Goal: Information Seeking & Learning: Learn about a topic

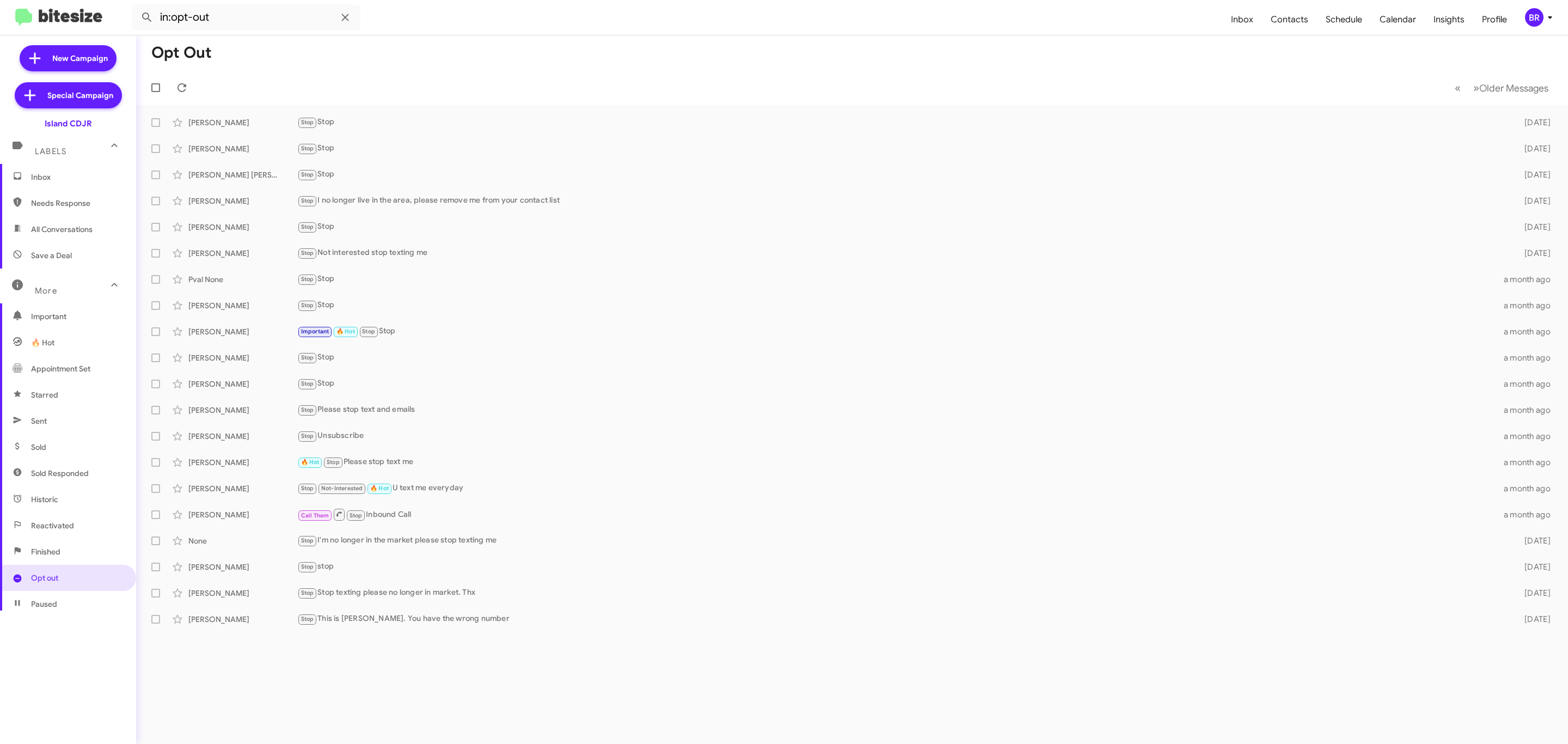
scroll to position [67, 0]
drag, startPoint x: 0, startPoint y: 0, endPoint x: 785, endPoint y: 343, distance: 856.7
click at [785, 343] on span "Gina Hansen Important 🔥 Hot Stop Stop a month ago" at bounding box center [852, 331] width 1432 height 26
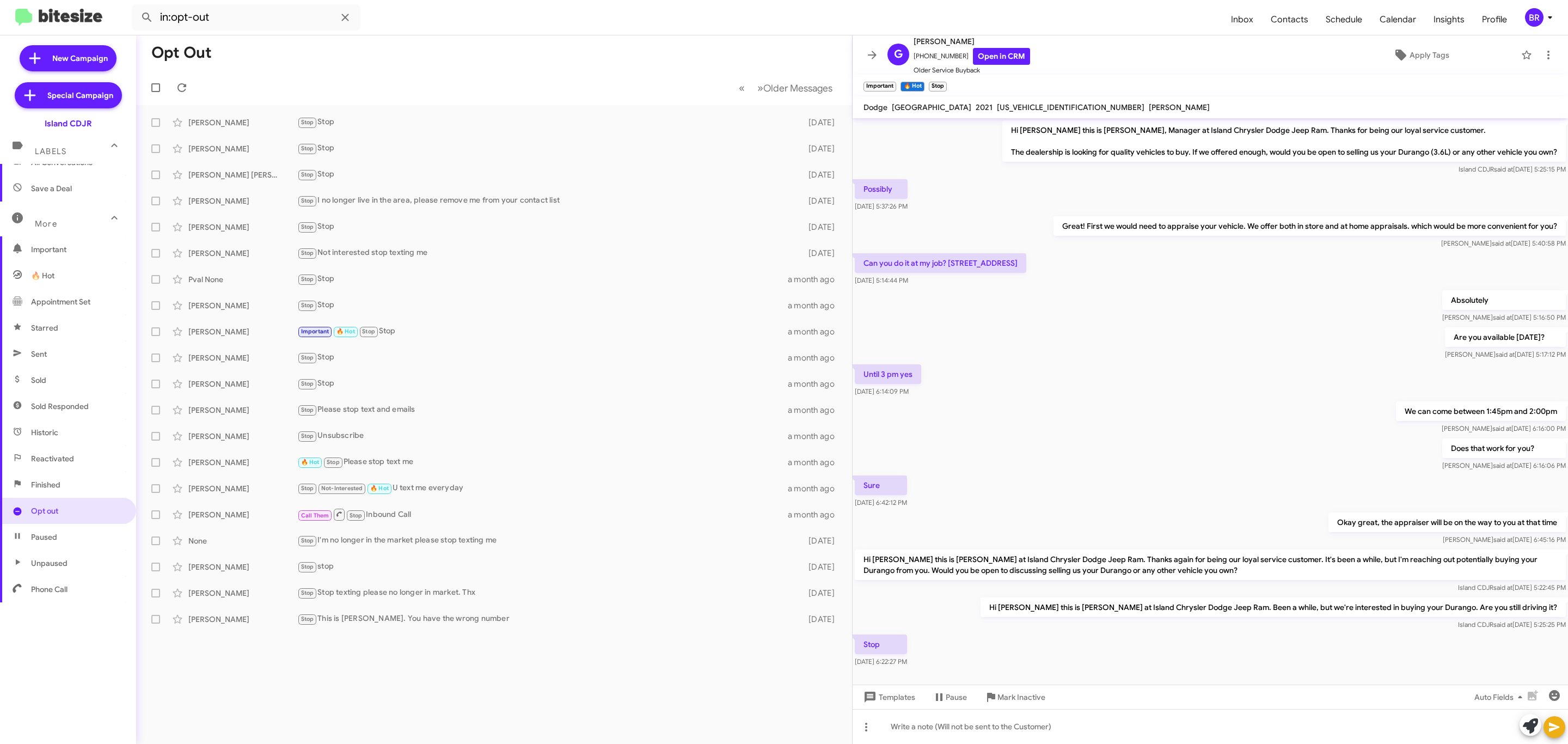
click at [1544, 13] on icon at bounding box center [1550, 17] width 13 height 13
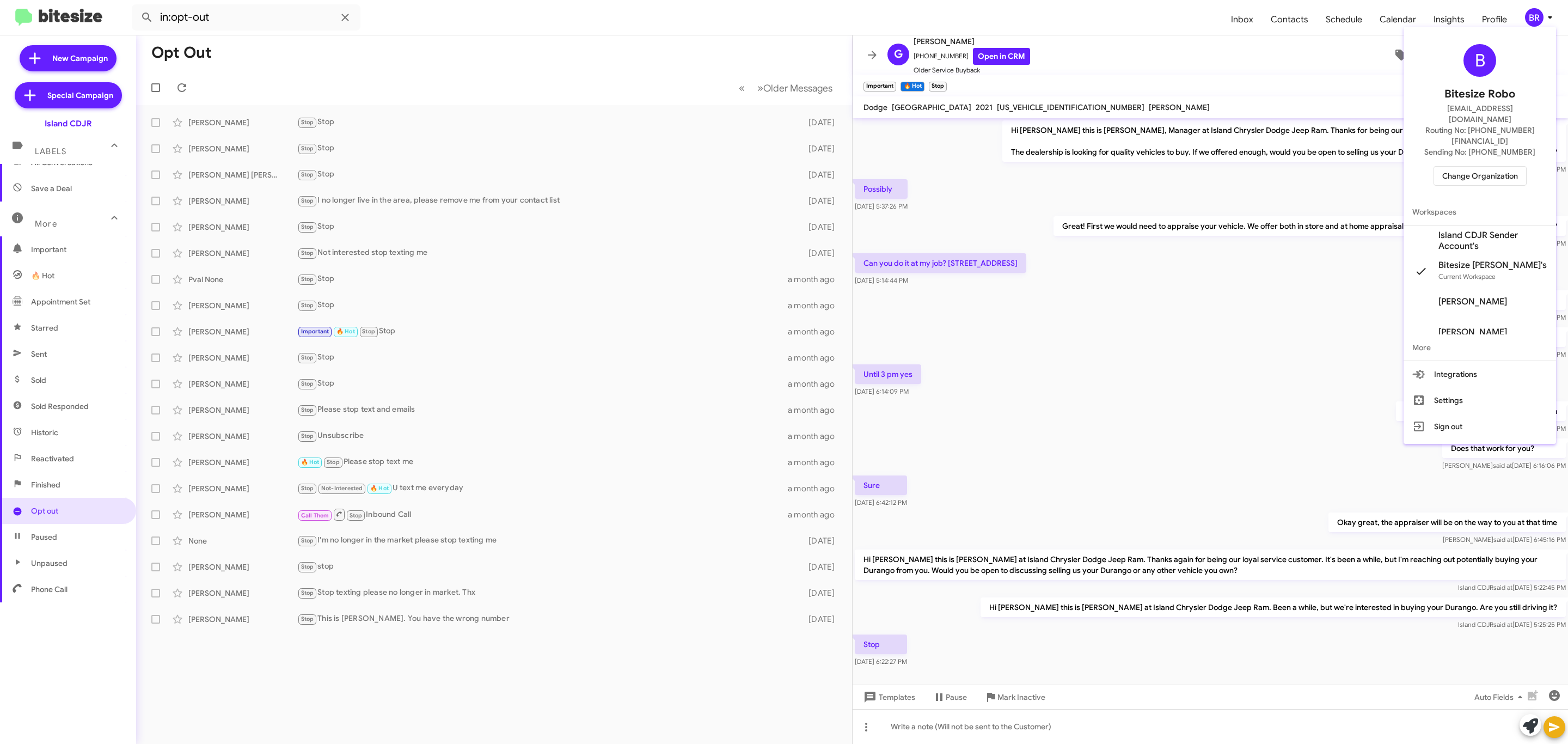
click at [1462, 167] on span "Change Organization" at bounding box center [1480, 176] width 75 height 18
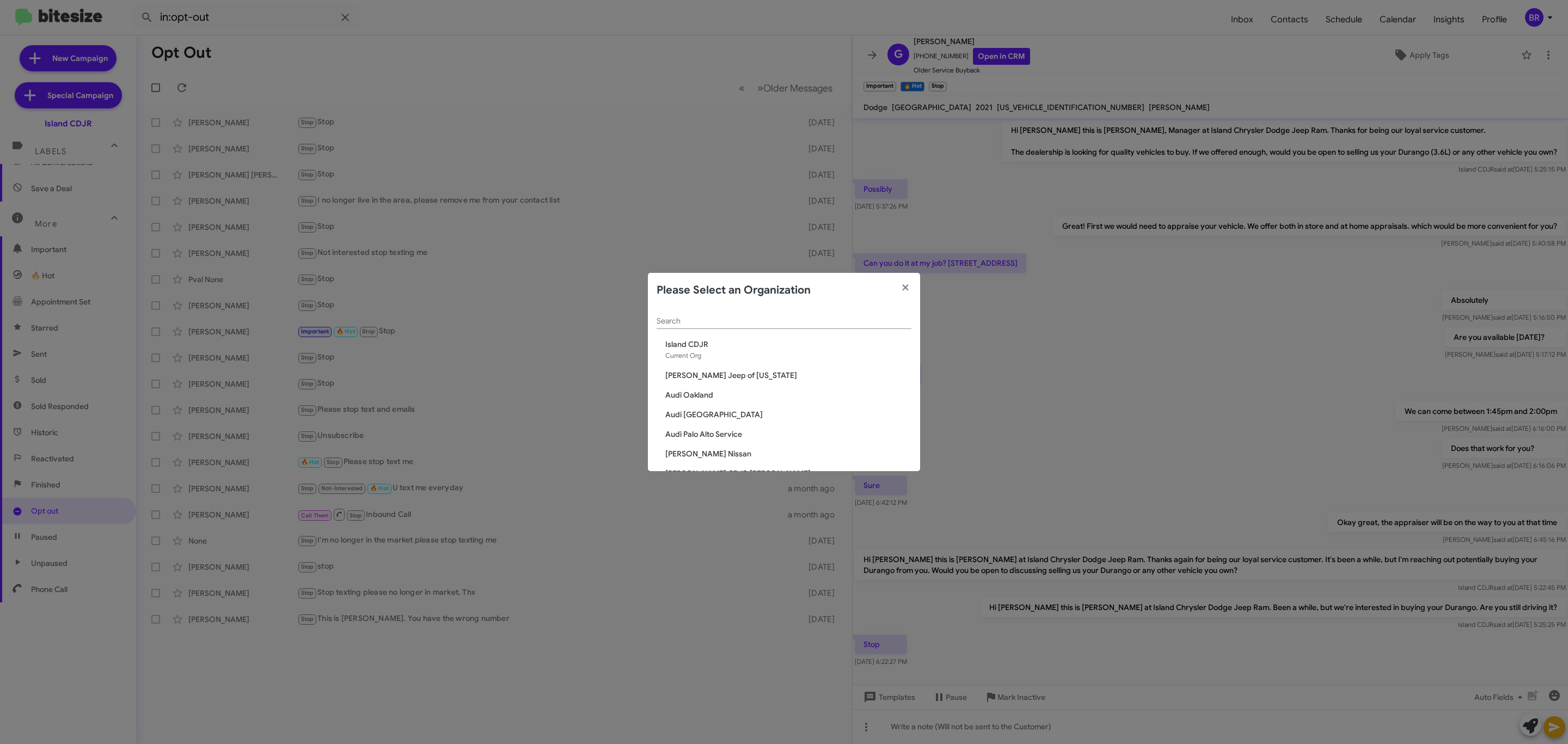
click at [807, 321] on input "Search" at bounding box center [784, 321] width 255 height 9
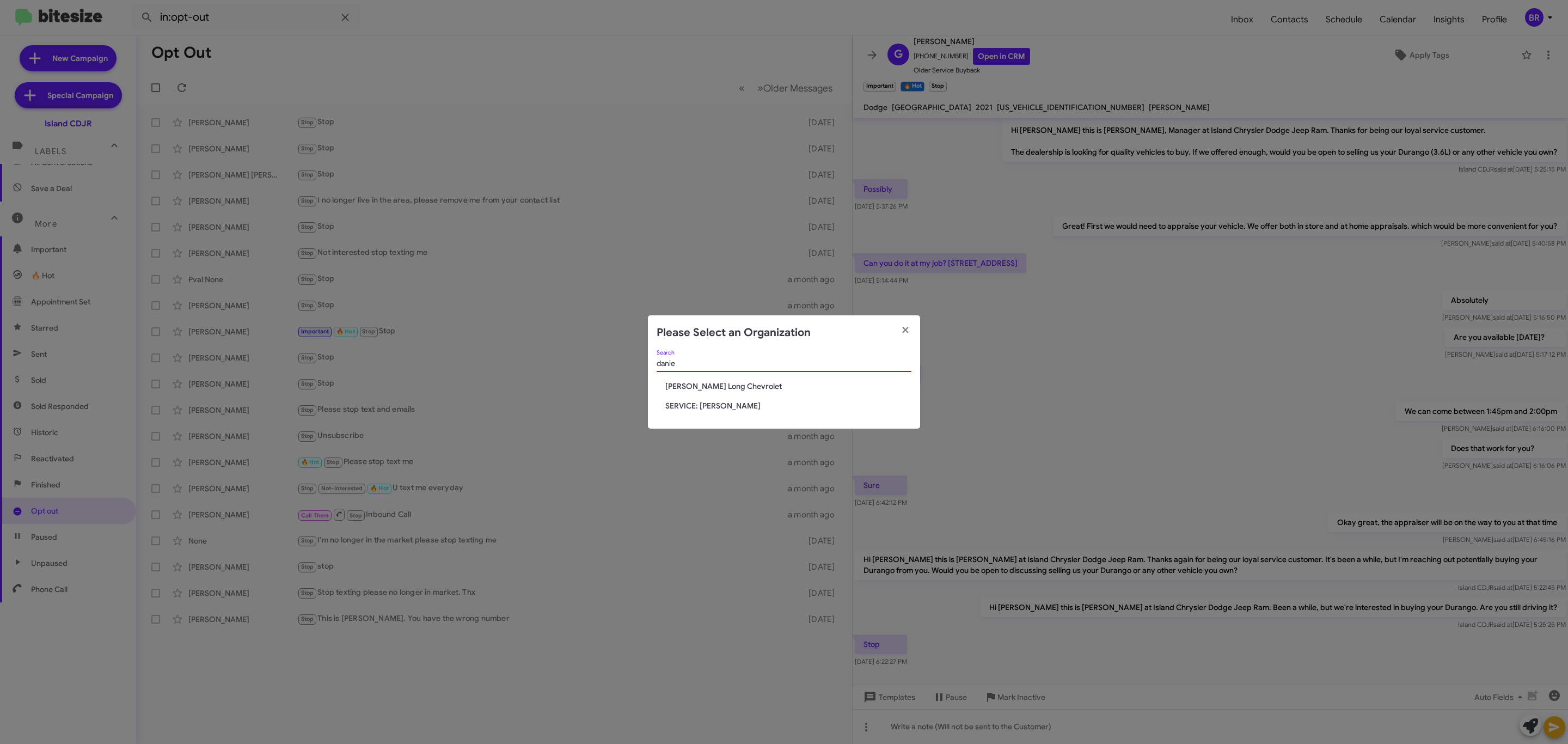
type input "danie"
click at [717, 381] on span "Daniels Long Chevrolet" at bounding box center [788, 386] width 246 height 11
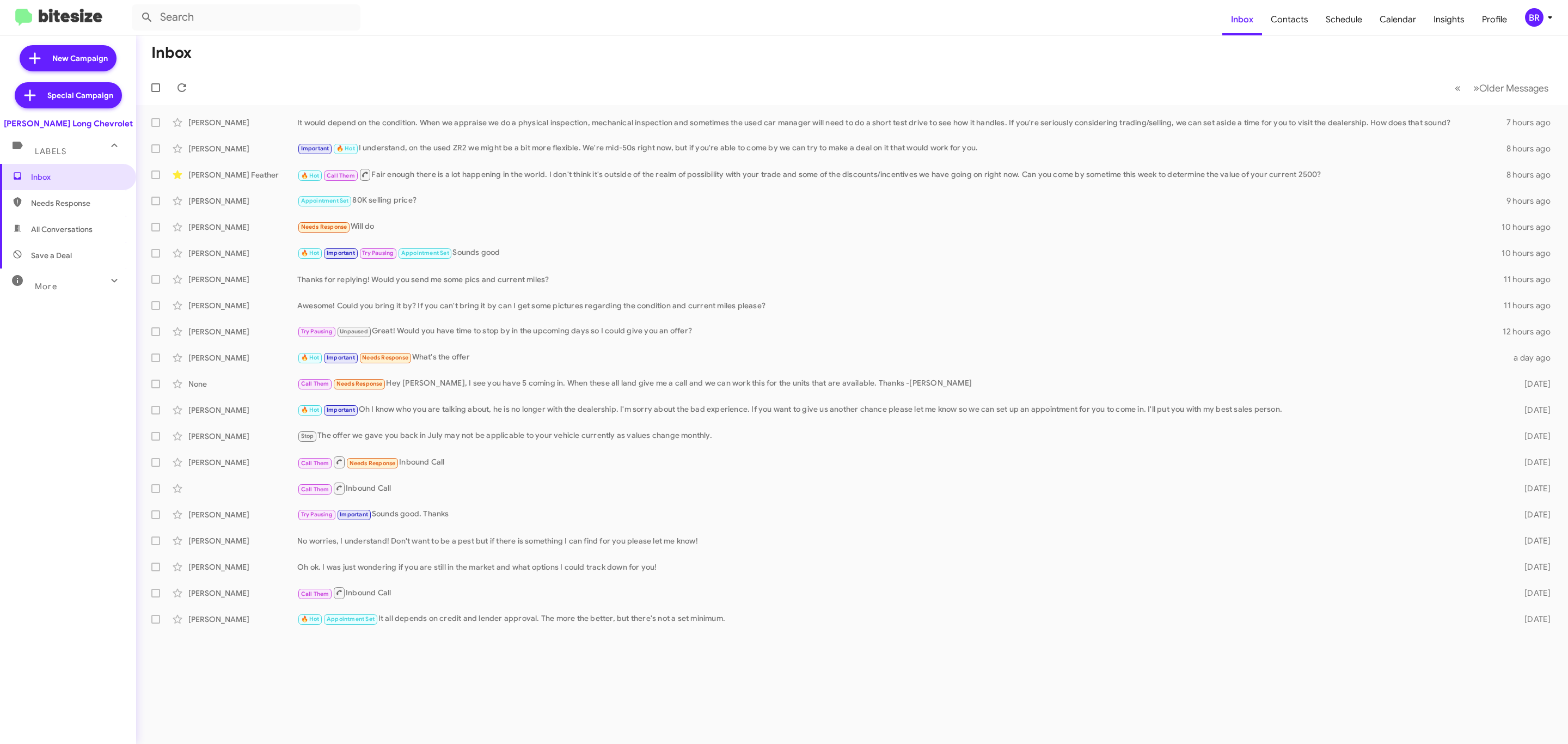
click at [62, 288] on div "More" at bounding box center [57, 281] width 97 height 20
click at [56, 578] on span "Opt out" at bounding box center [44, 578] width 27 height 11
type input "in:opt-out"
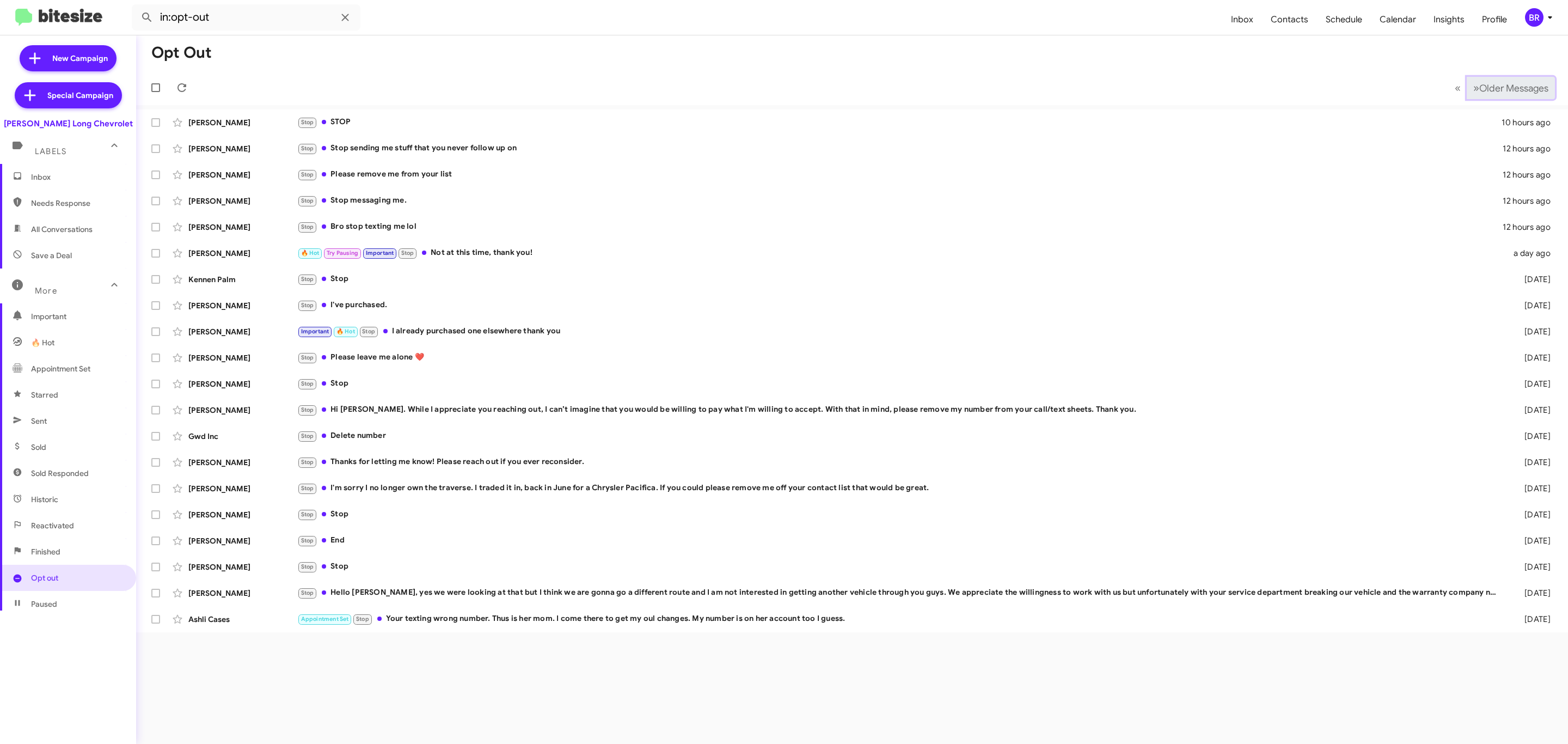
click at [1501, 82] on span "Older Messages" at bounding box center [1514, 88] width 69 height 12
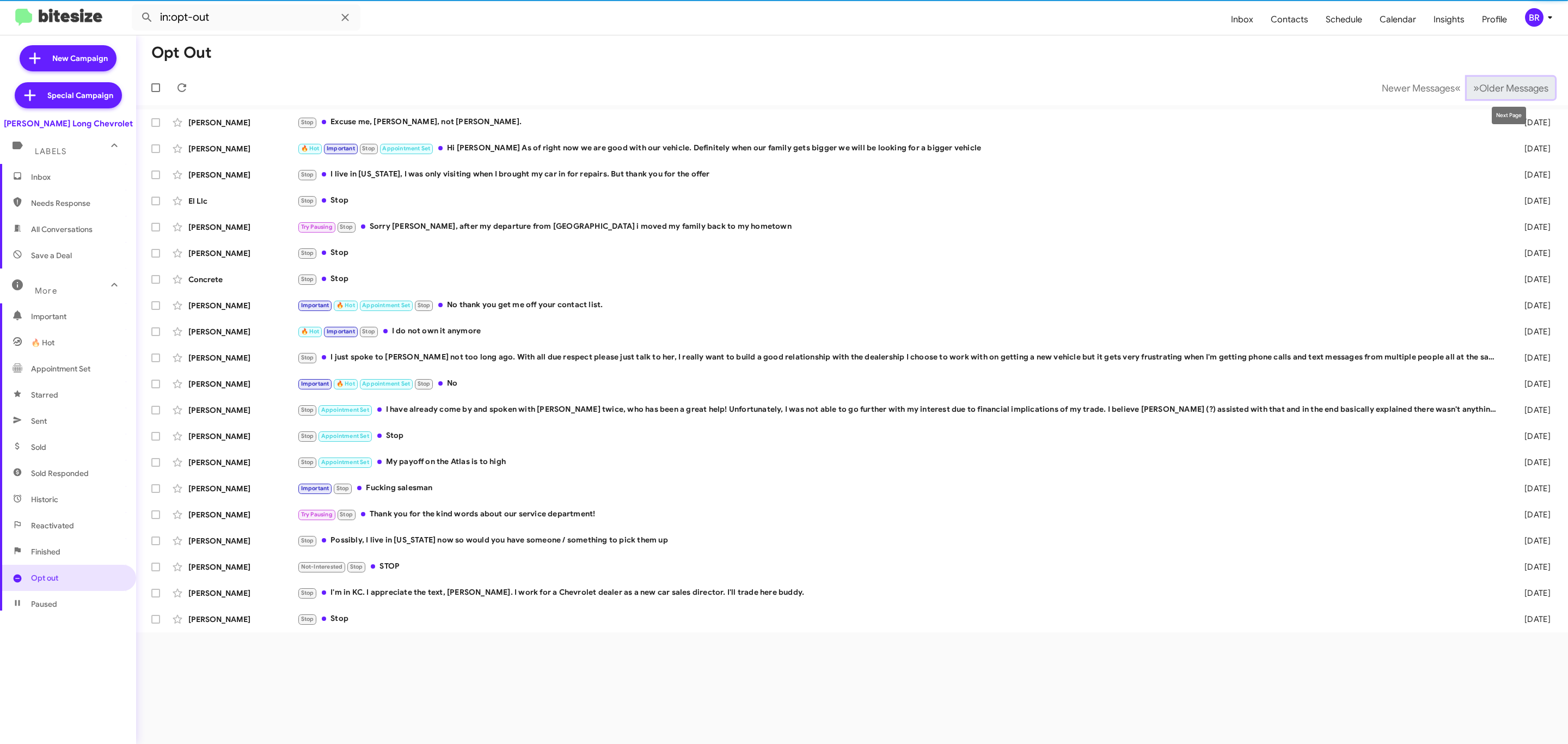
click at [1494, 82] on span "Older Messages" at bounding box center [1514, 88] width 69 height 12
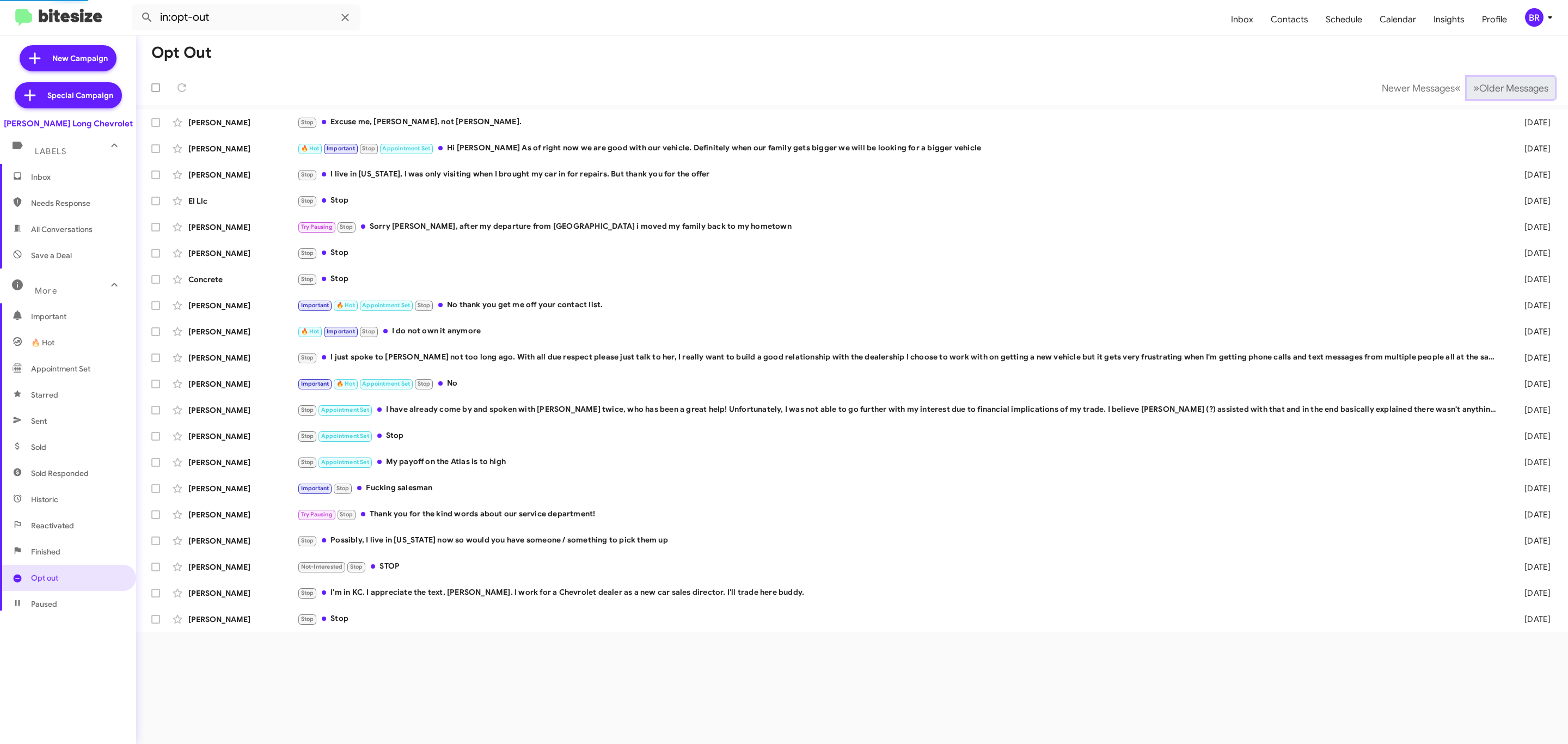
click at [1499, 82] on span "Older Messages" at bounding box center [1514, 88] width 69 height 12
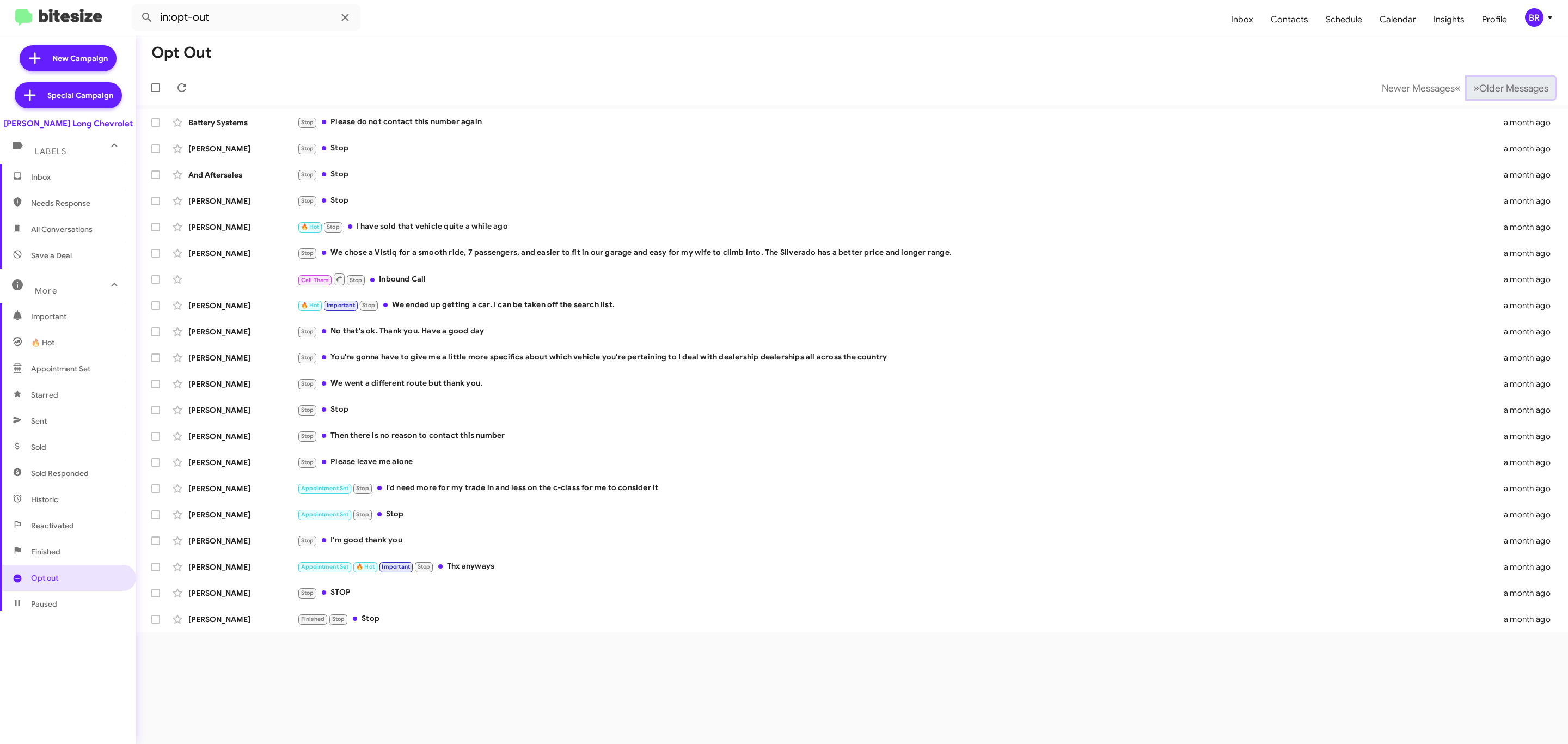
click at [1499, 84] on span "Older Messages" at bounding box center [1514, 88] width 69 height 12
click at [1503, 84] on span "Older Messages" at bounding box center [1514, 88] width 69 height 12
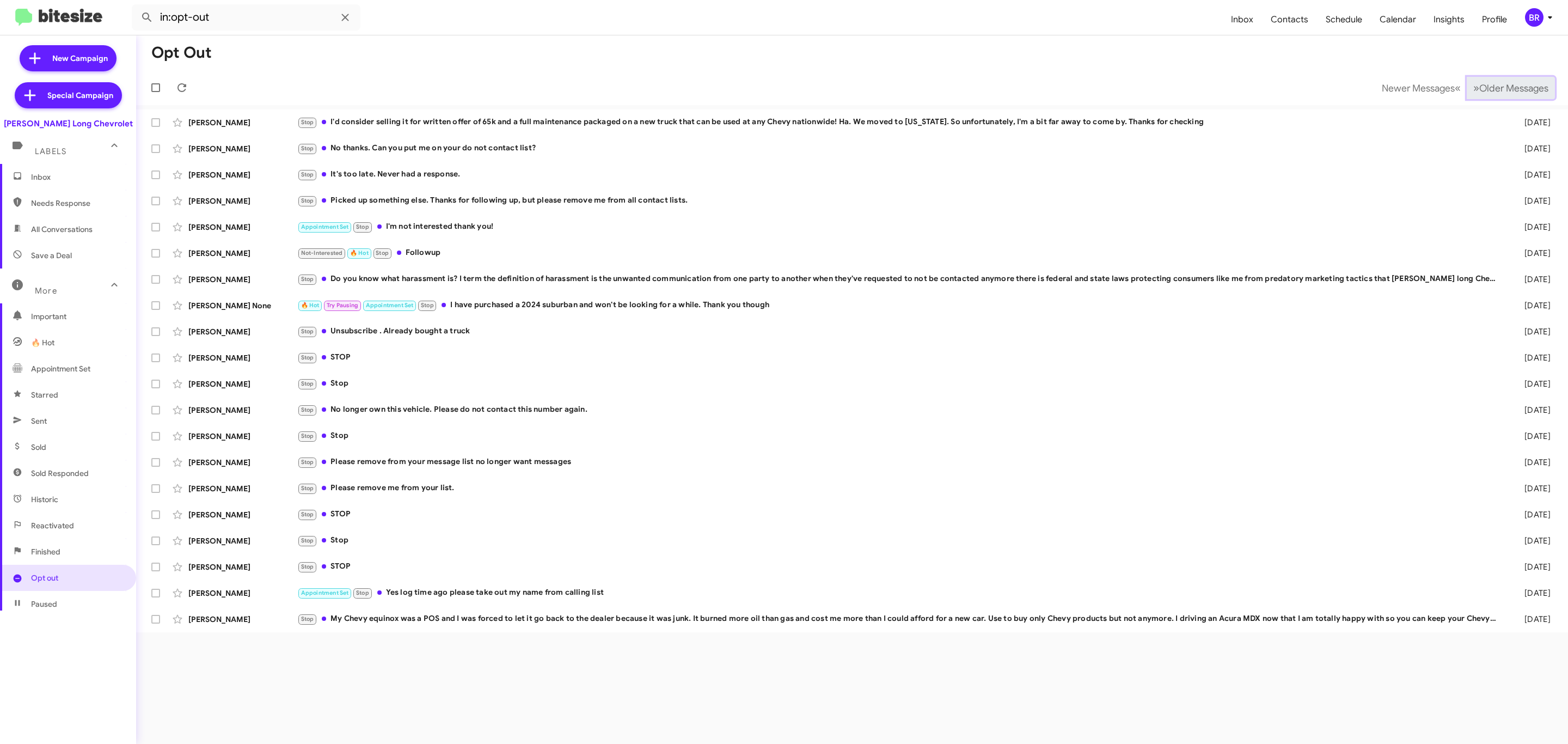
click at [1503, 84] on span "Older Messages" at bounding box center [1514, 88] width 69 height 12
click at [1513, 85] on span "Older Messages" at bounding box center [1514, 88] width 69 height 12
click at [1524, 86] on span "Older Messages" at bounding box center [1514, 88] width 69 height 12
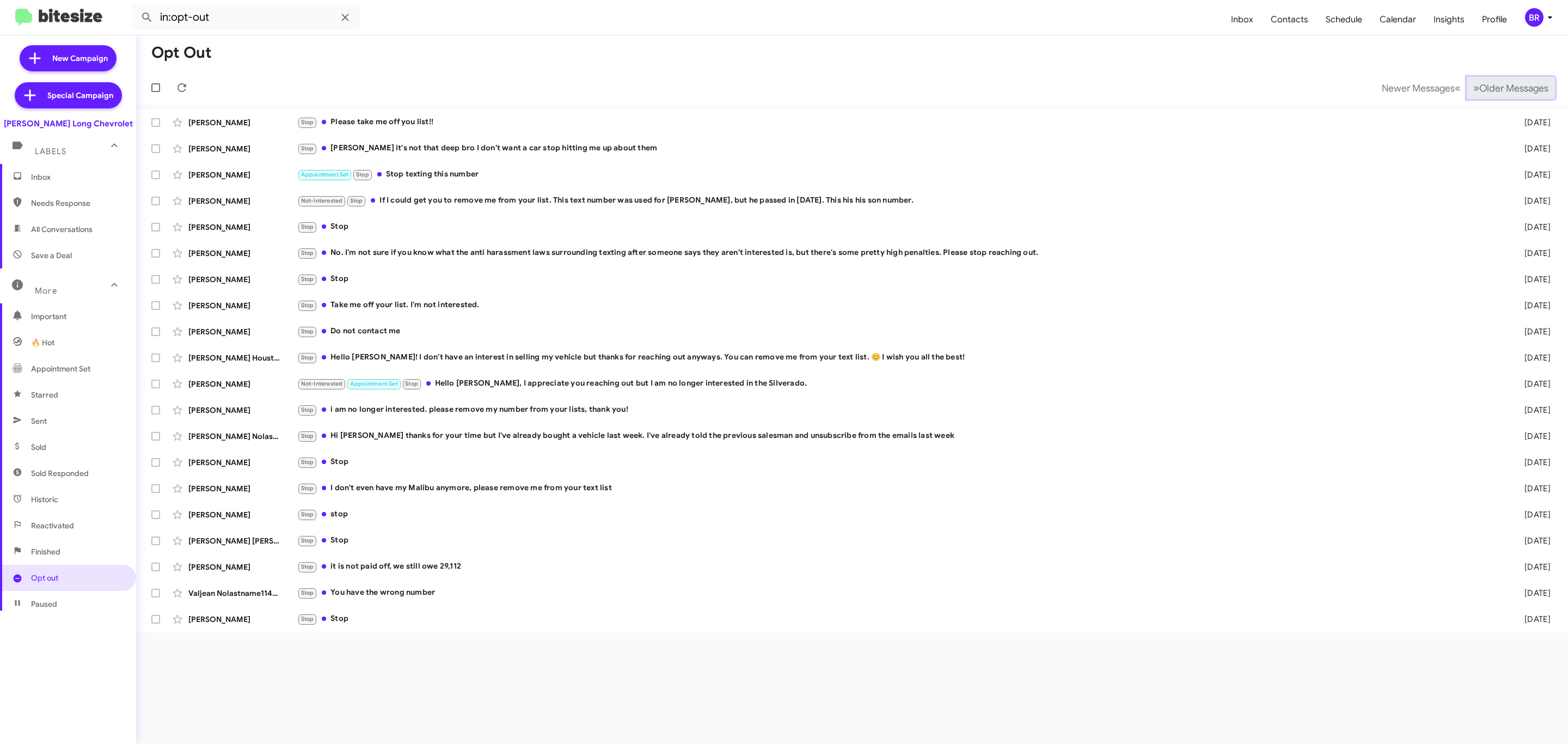
click at [1511, 85] on span "Older Messages" at bounding box center [1514, 88] width 69 height 12
click at [1513, 85] on span "Older Messages" at bounding box center [1514, 88] width 69 height 12
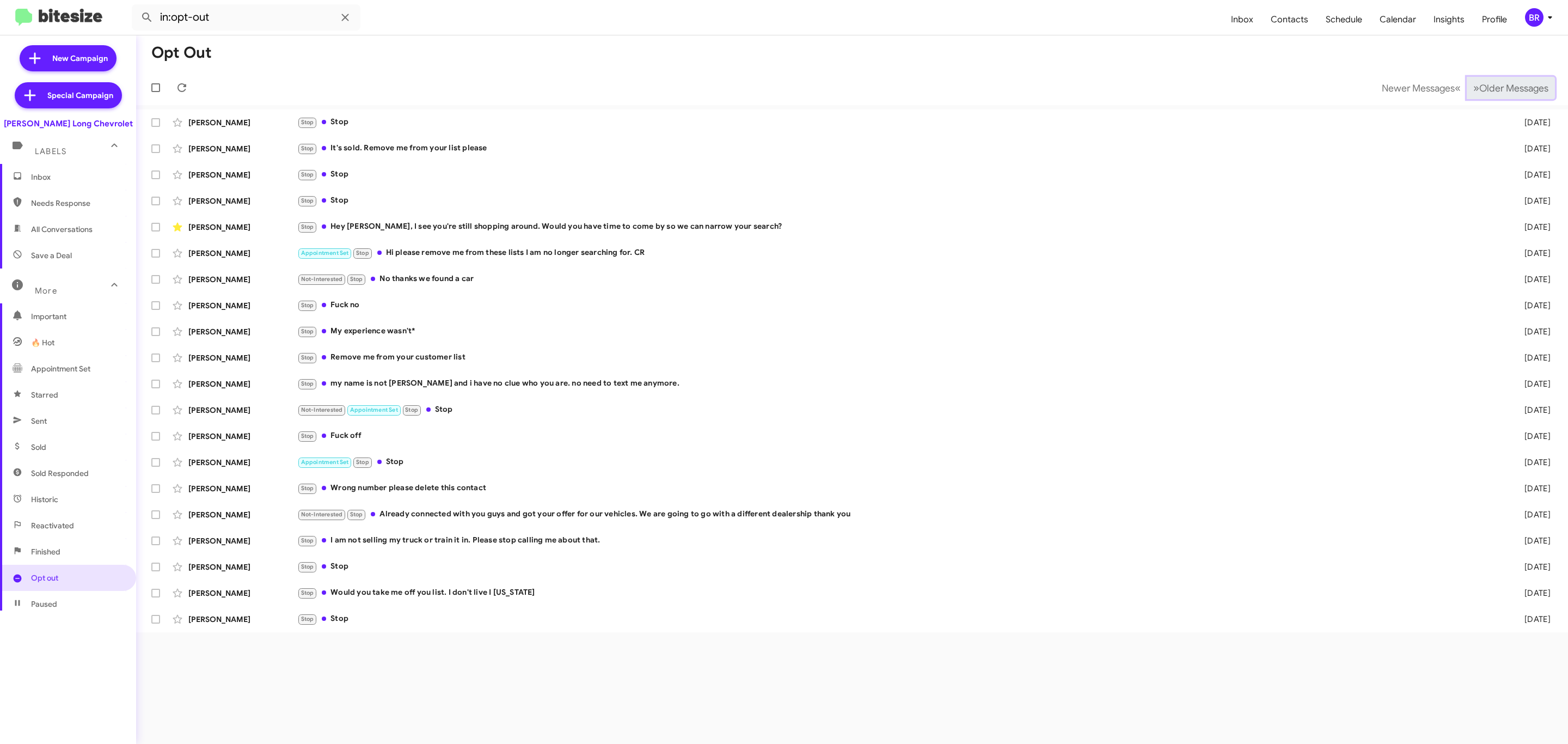
click at [1510, 87] on span "Older Messages" at bounding box center [1514, 88] width 69 height 12
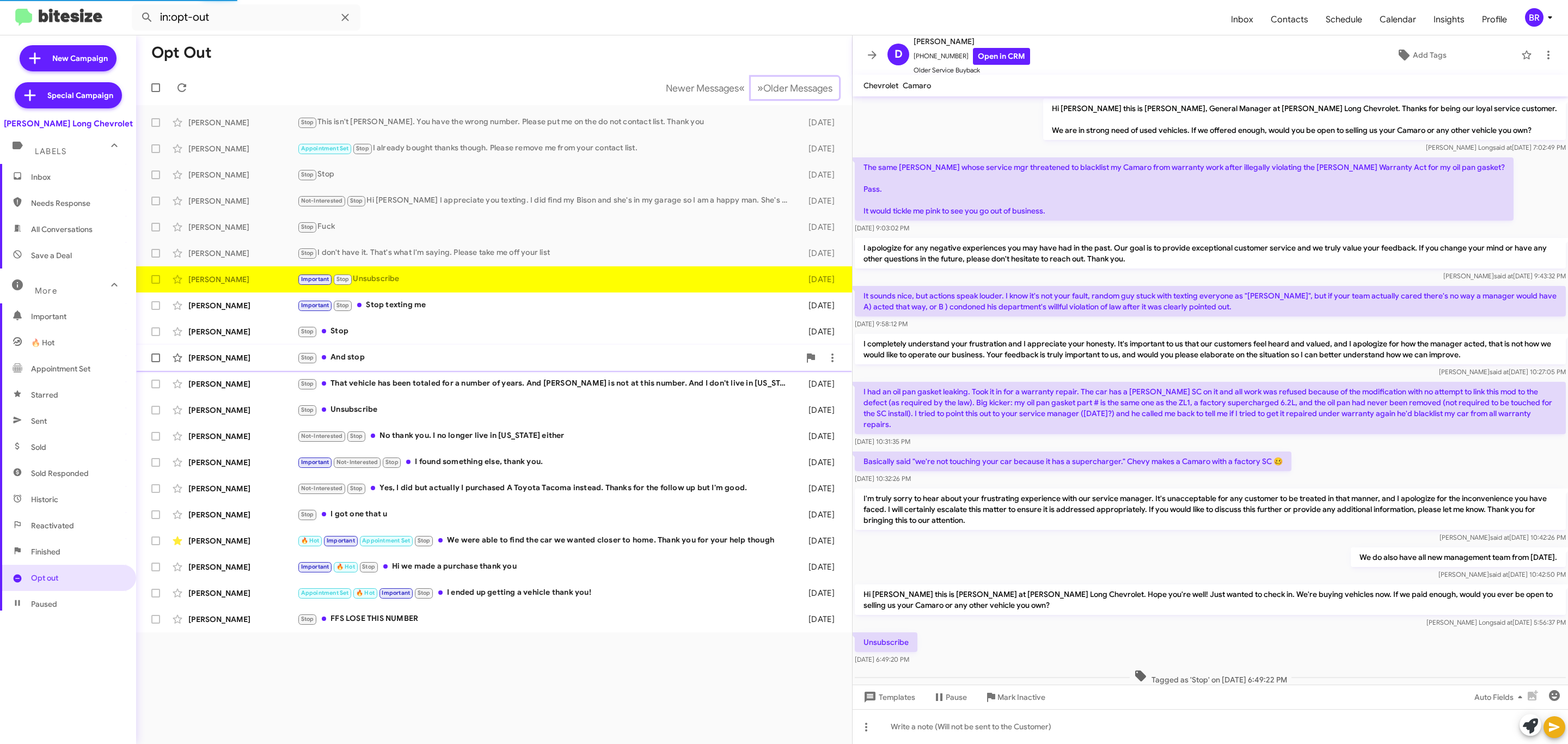
scroll to position [35, 0]
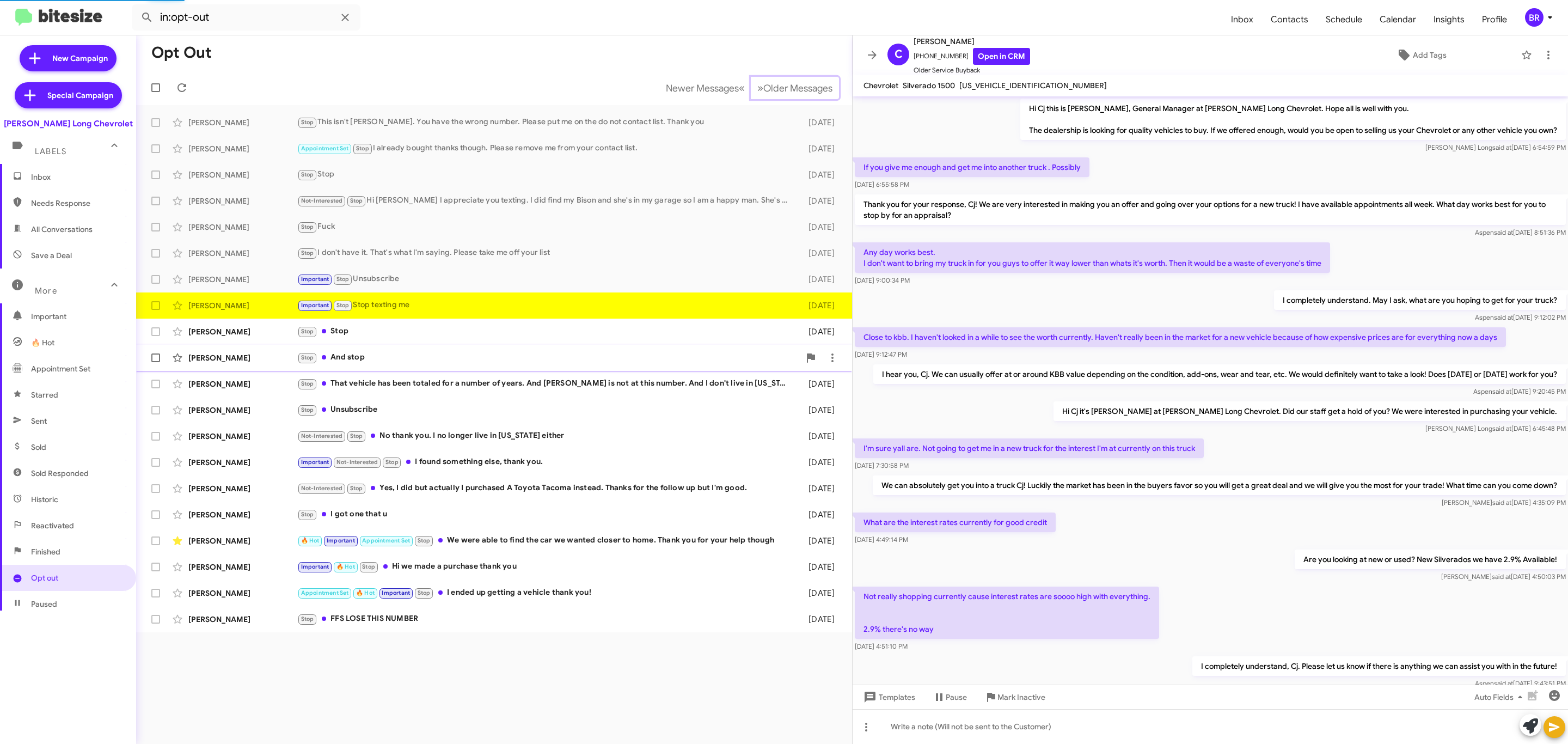
scroll to position [309, 0]
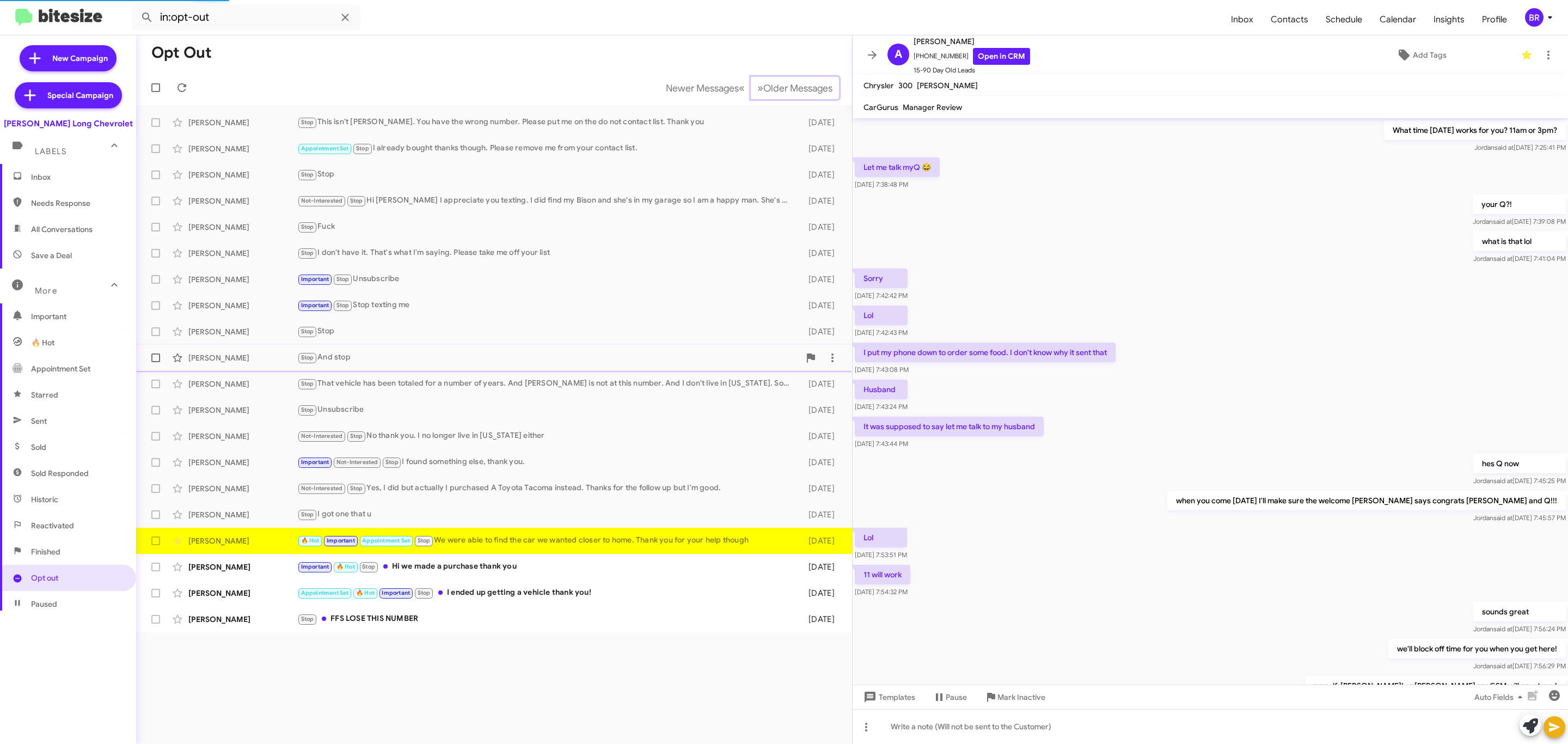
scroll to position [196, 0]
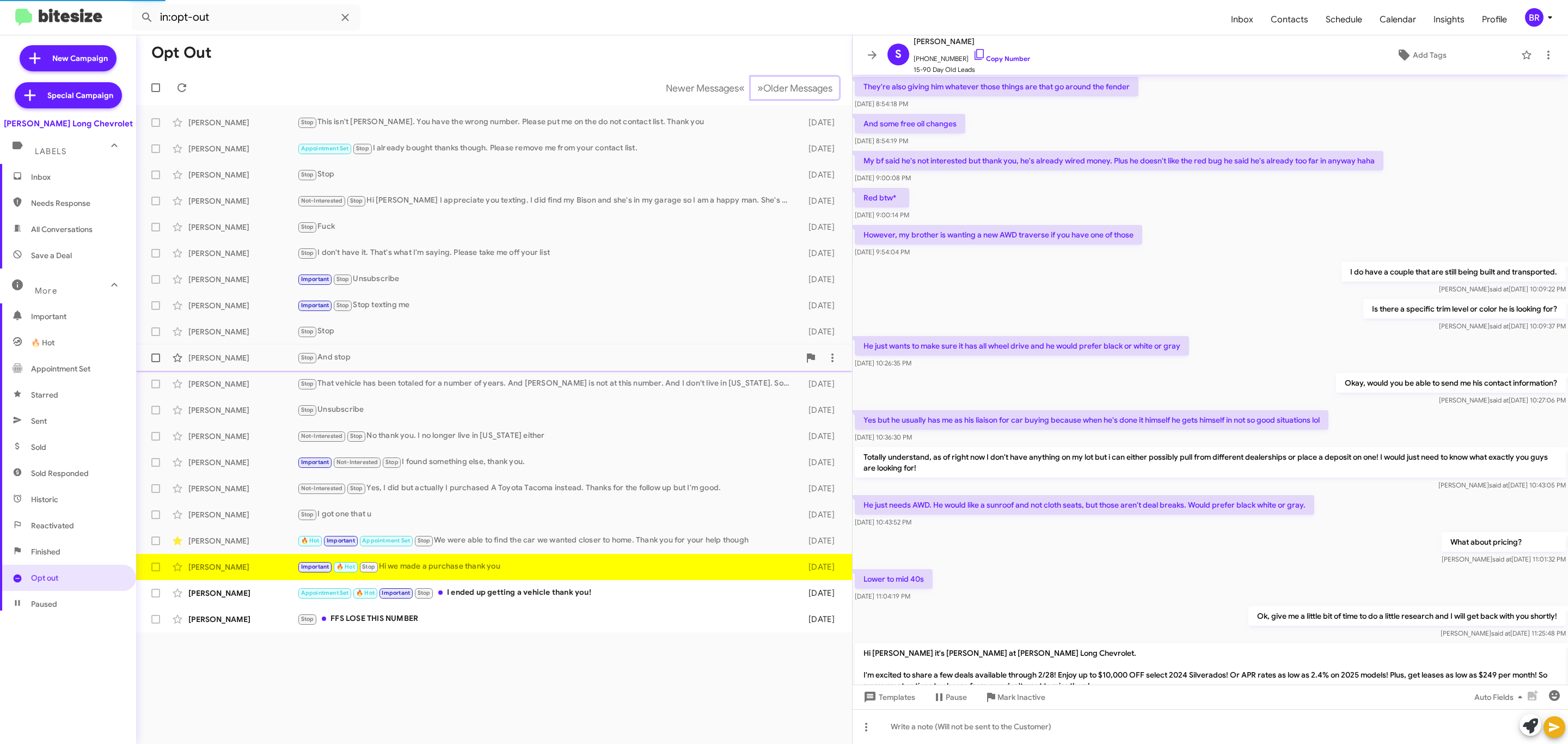
scroll to position [234, 0]
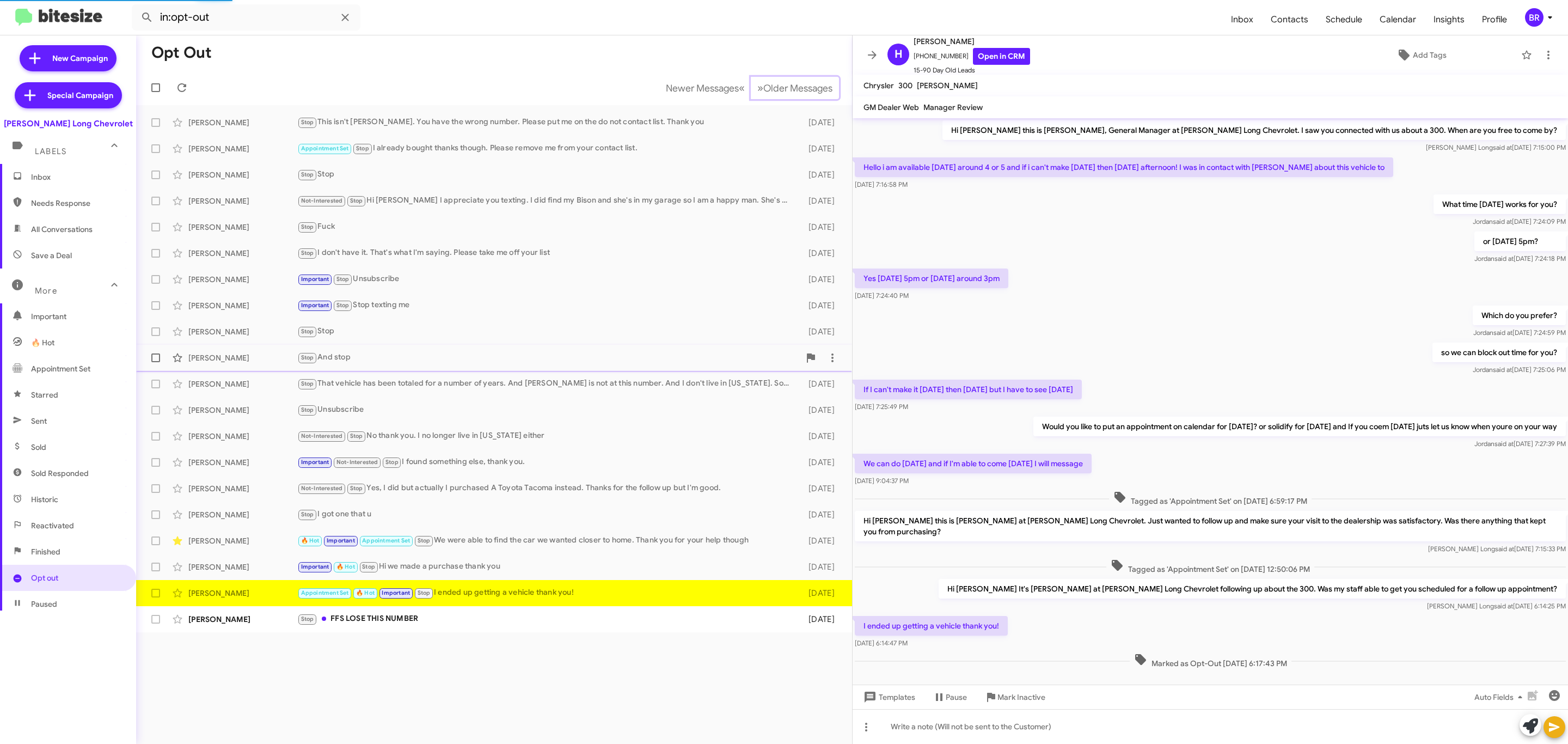
scroll to position [32, 0]
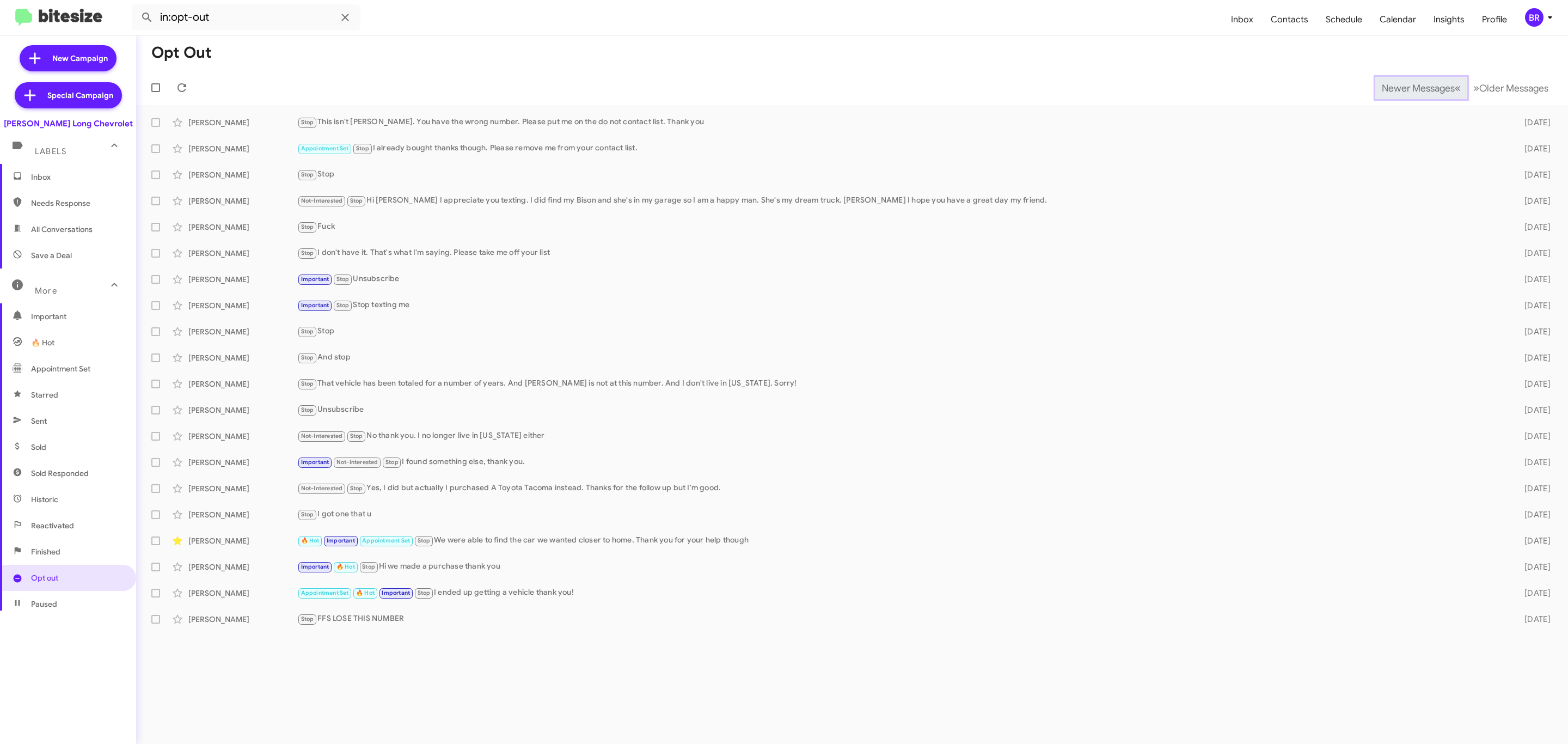
click at [1410, 86] on span "Newer Messages" at bounding box center [1418, 88] width 73 height 12
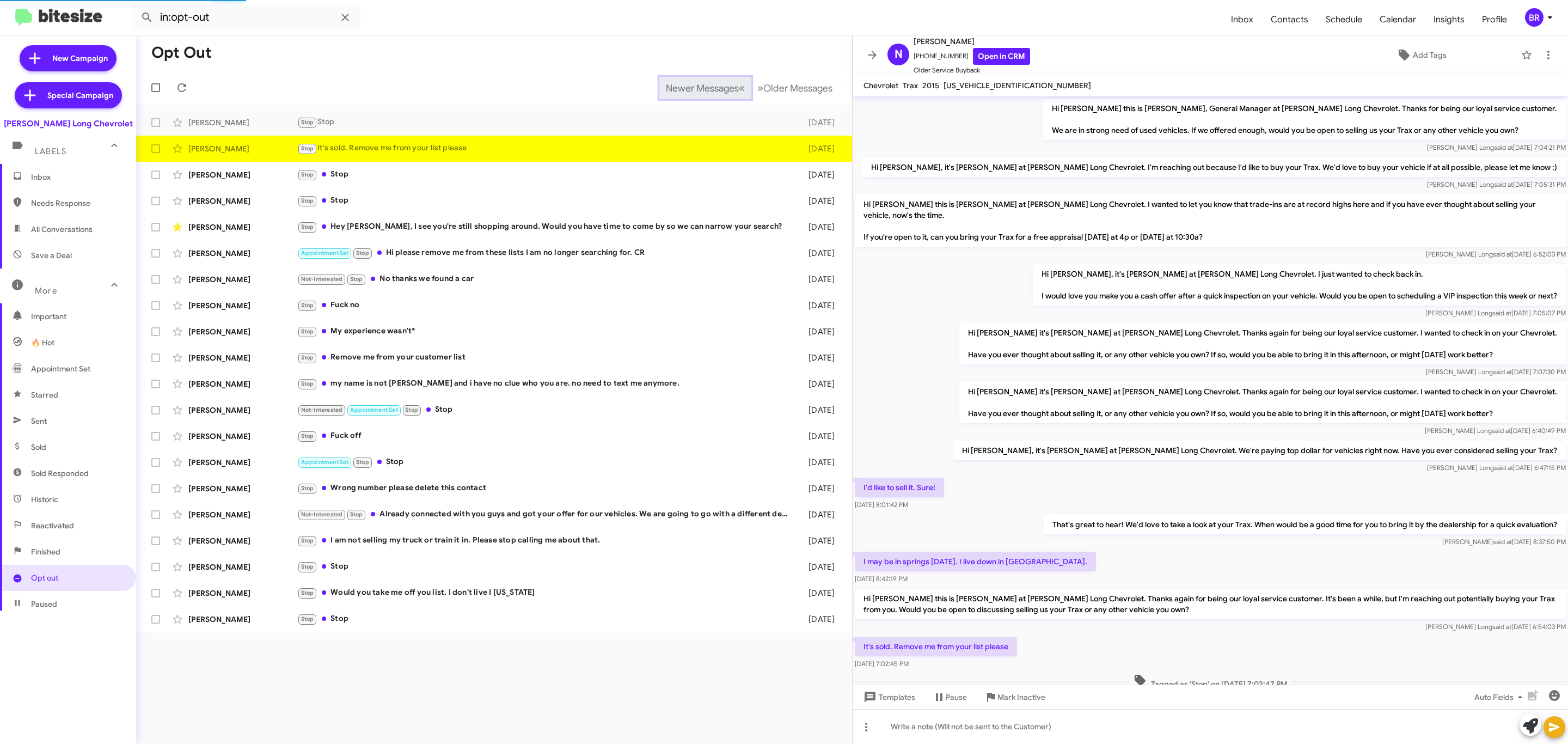
scroll to position [32, 0]
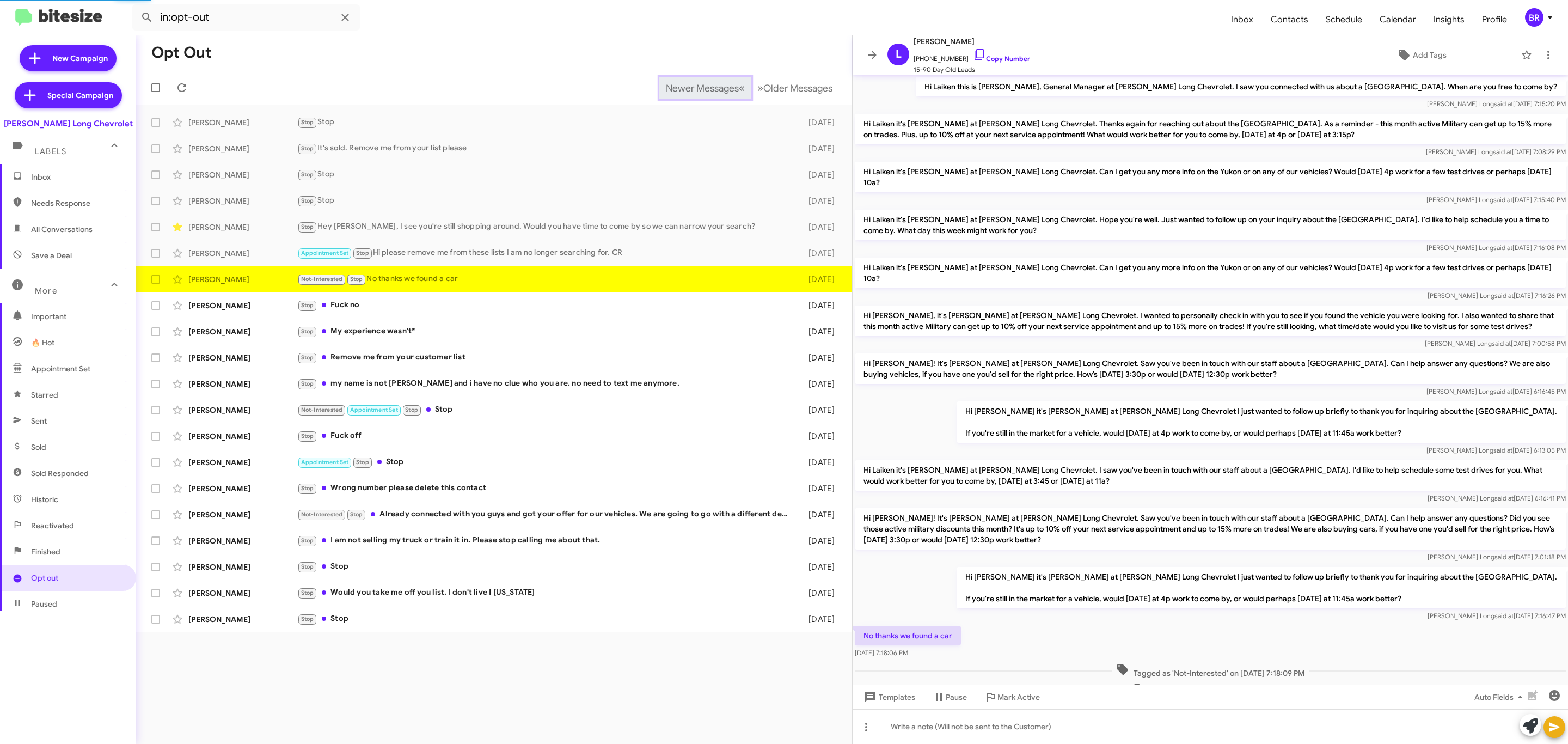
scroll to position [33, 0]
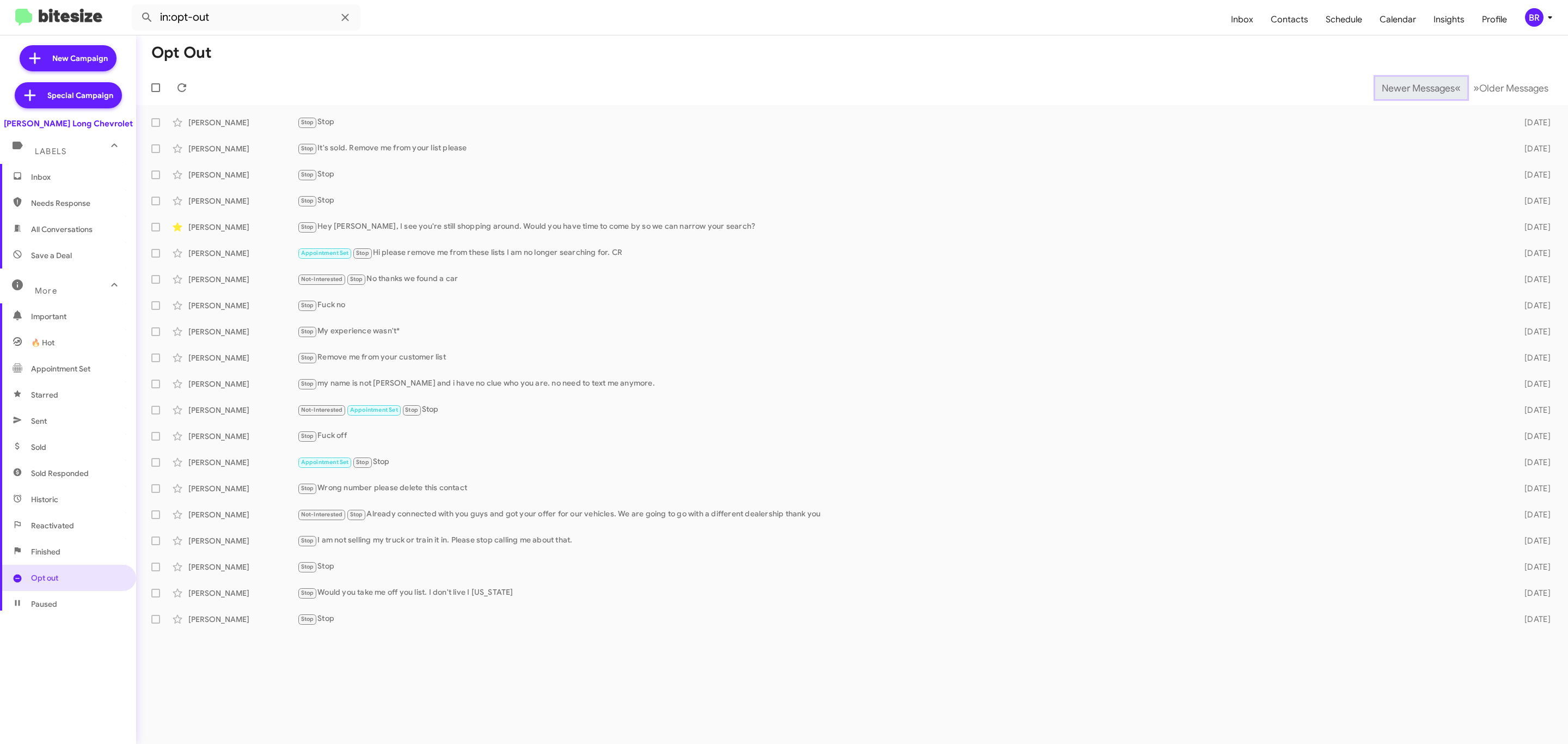
click at [1410, 86] on span "Newer Messages" at bounding box center [1418, 88] width 73 height 12
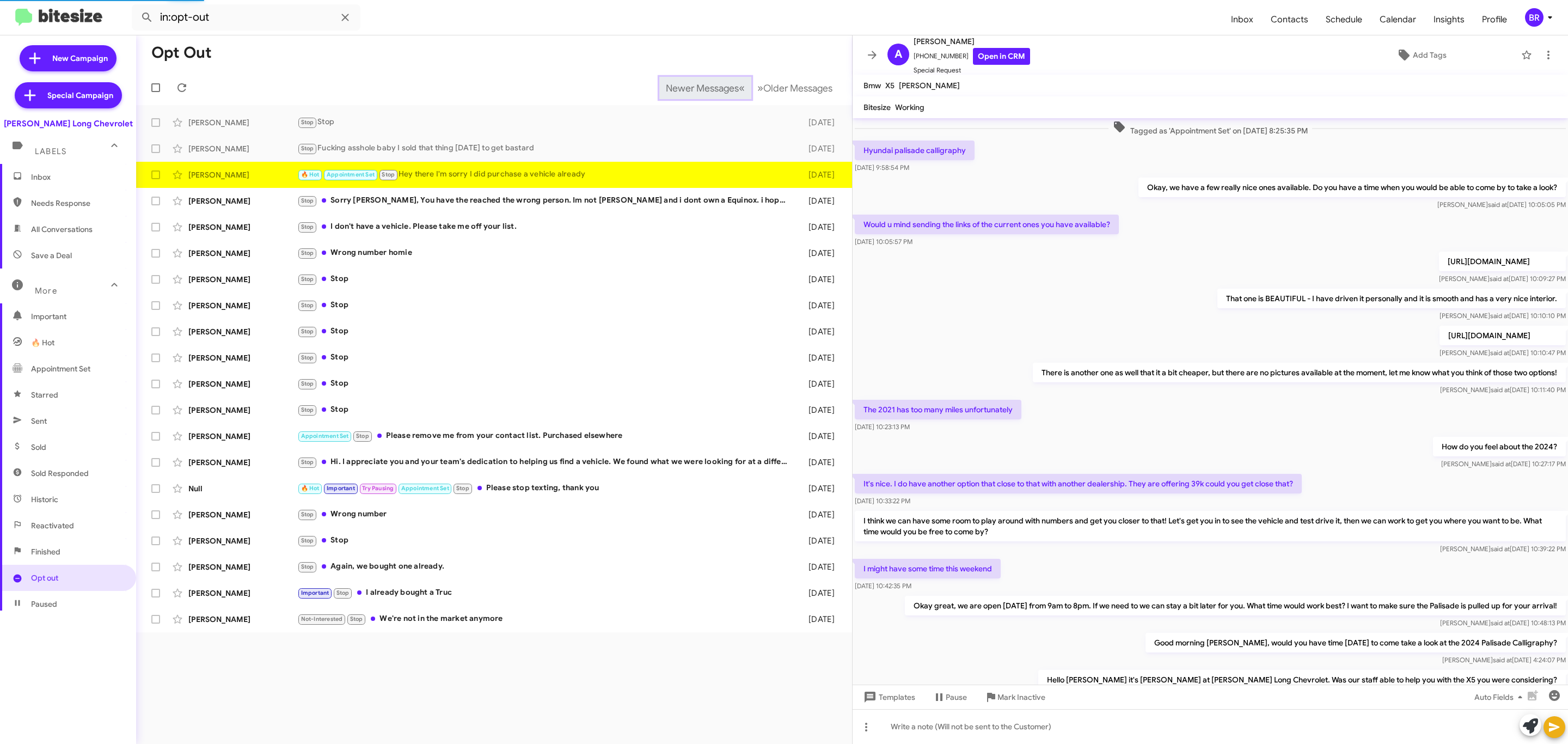
scroll to position [261, 0]
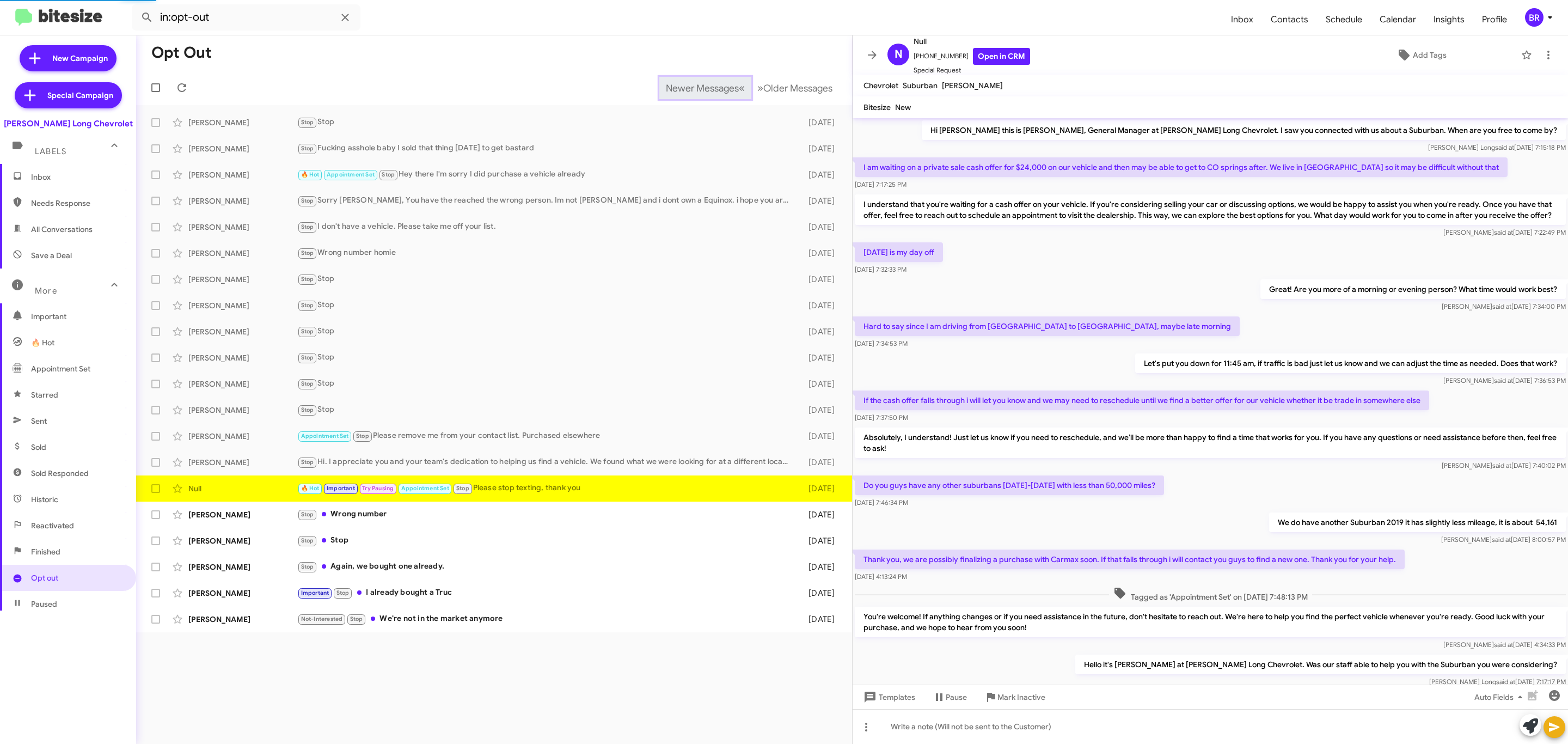
scroll to position [209, 0]
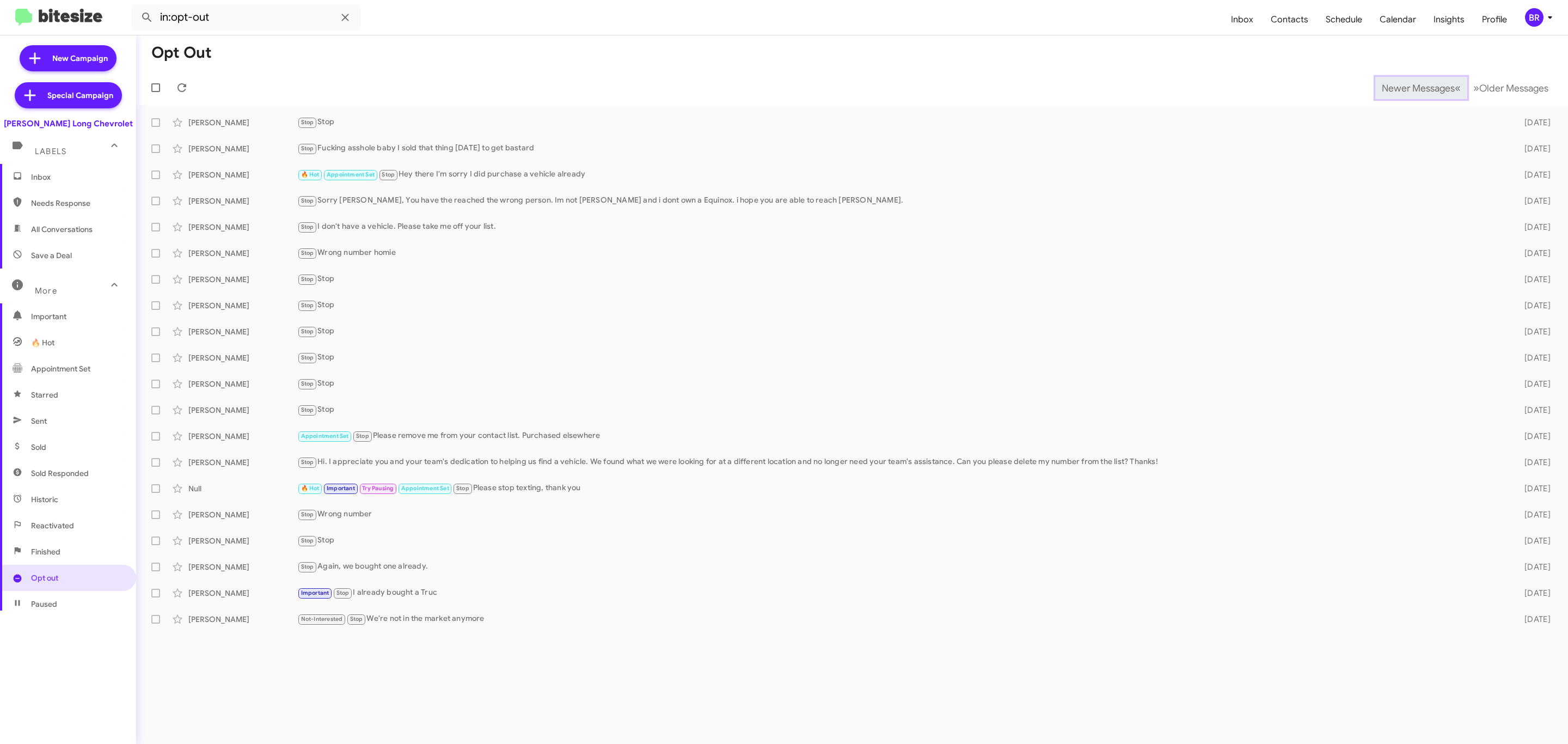
click at [1410, 86] on span "Newer Messages" at bounding box center [1418, 88] width 73 height 12
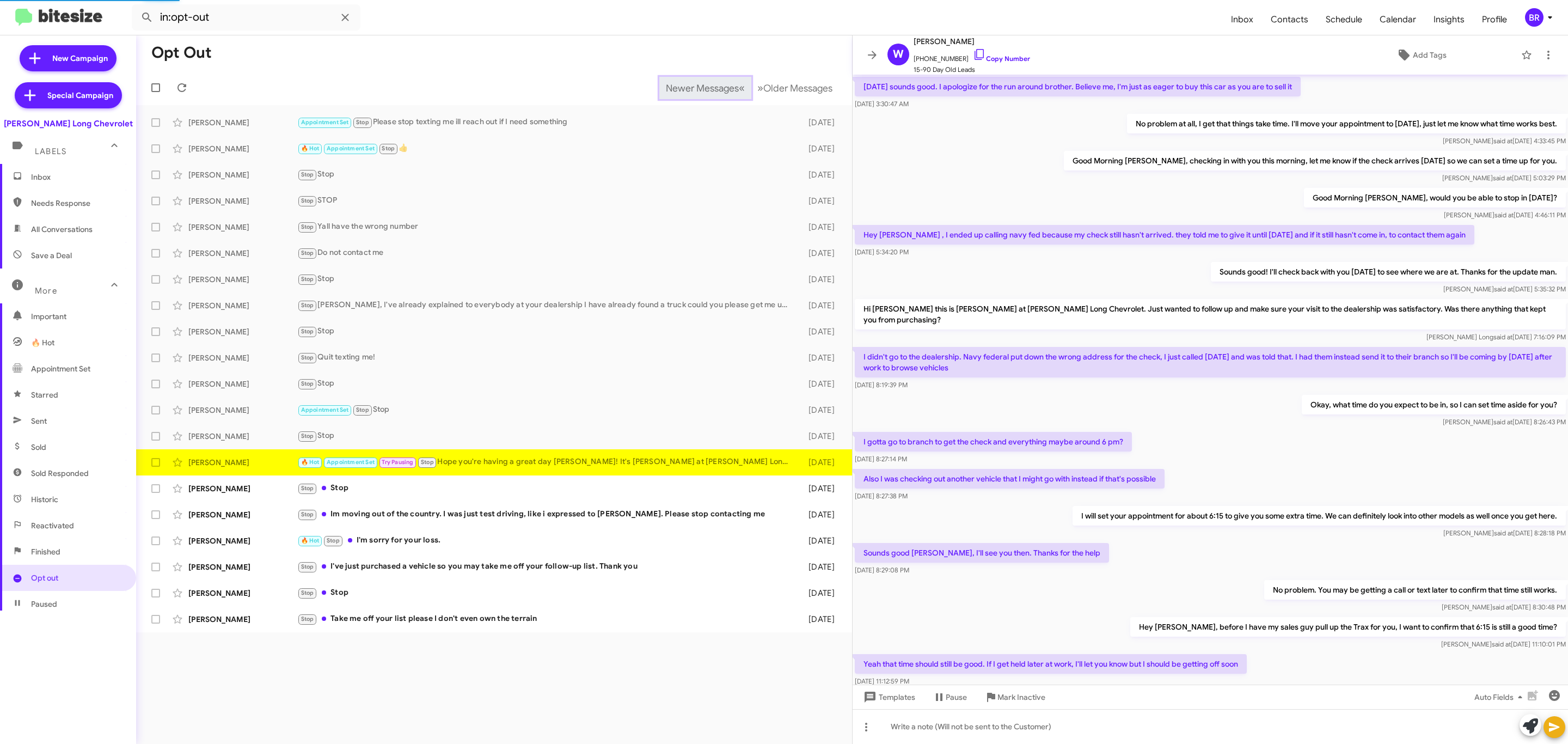
scroll to position [189, 0]
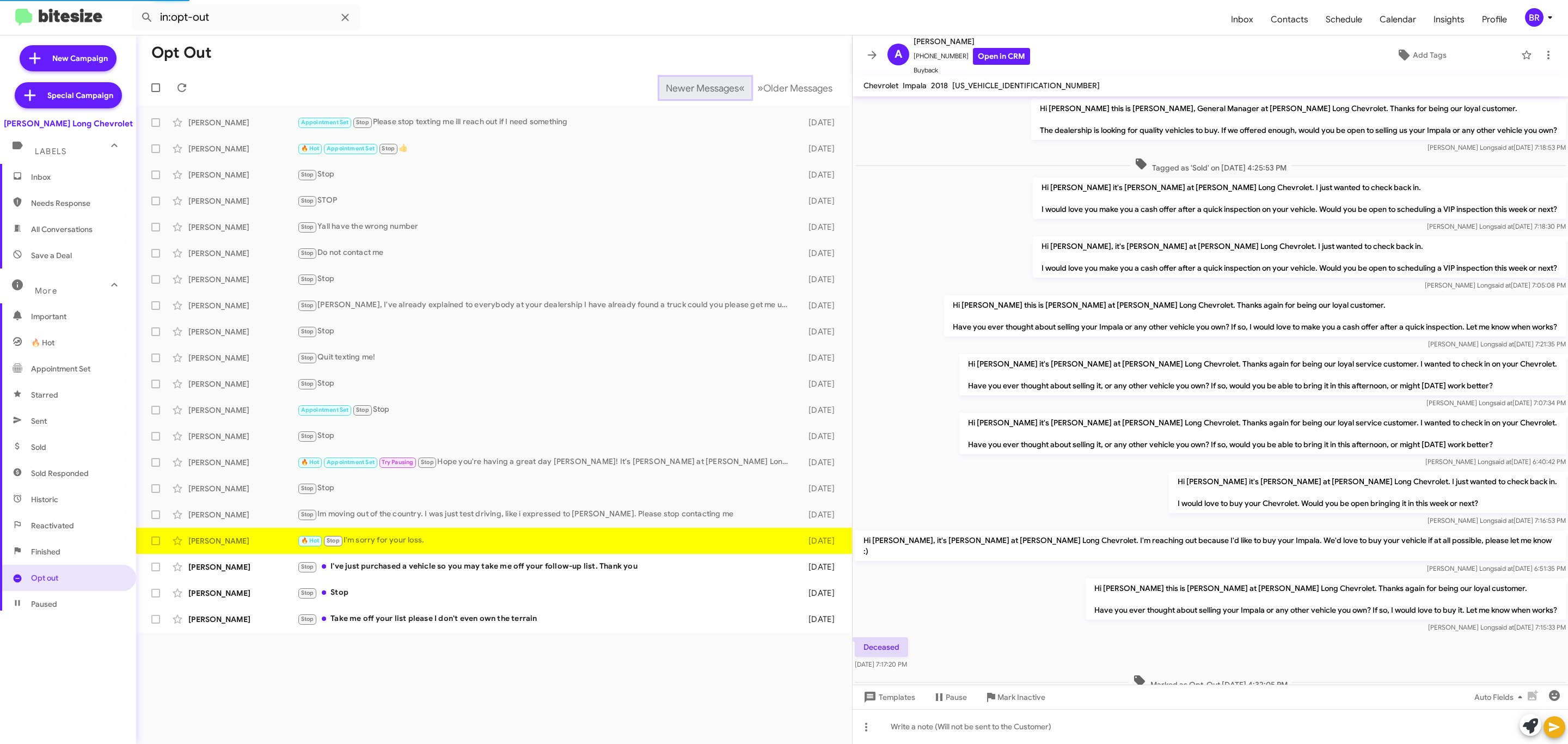
scroll to position [70, 0]
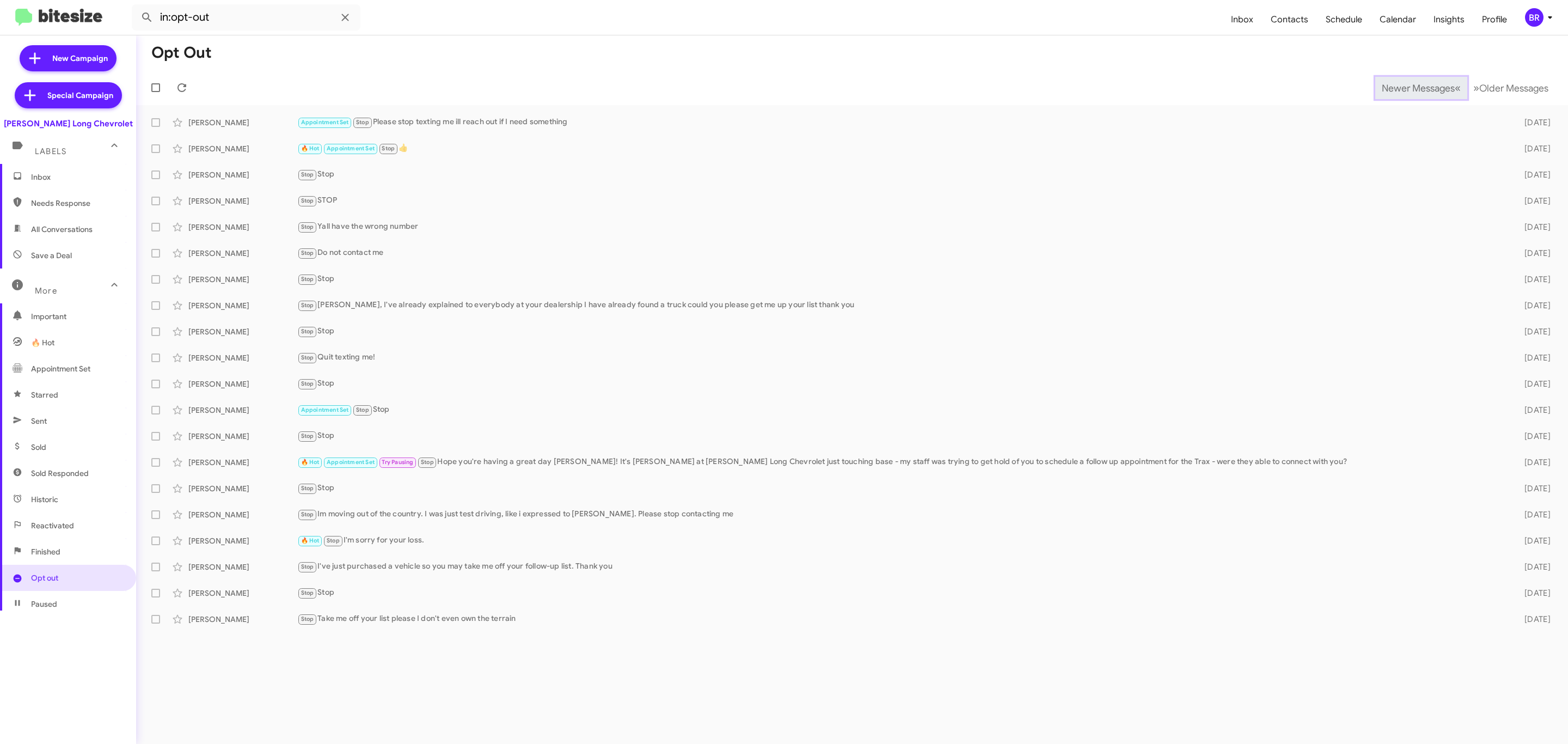
click at [1410, 86] on span "Newer Messages" at bounding box center [1418, 88] width 73 height 12
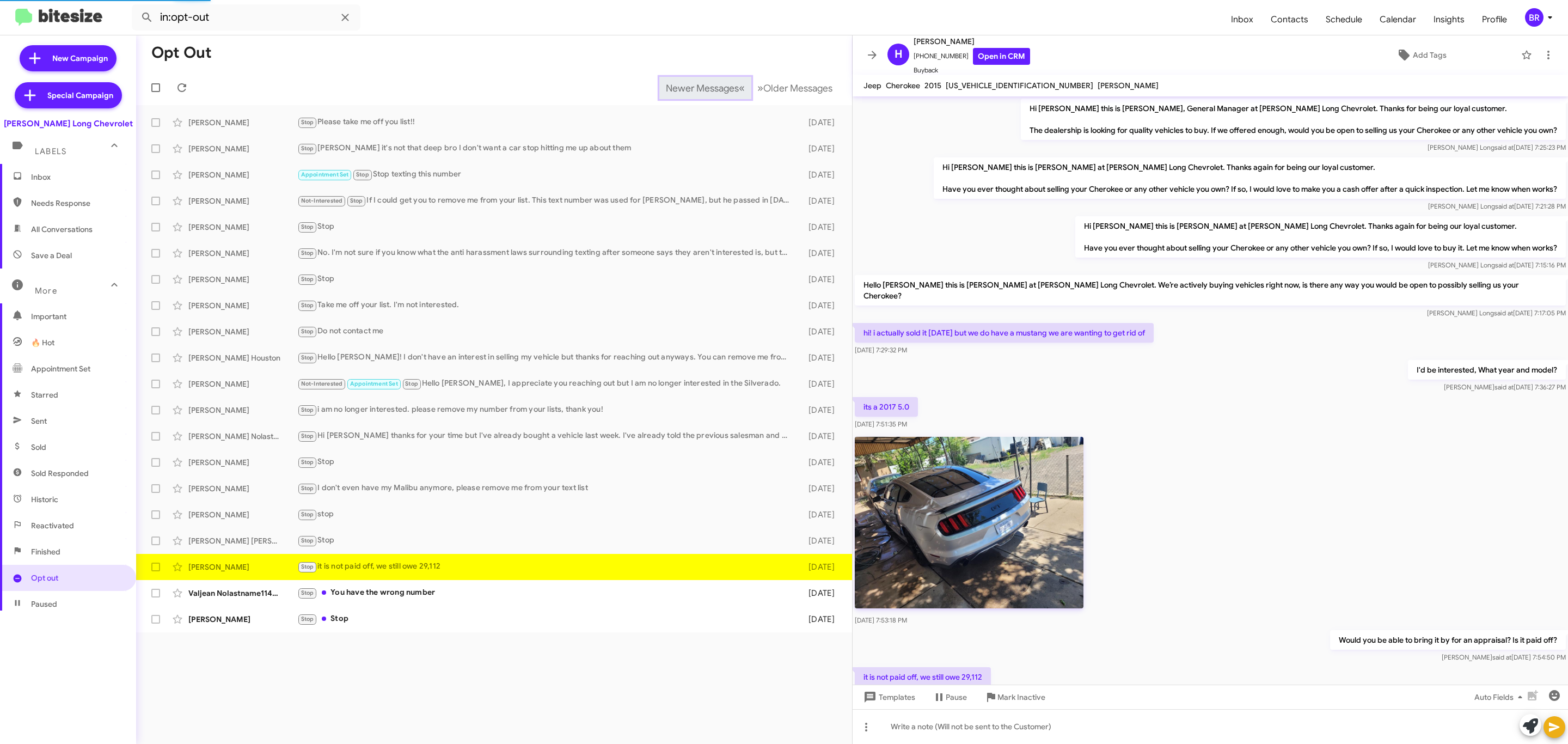
scroll to position [57, 0]
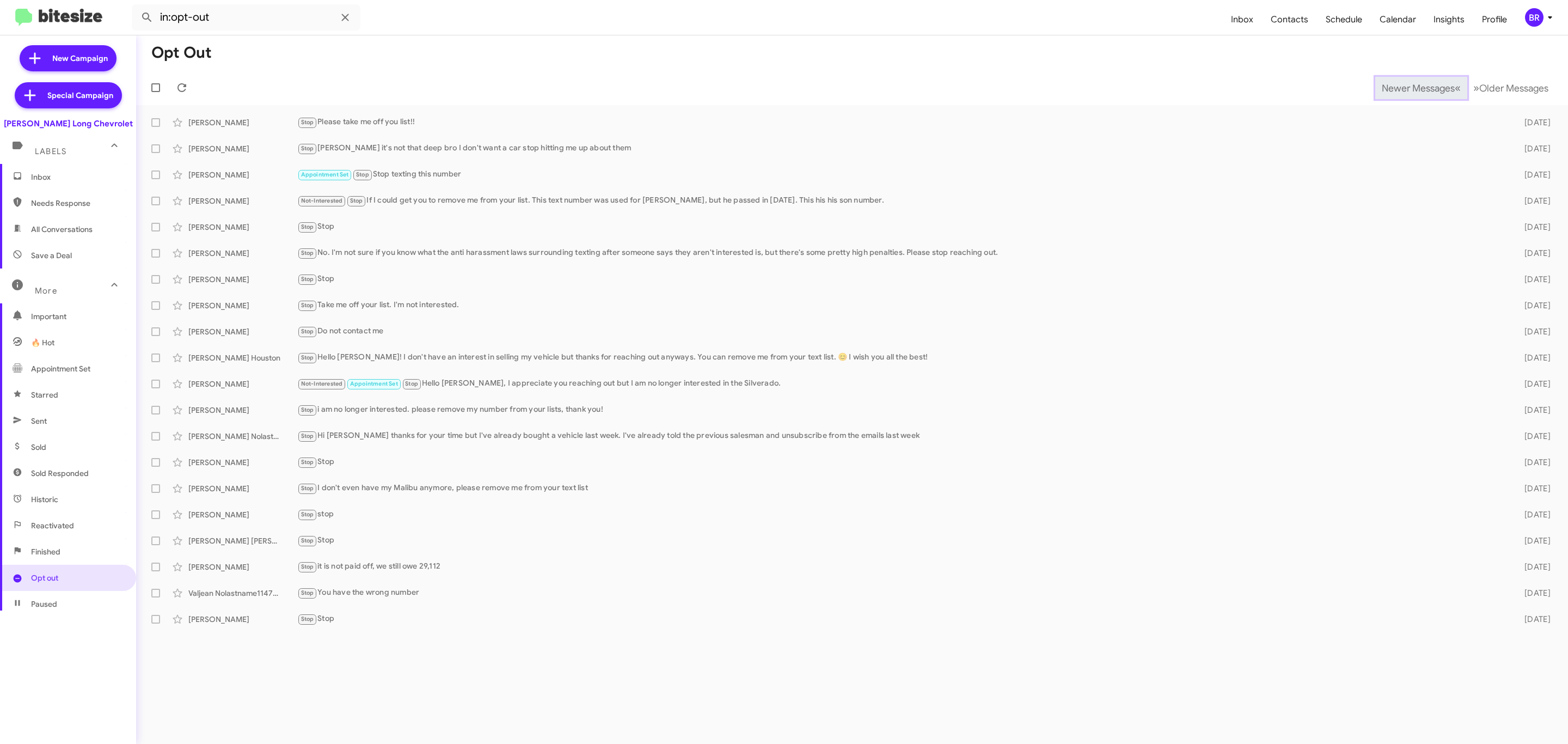
click at [1410, 86] on span "Newer Messages" at bounding box center [1418, 88] width 73 height 12
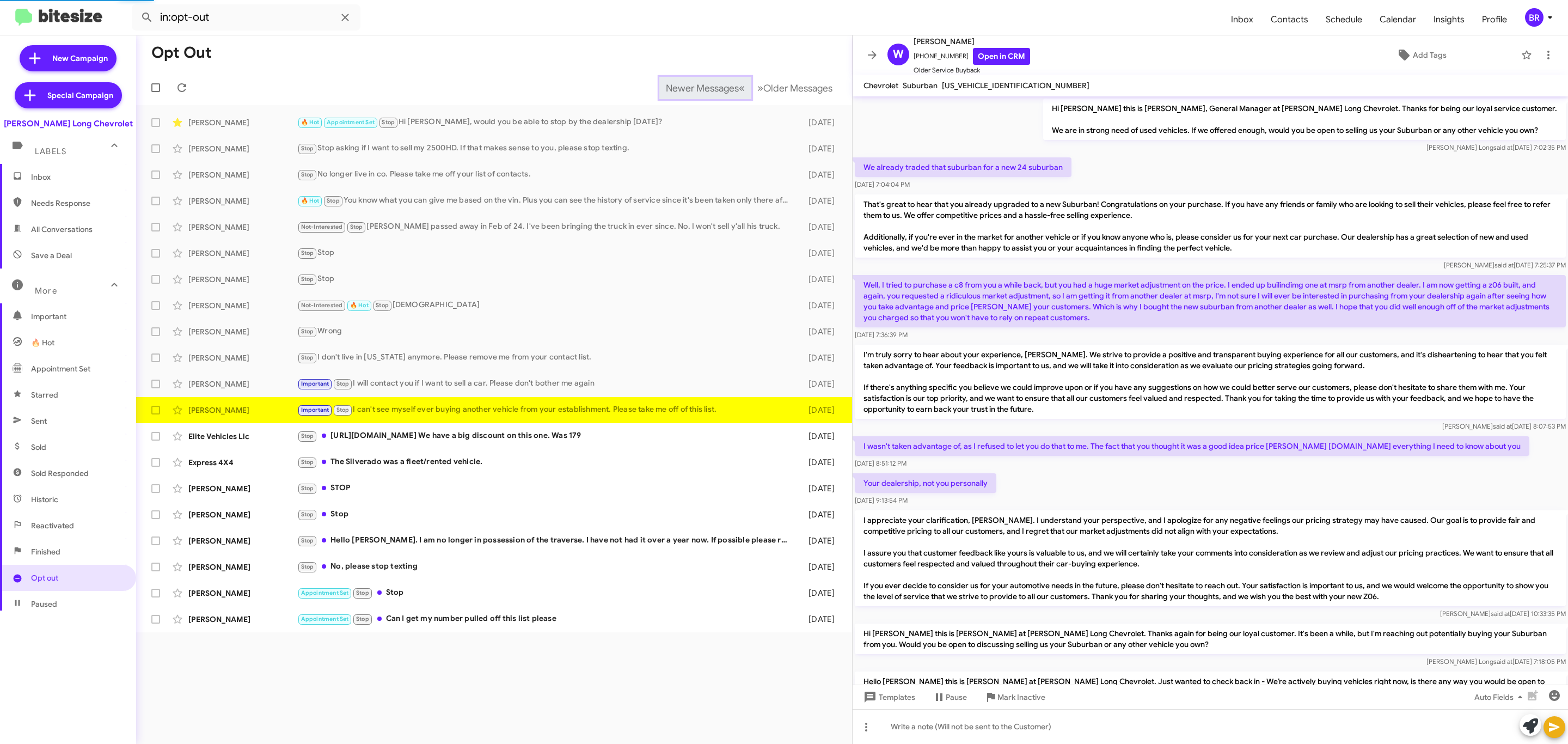
scroll to position [189, 0]
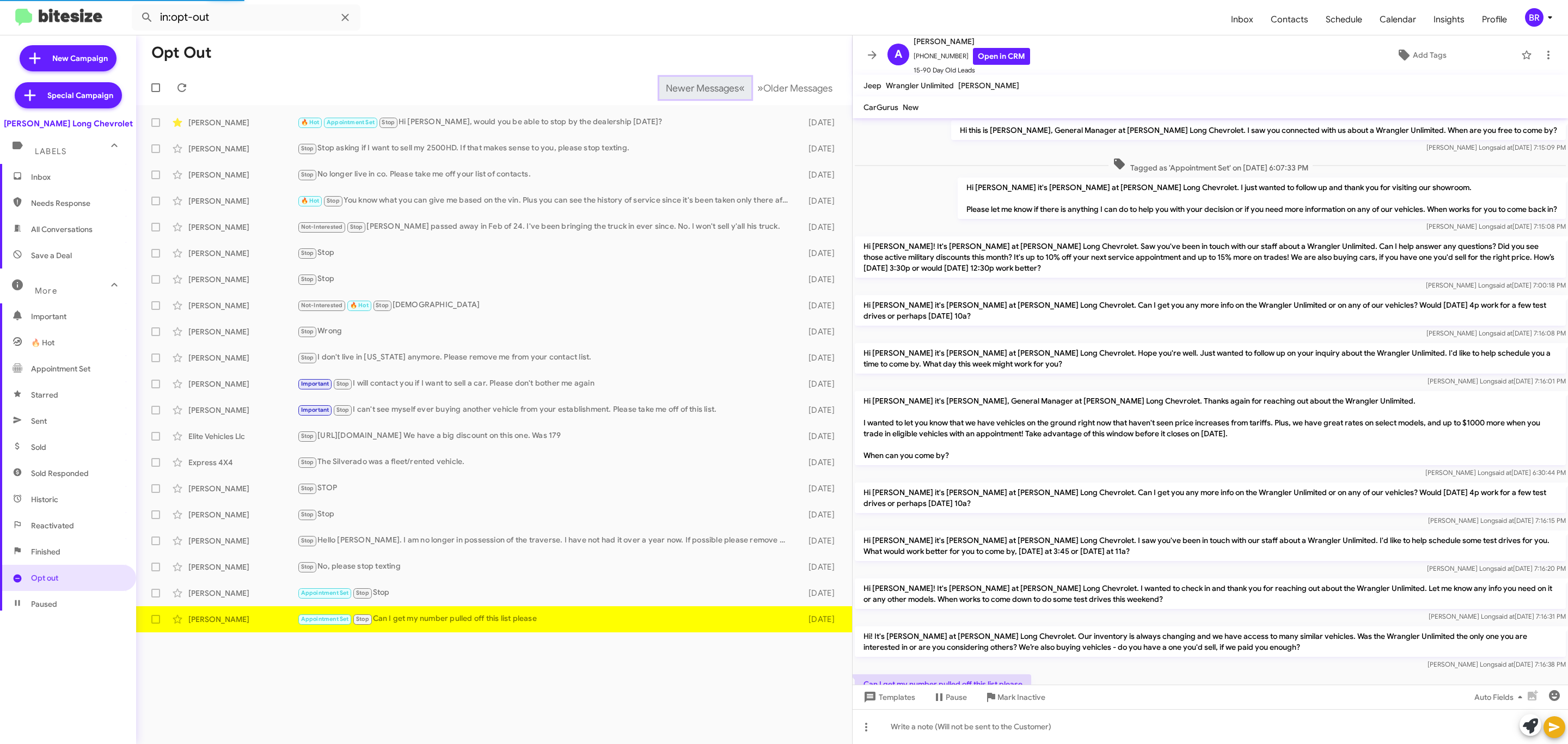
scroll to position [57, 0]
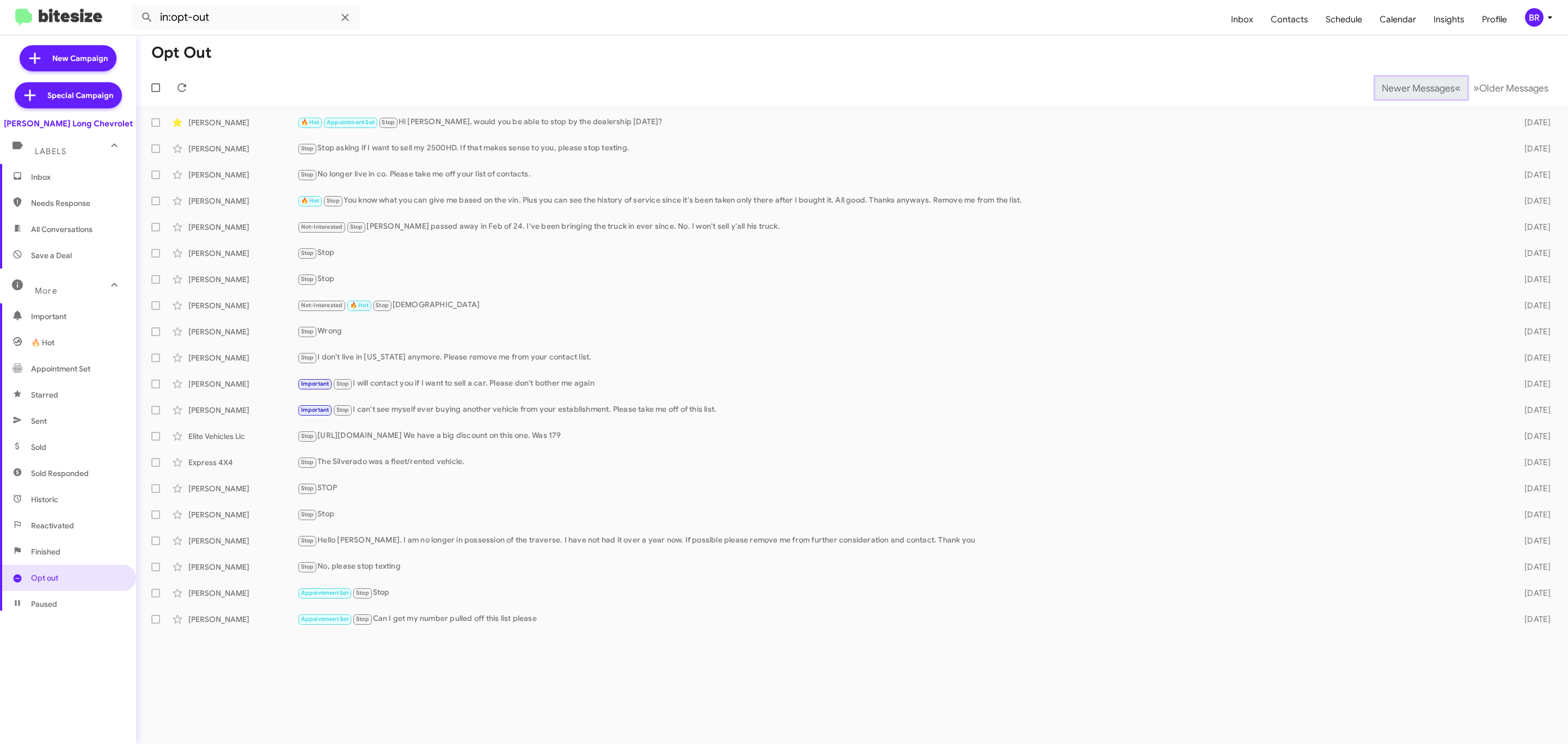
click at [1410, 86] on span "Newer Messages" at bounding box center [1418, 88] width 73 height 12
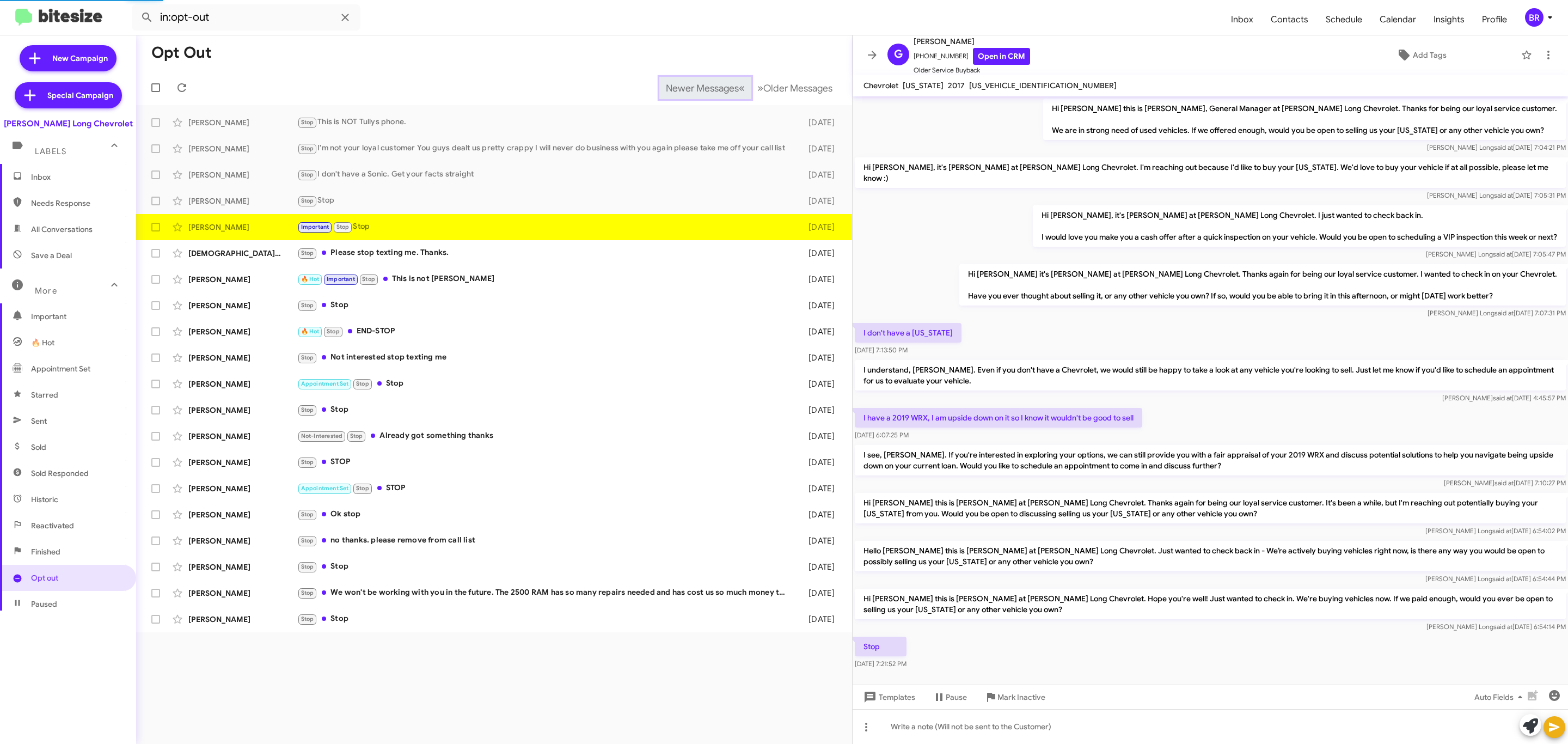
scroll to position [8, 0]
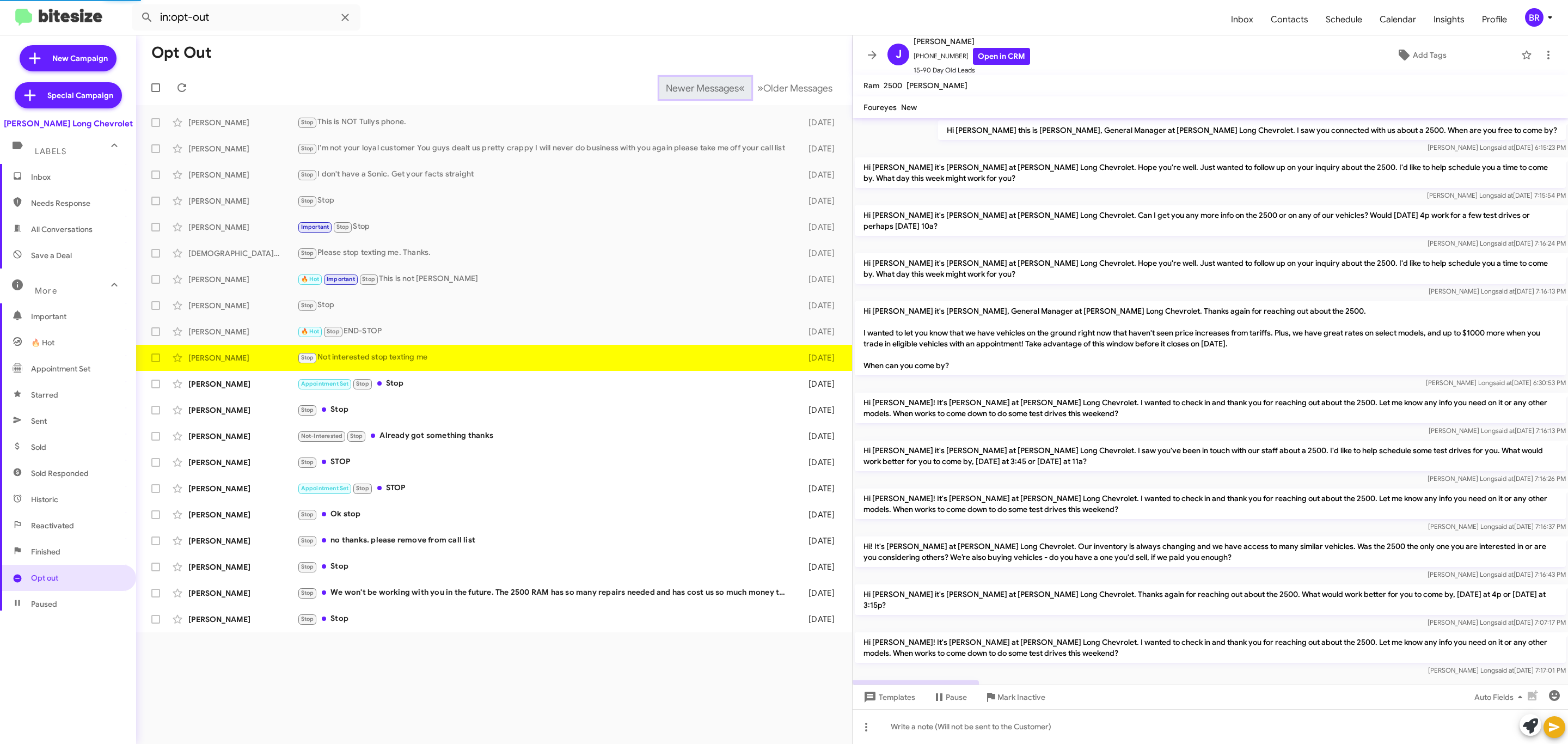
scroll to position [41, 0]
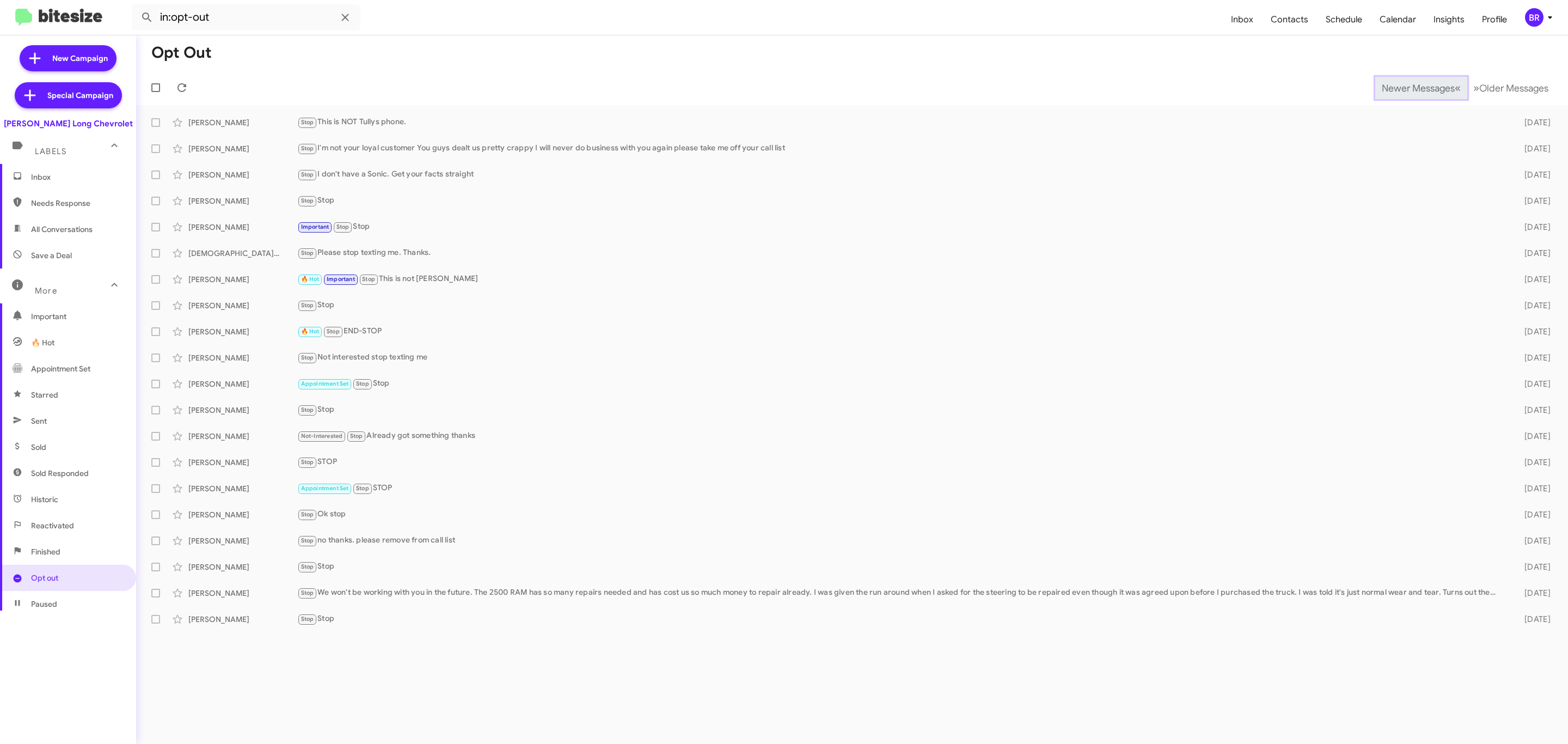
click at [1410, 86] on span "Newer Messages" at bounding box center [1418, 88] width 73 height 12
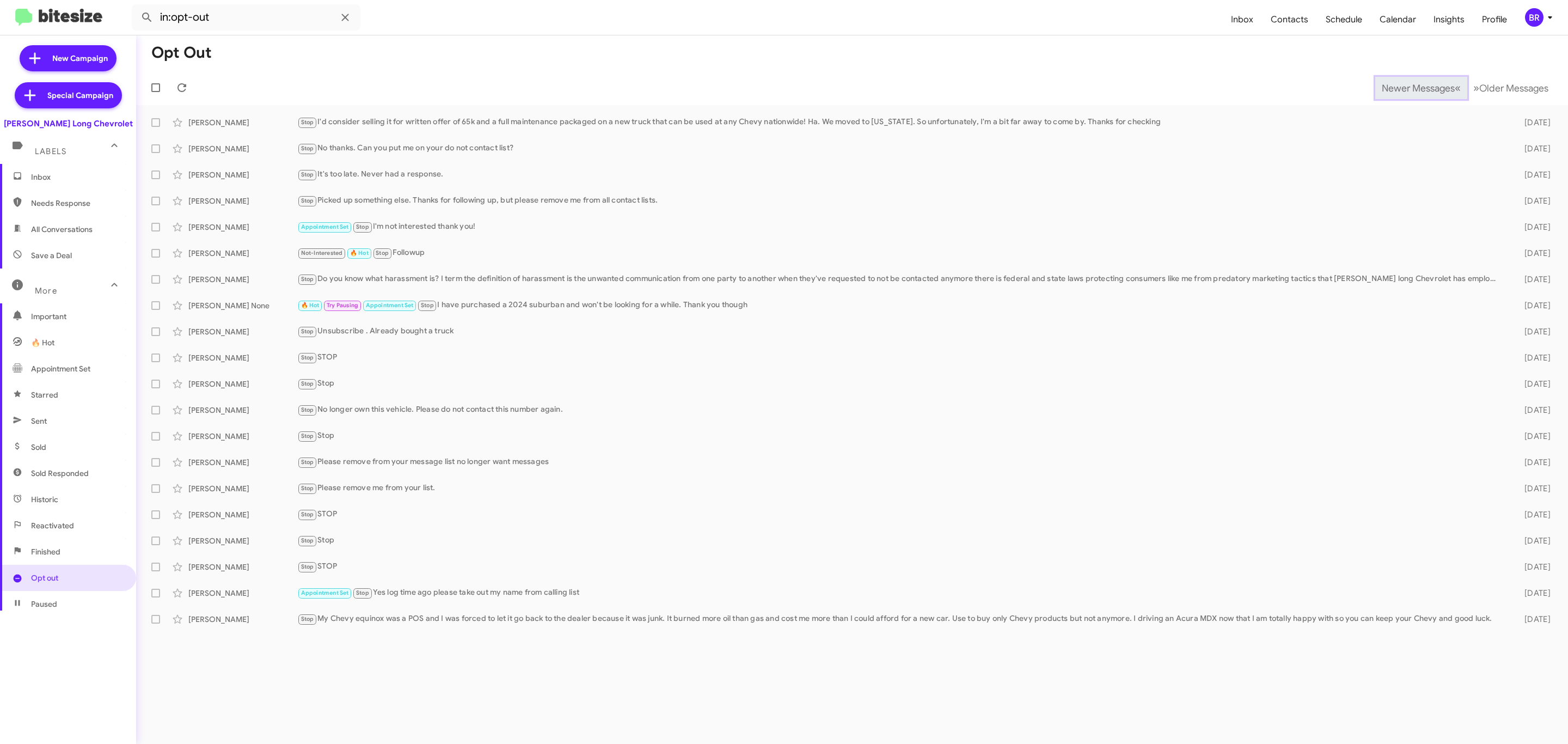
click at [1410, 86] on span "Newer Messages" at bounding box center [1418, 88] width 73 height 12
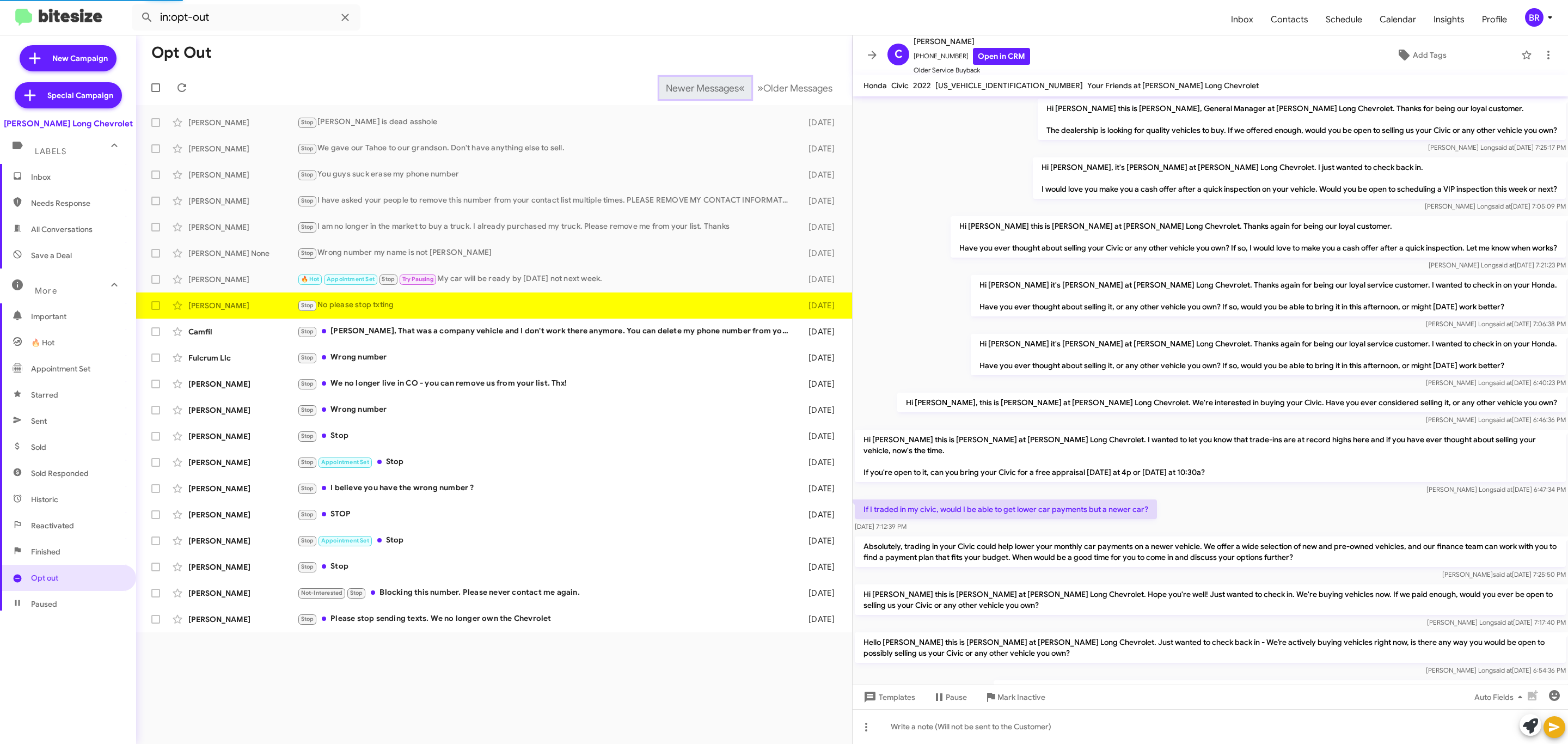
scroll to position [232, 0]
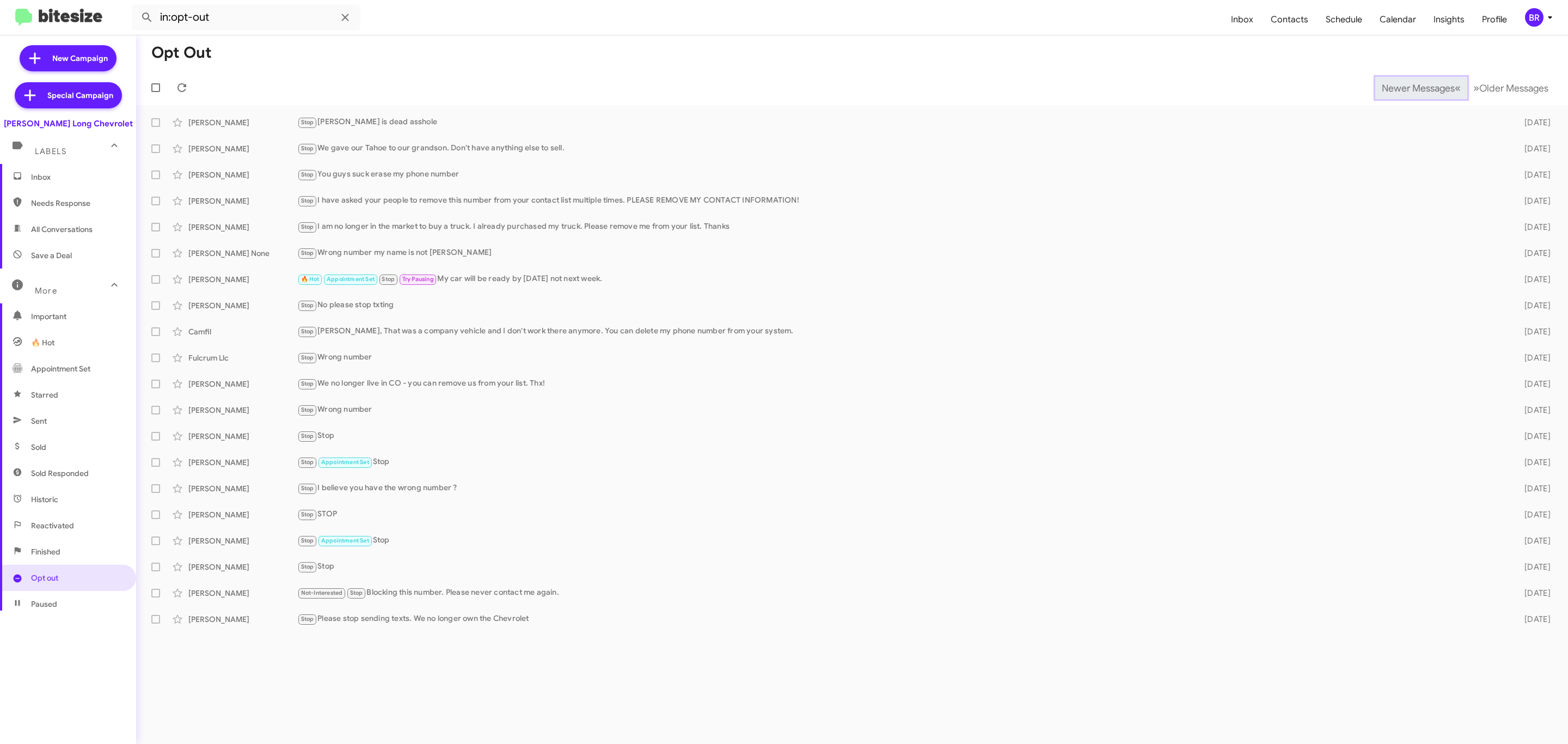
click at [1410, 86] on span "Newer Messages" at bounding box center [1418, 88] width 73 height 12
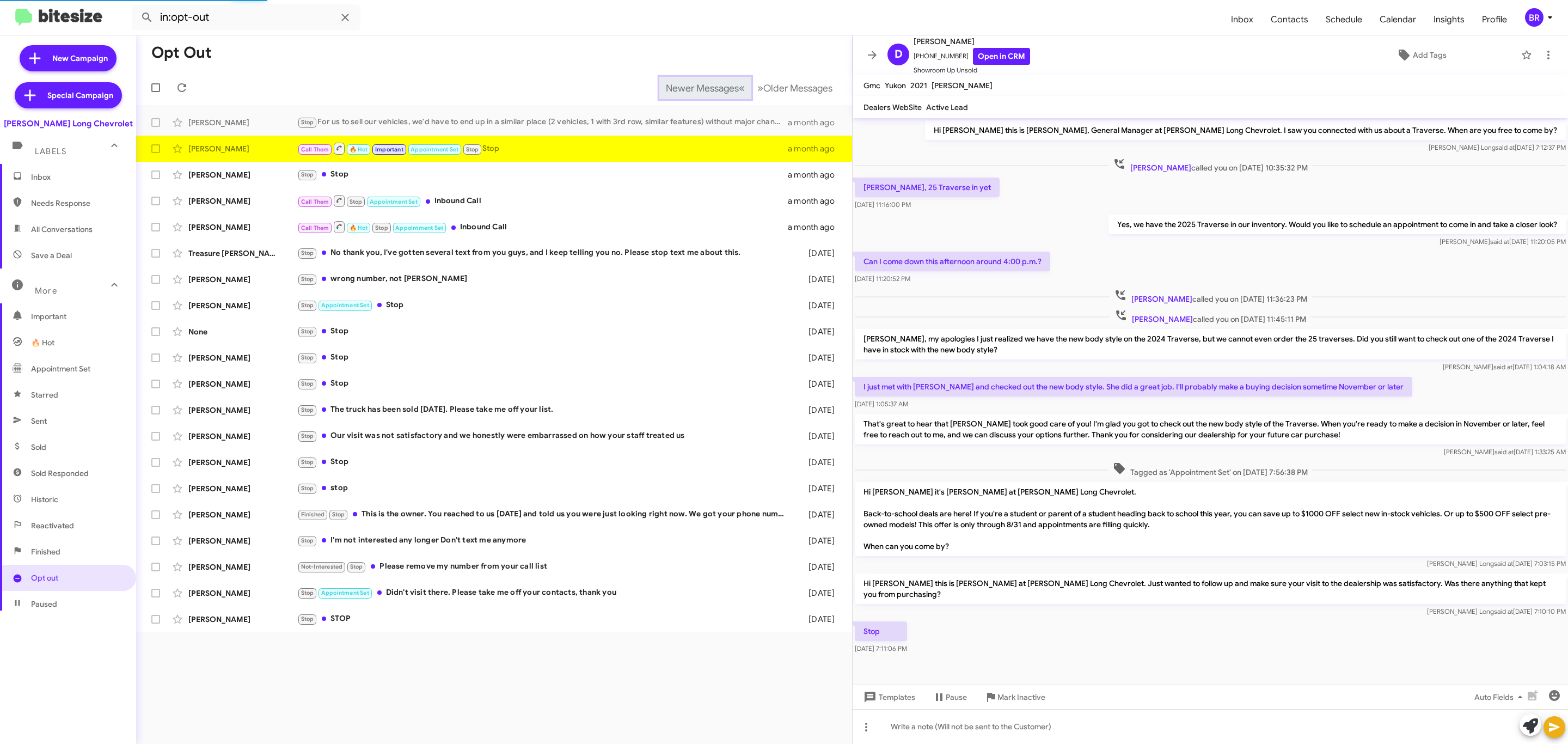
scroll to position [2, 0]
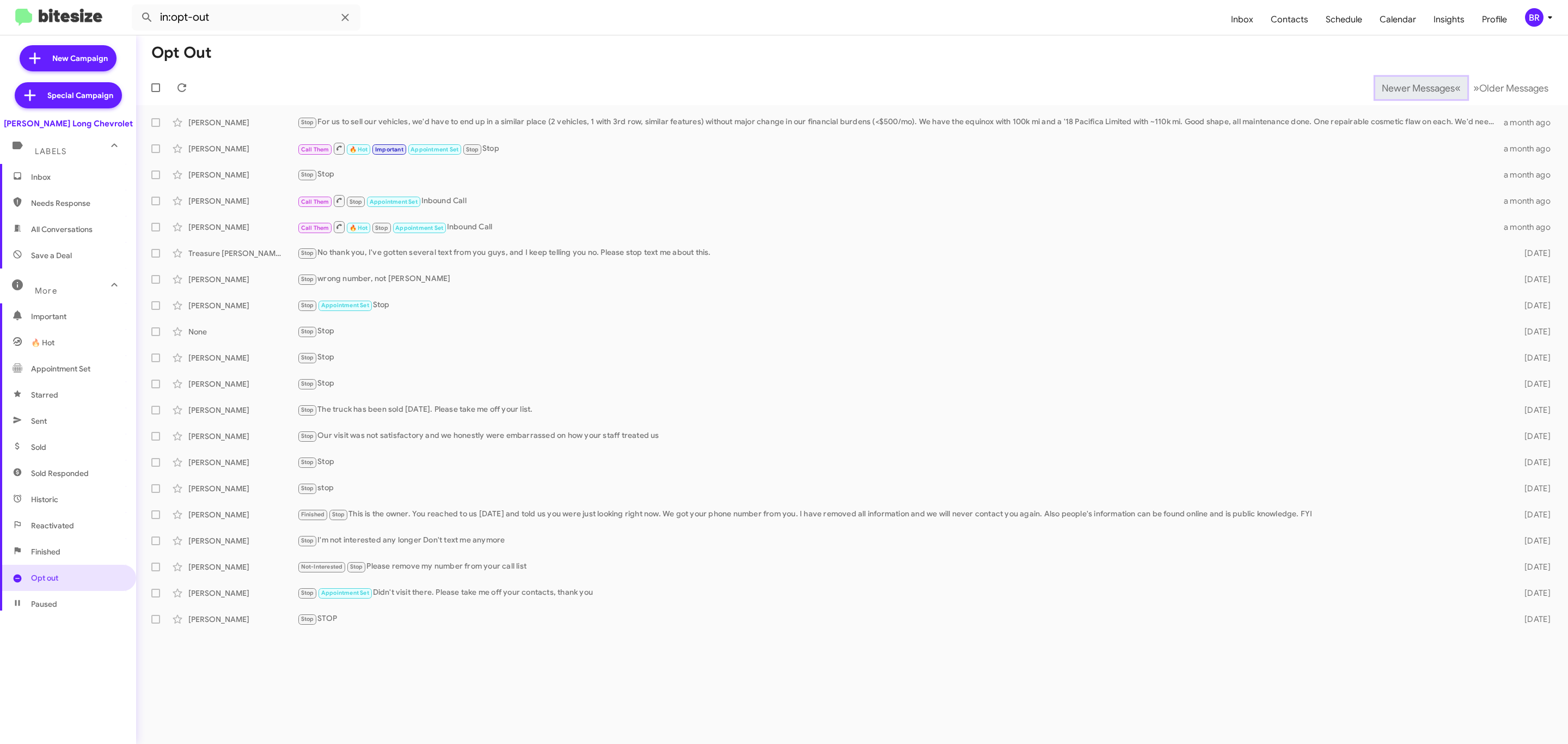
click at [1410, 86] on span "Newer Messages" at bounding box center [1418, 88] width 73 height 12
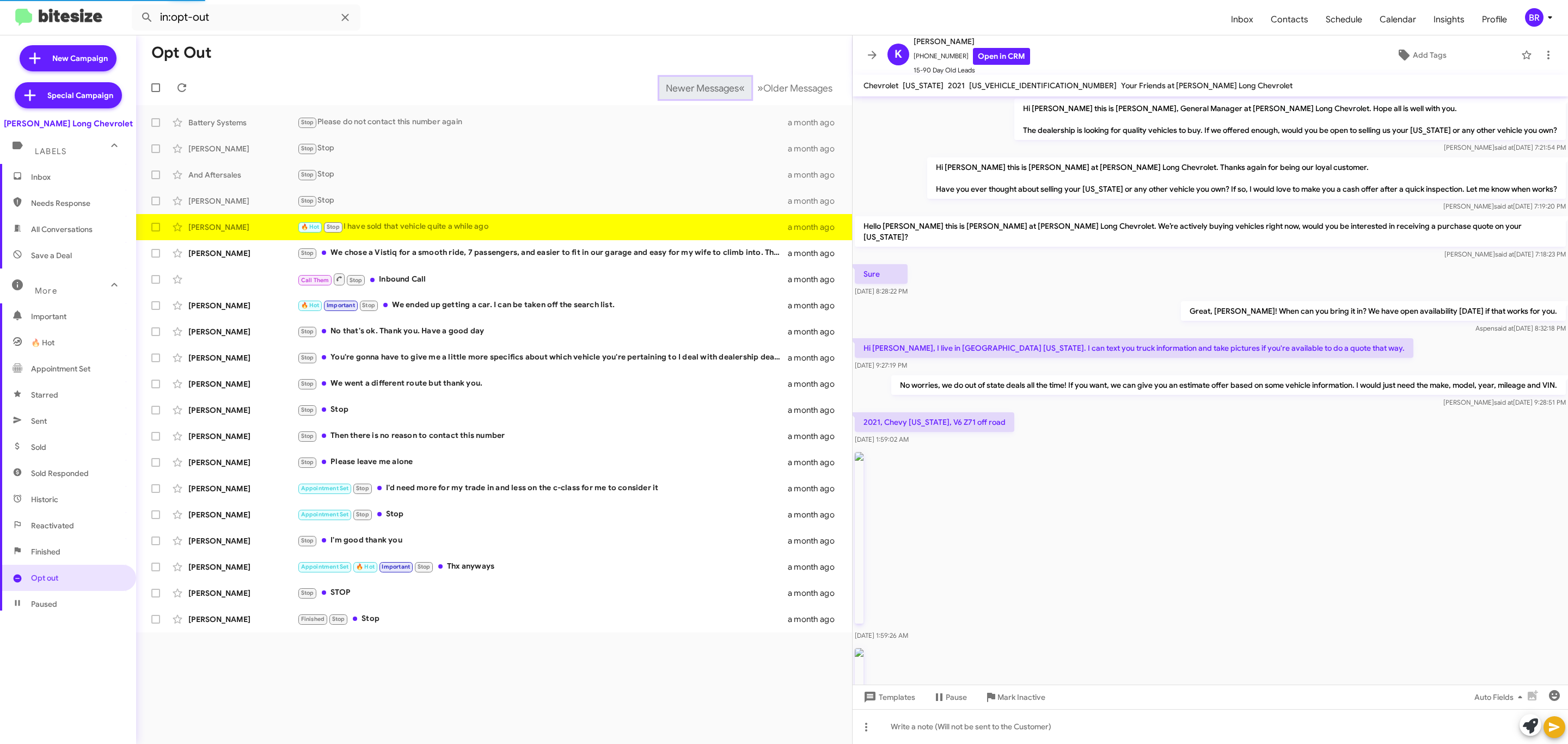
scroll to position [538, 0]
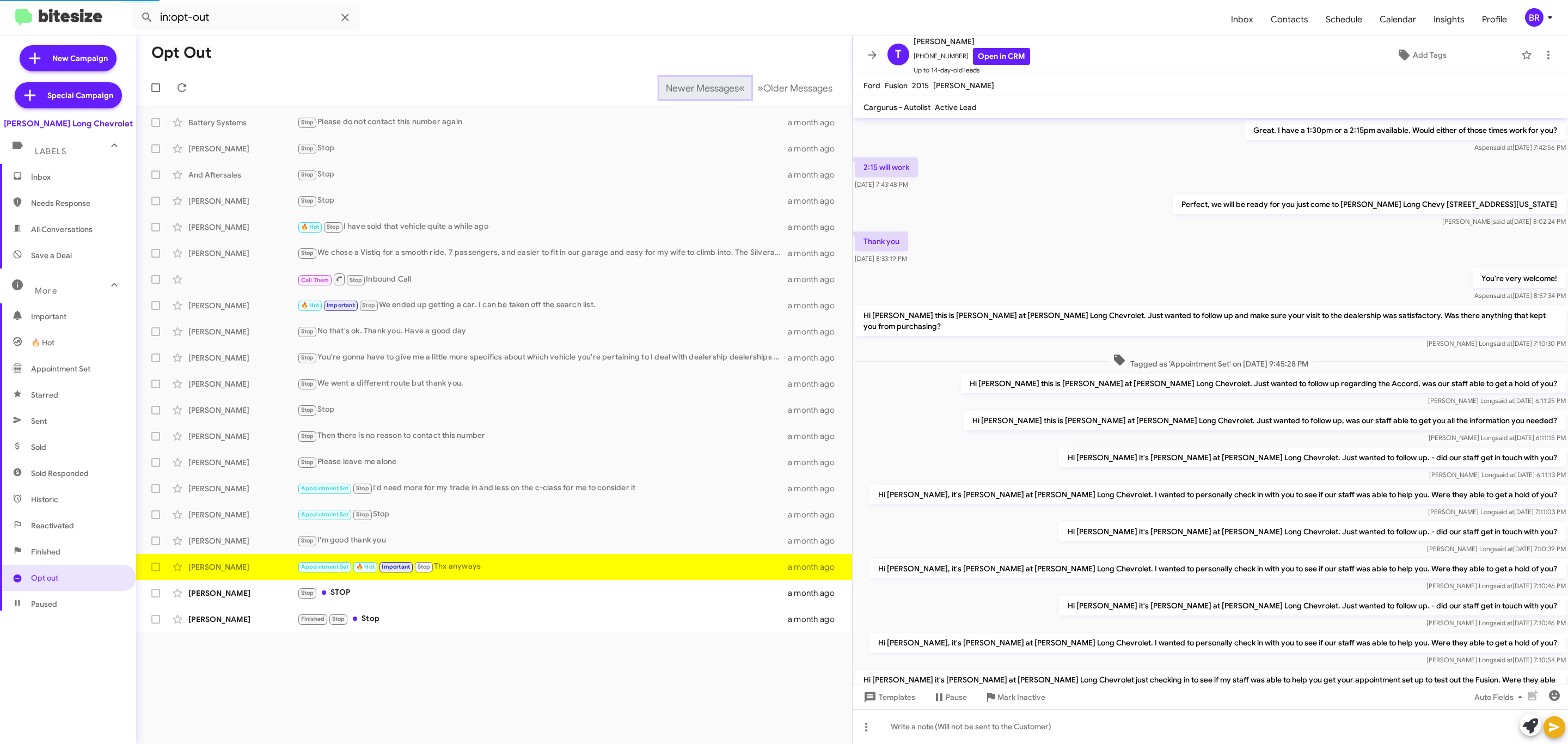
scroll to position [228, 0]
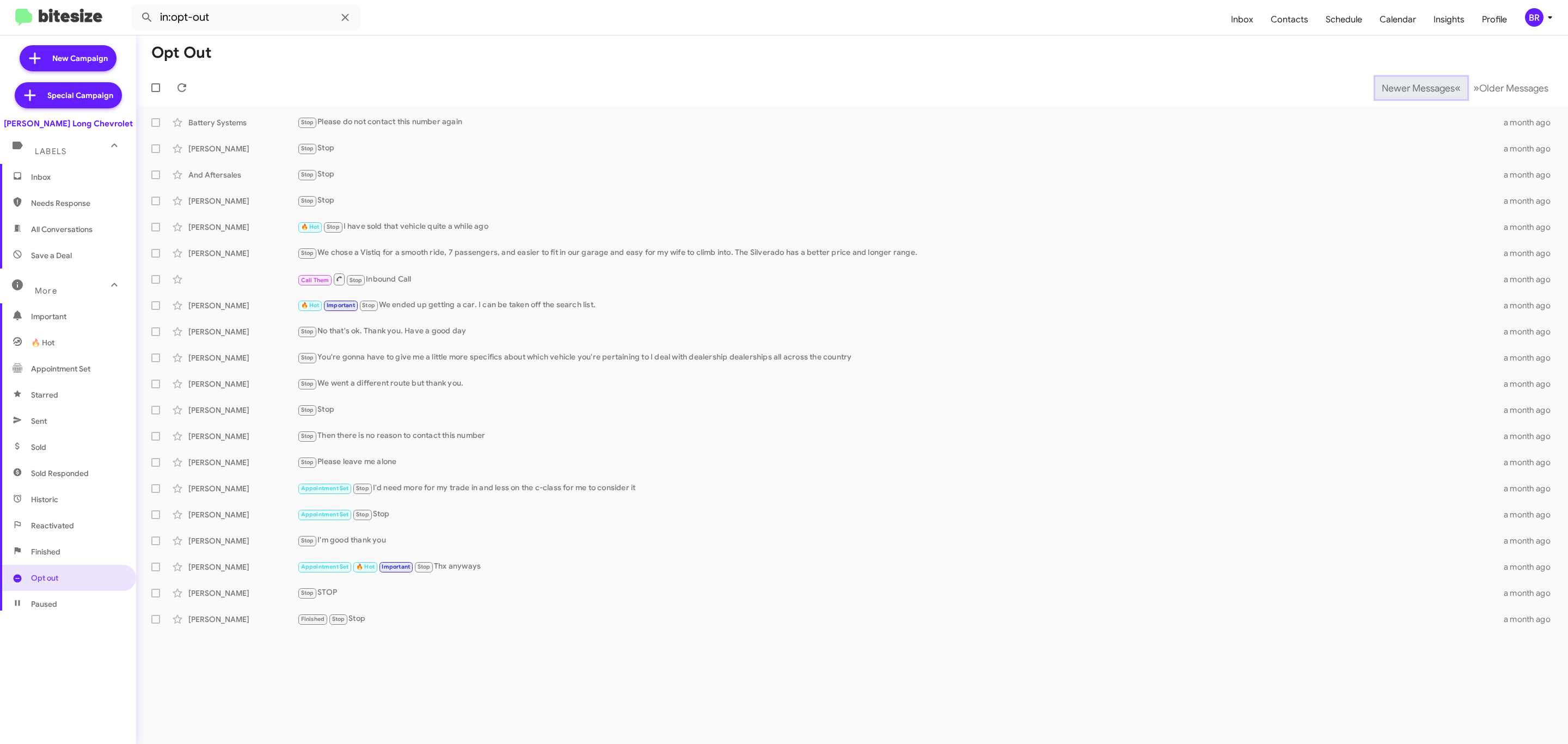
click at [1410, 86] on span "Newer Messages" at bounding box center [1418, 88] width 73 height 12
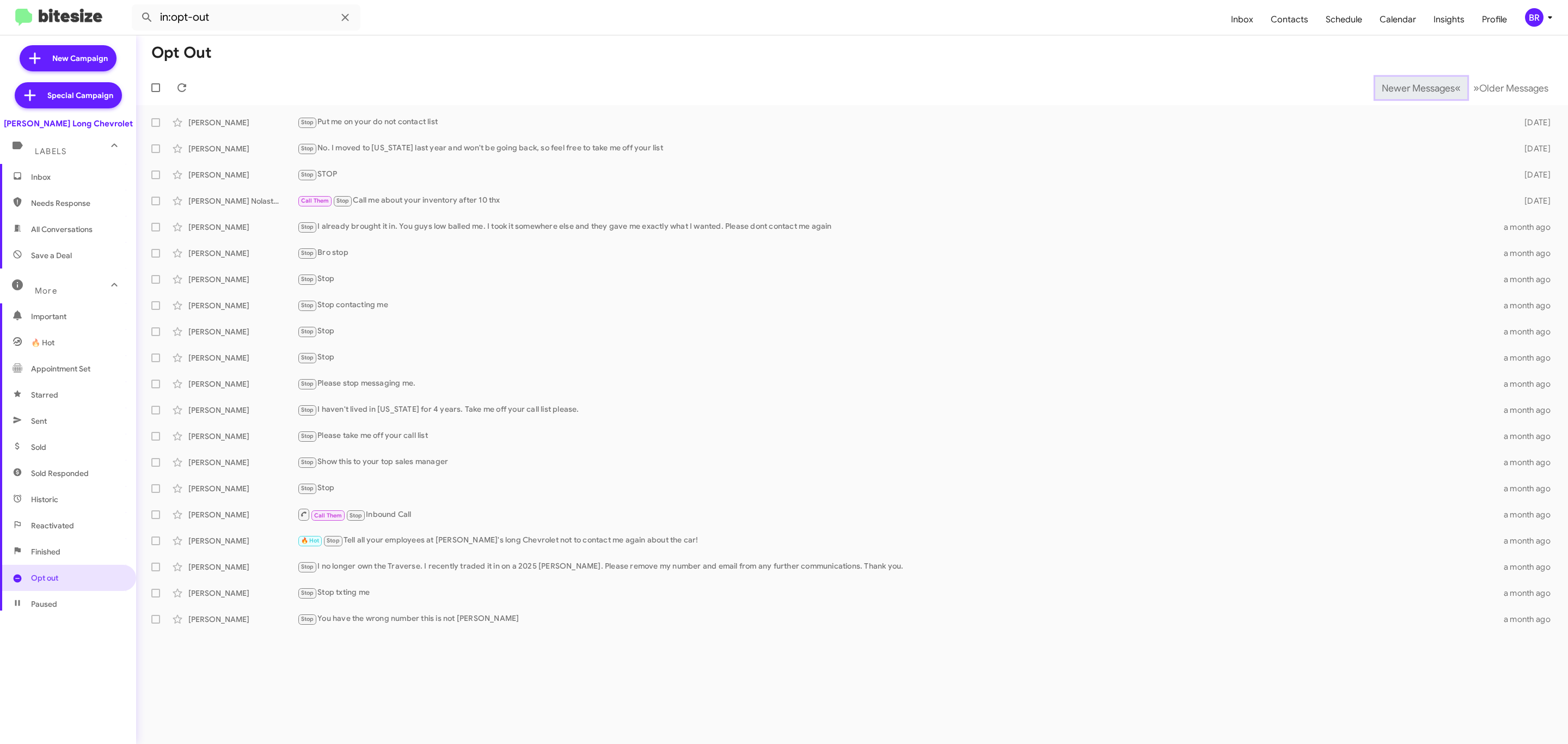
click at [1410, 86] on span "Newer Messages" at bounding box center [1418, 88] width 73 height 12
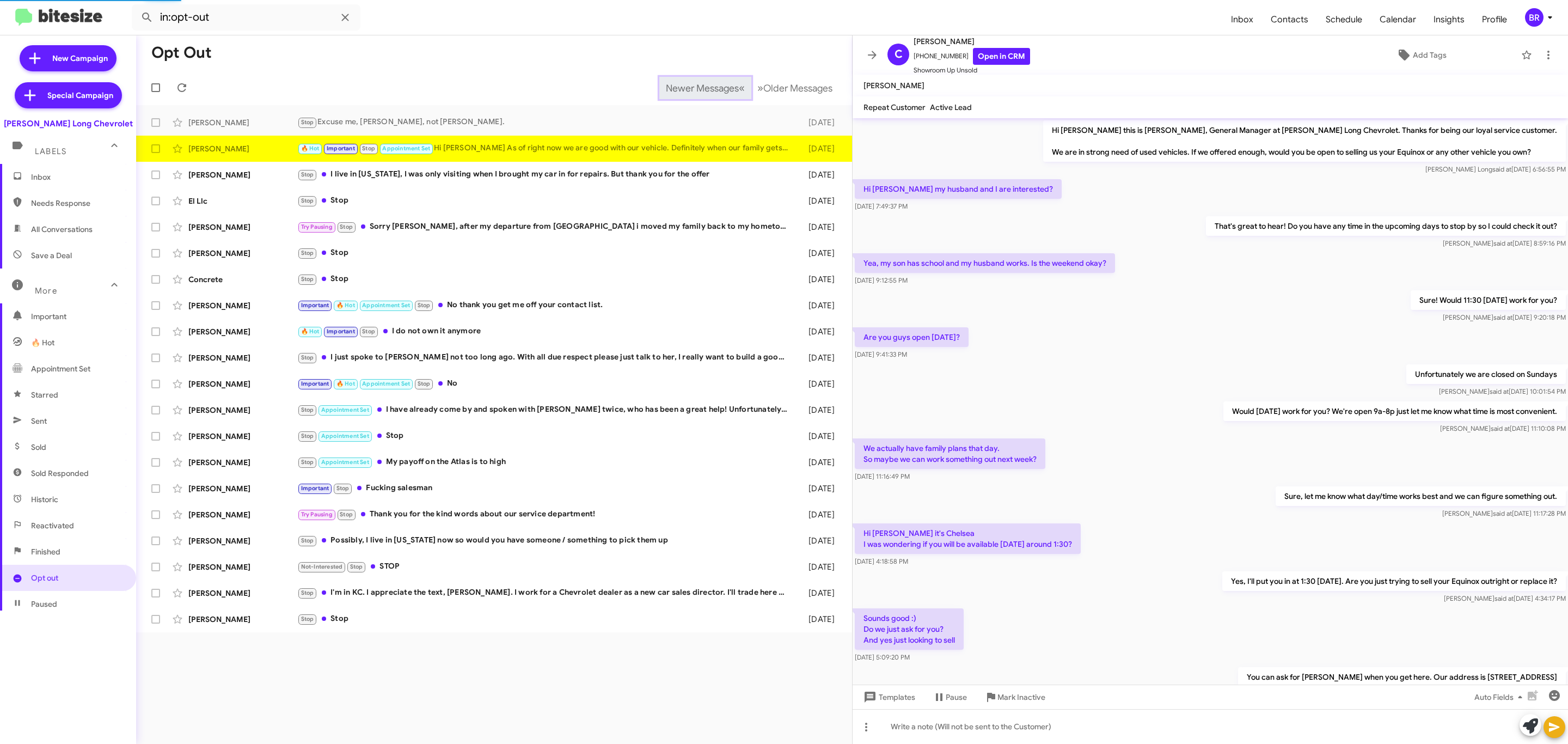
scroll to position [244, 0]
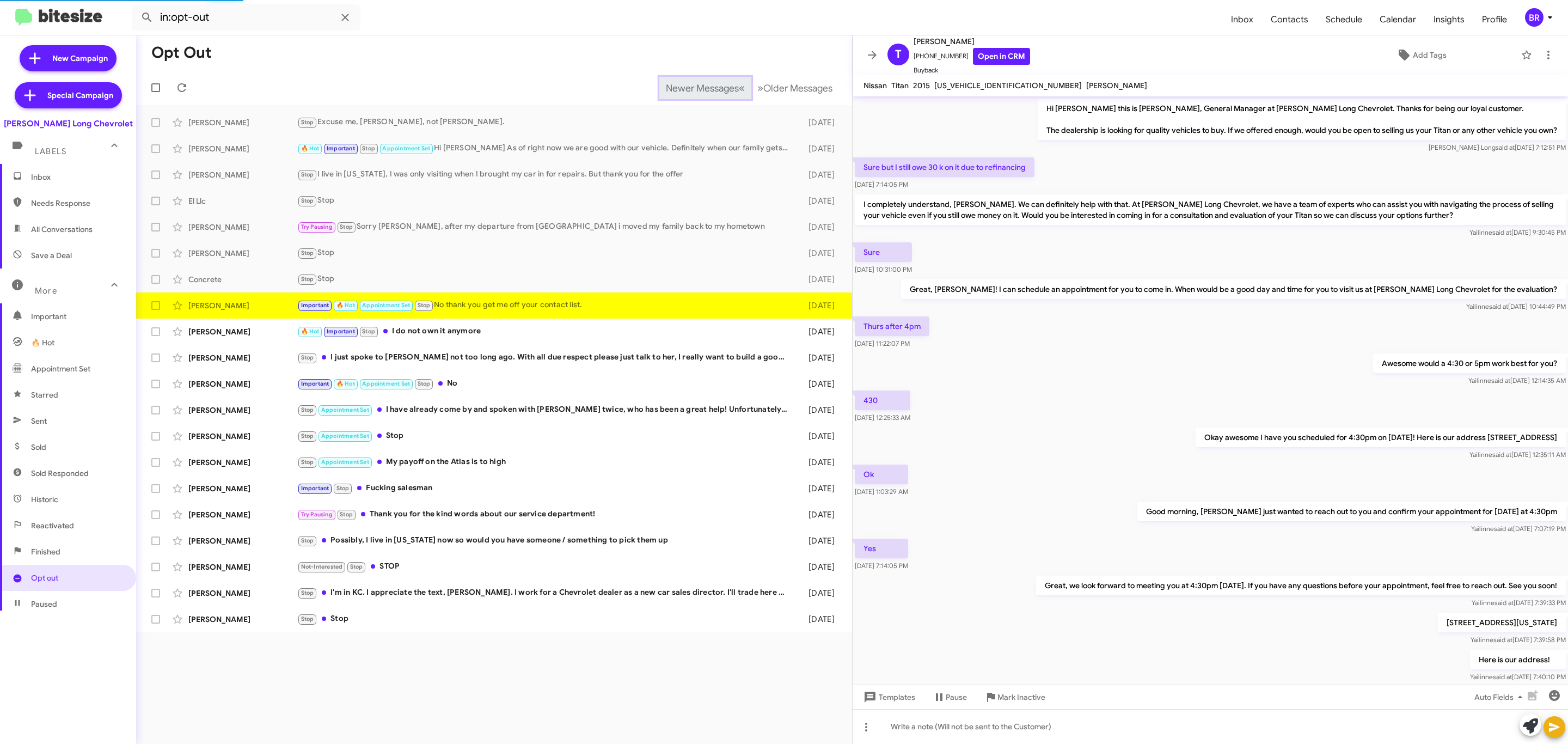
scroll to position [165, 0]
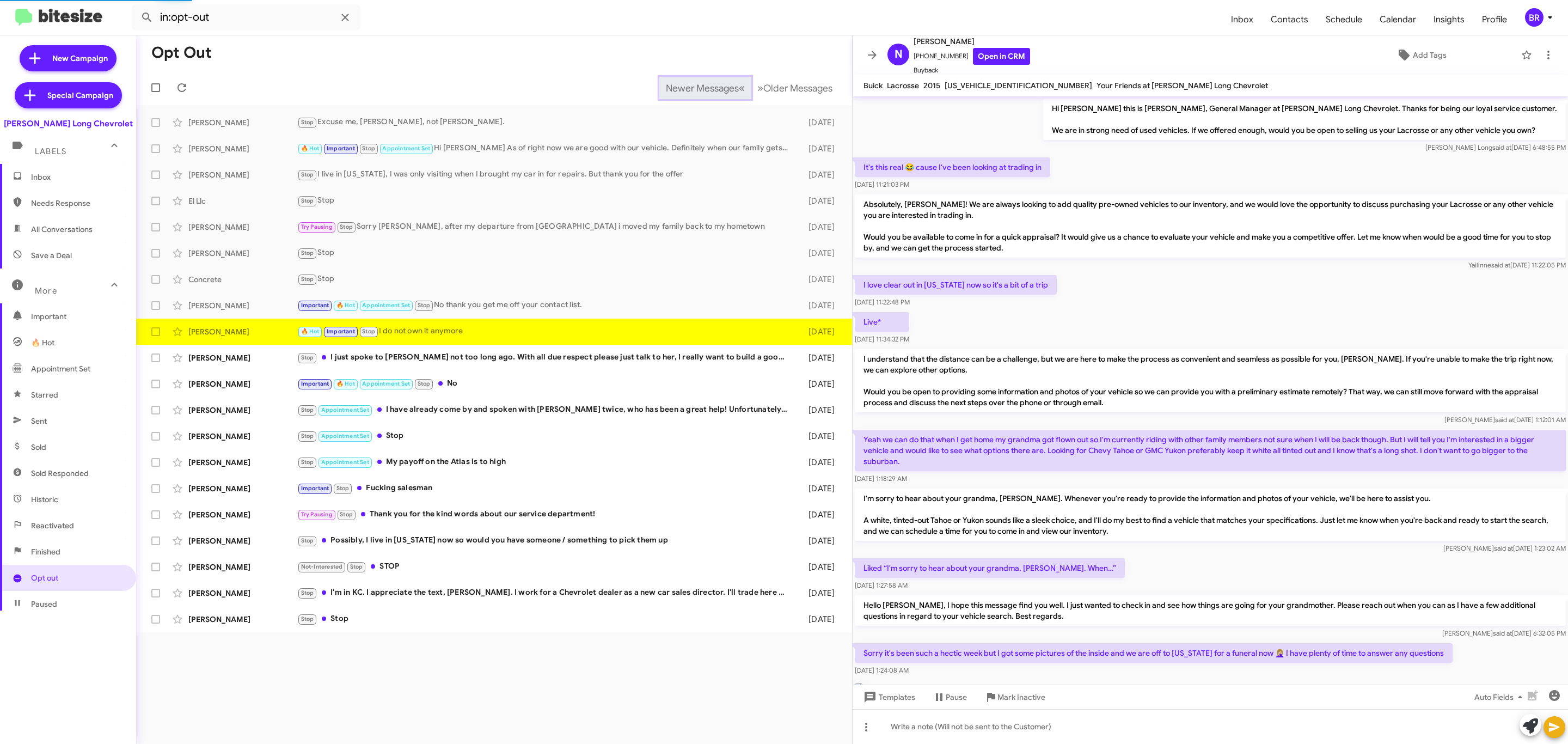
scroll to position [476, 0]
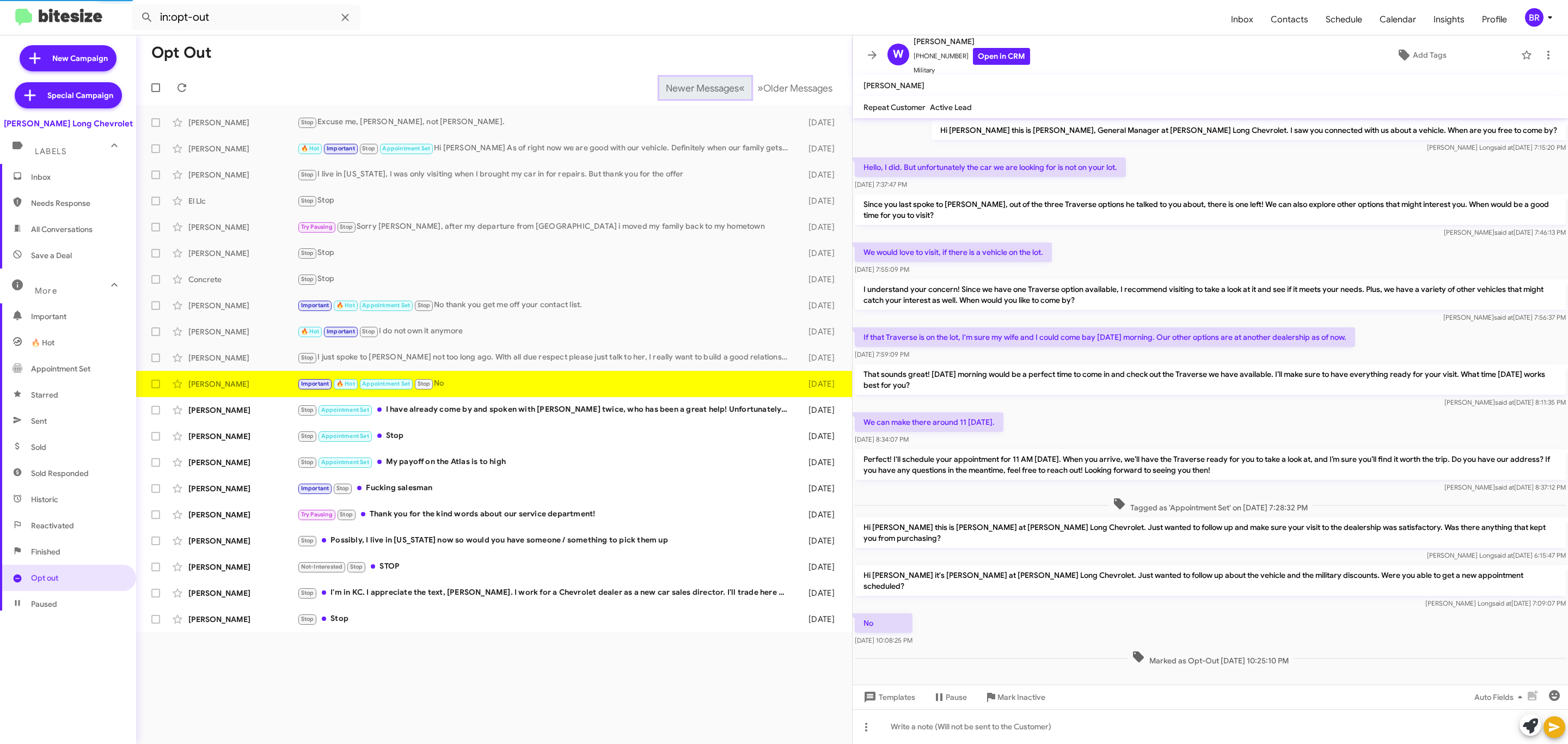
scroll to position [1, 0]
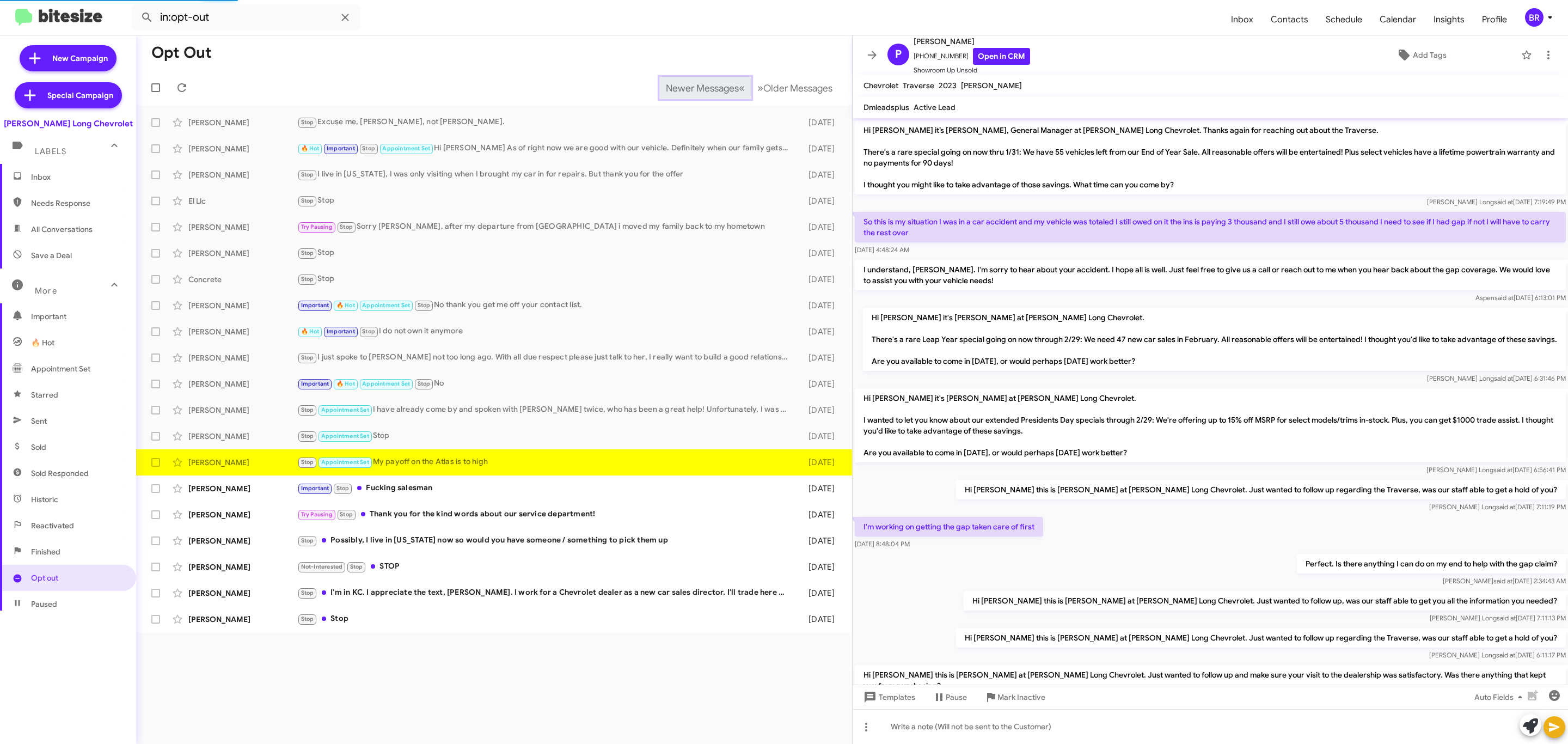
scroll to position [142, 0]
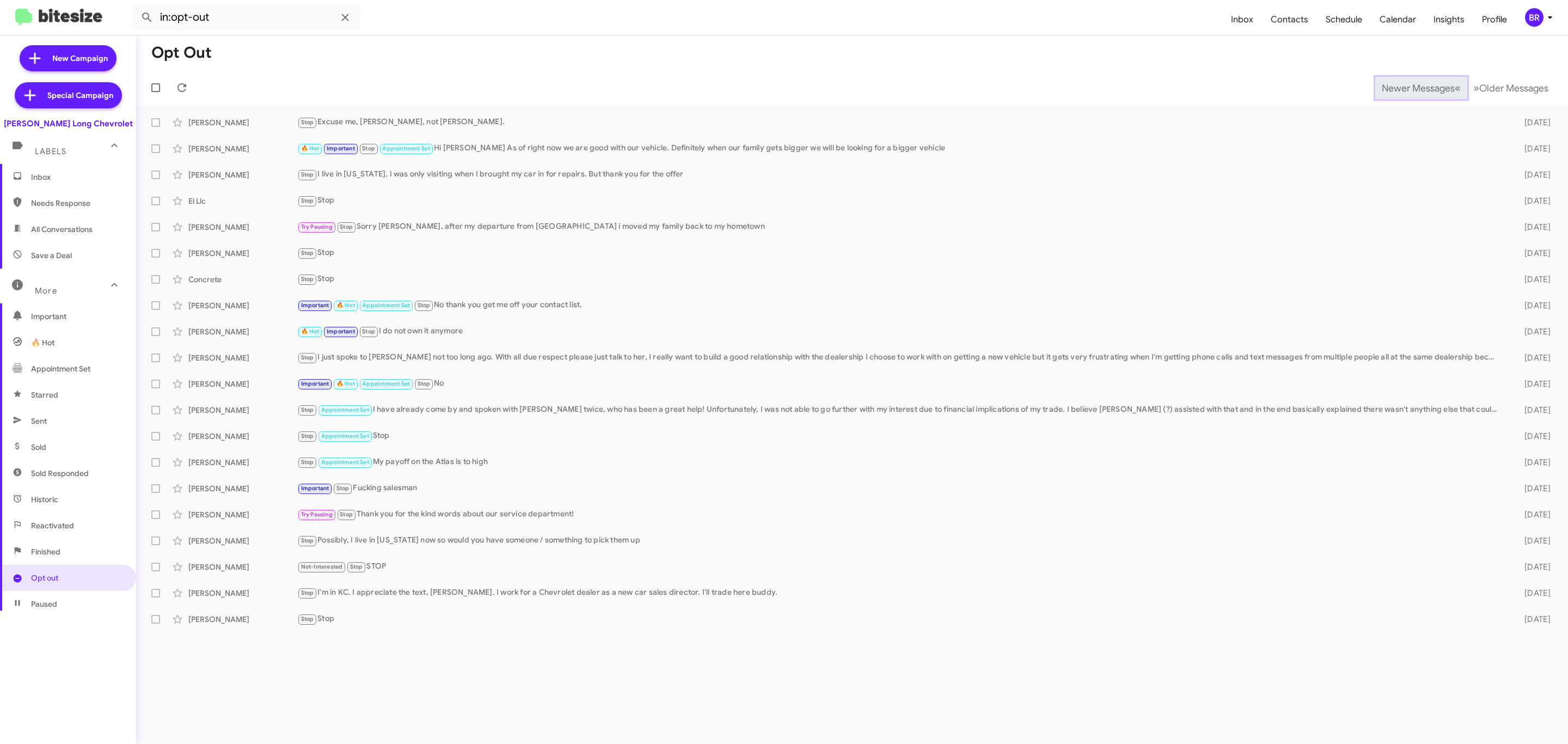
click at [1410, 86] on span "Newer Messages" at bounding box center [1418, 88] width 73 height 12
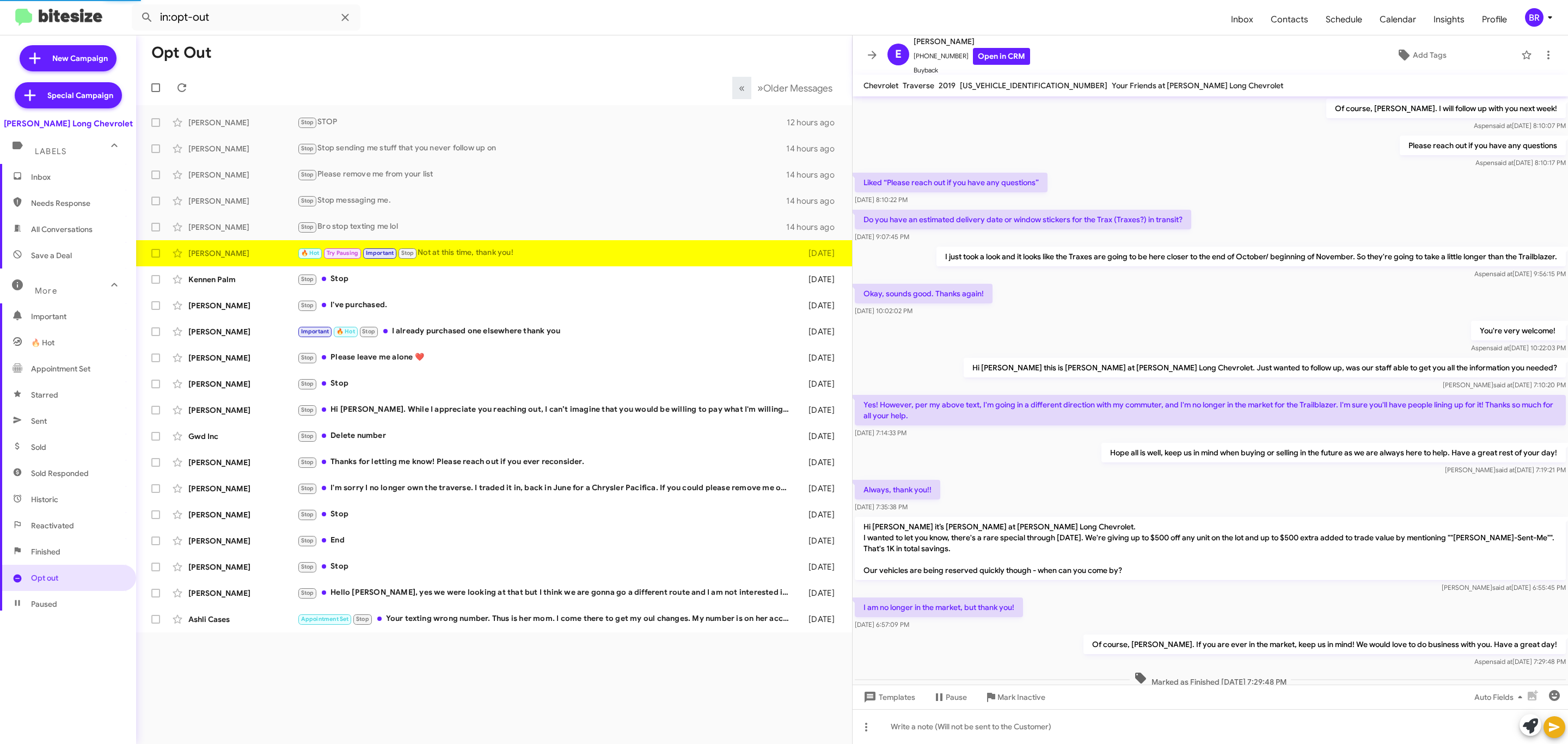
scroll to position [250, 0]
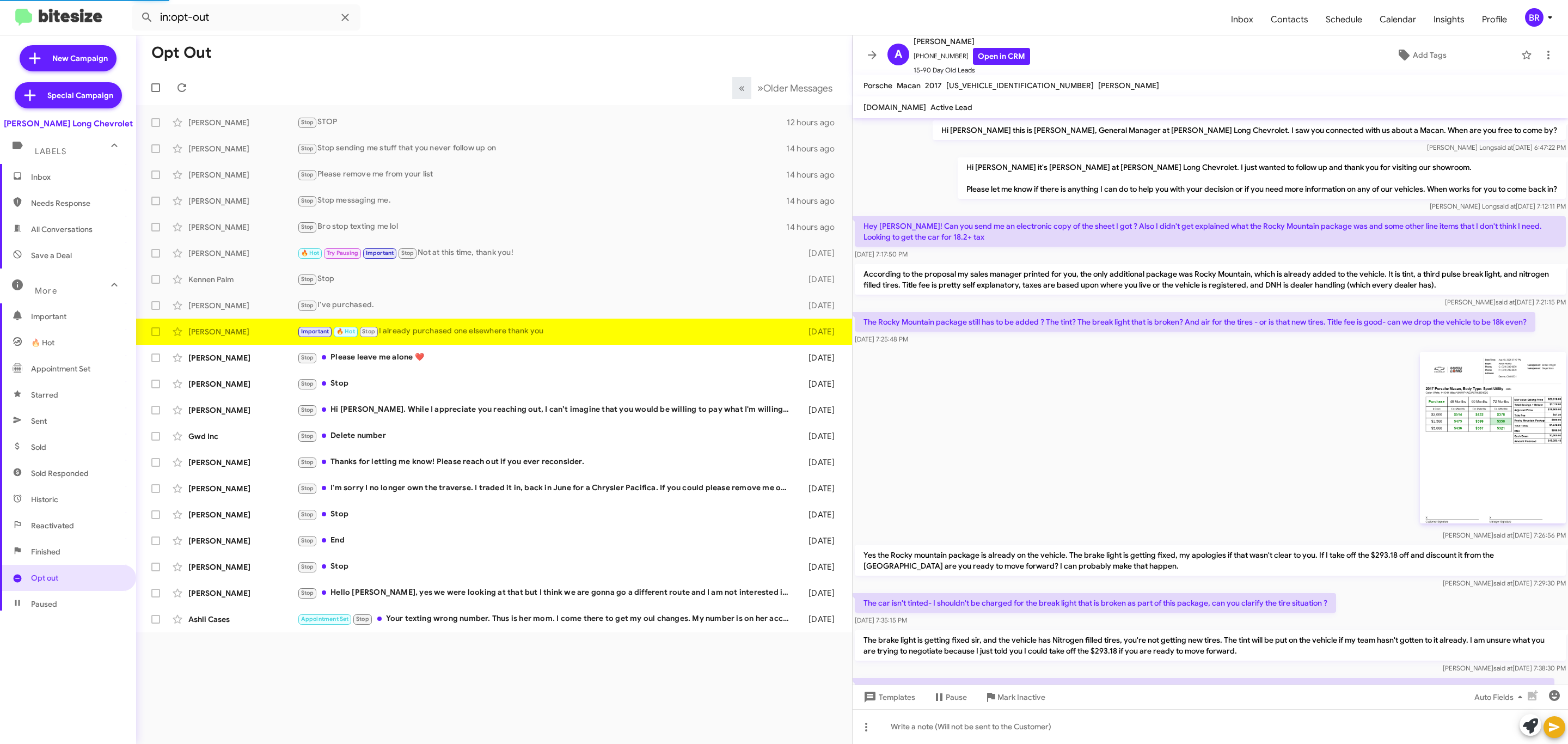
scroll to position [288, 0]
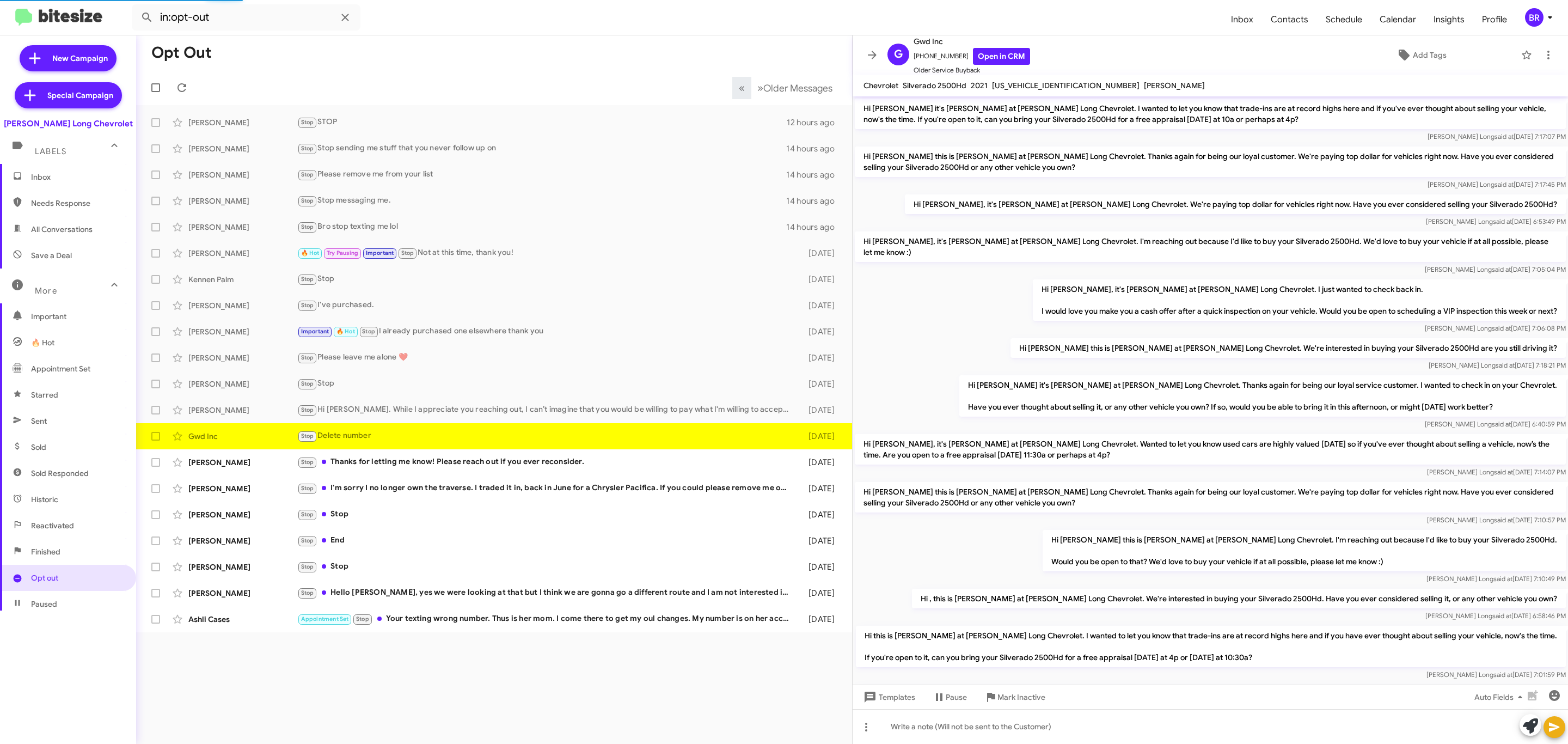
scroll to position [424, 0]
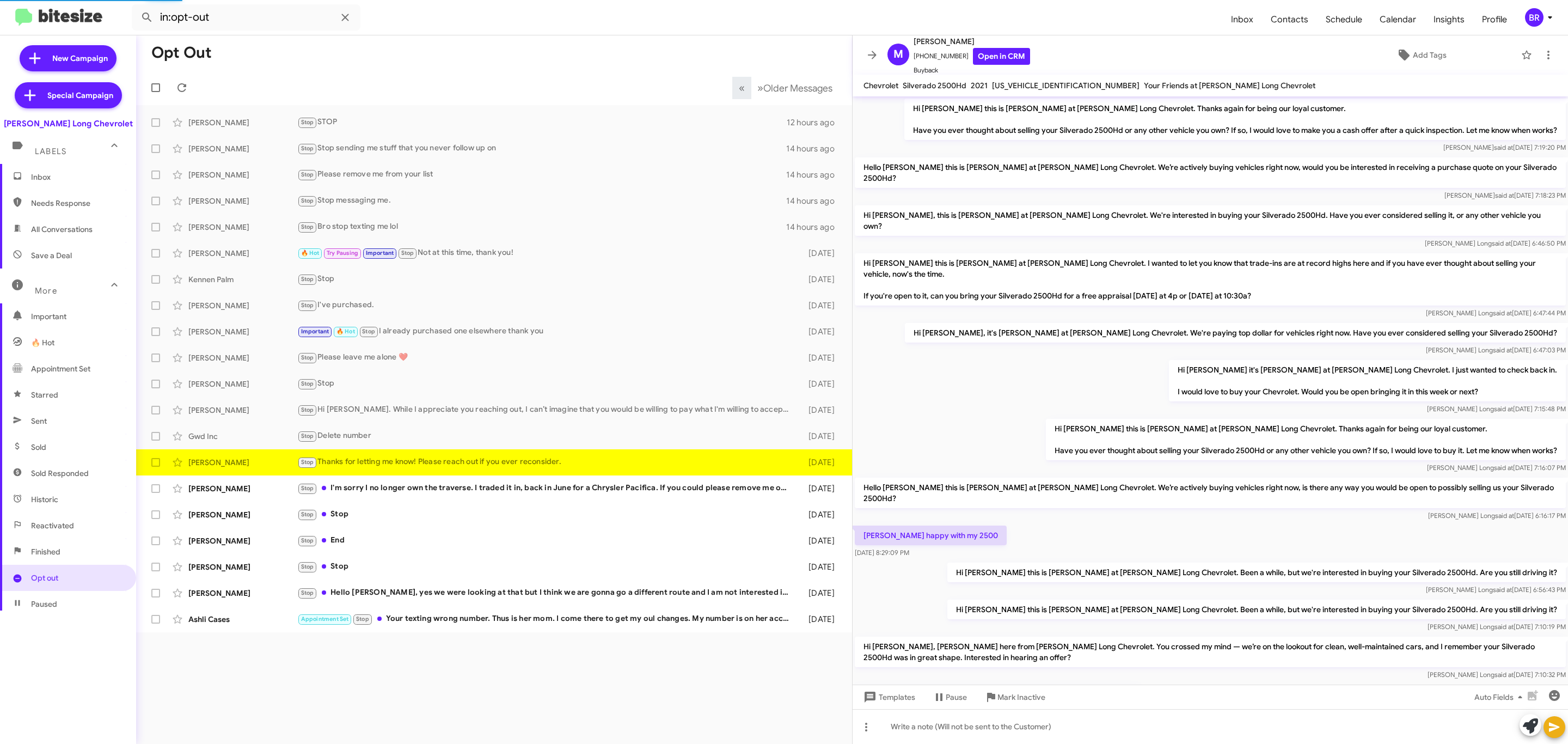
scroll to position [89, 0]
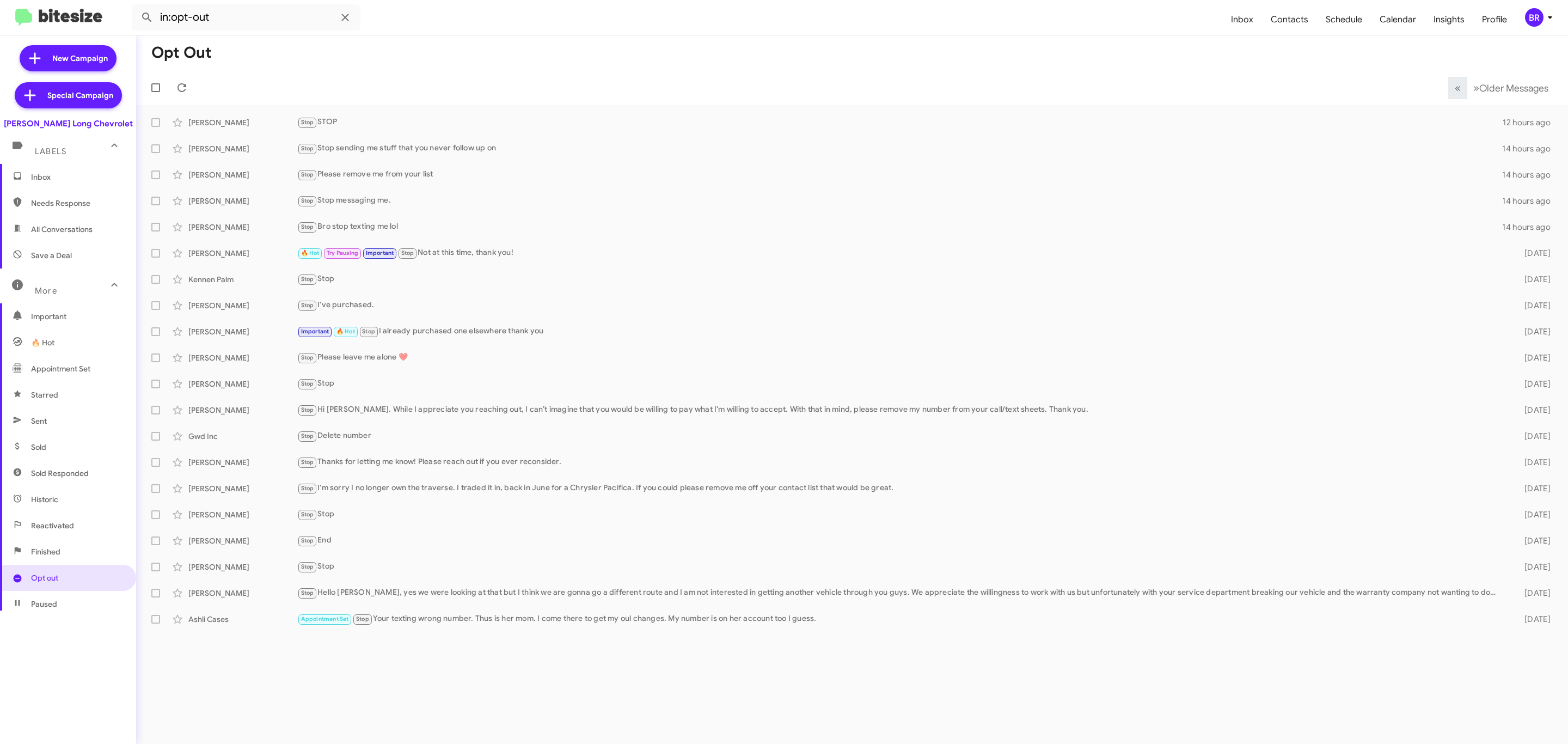
click at [1523, 25] on button "BR" at bounding box center [1536, 17] width 40 height 18
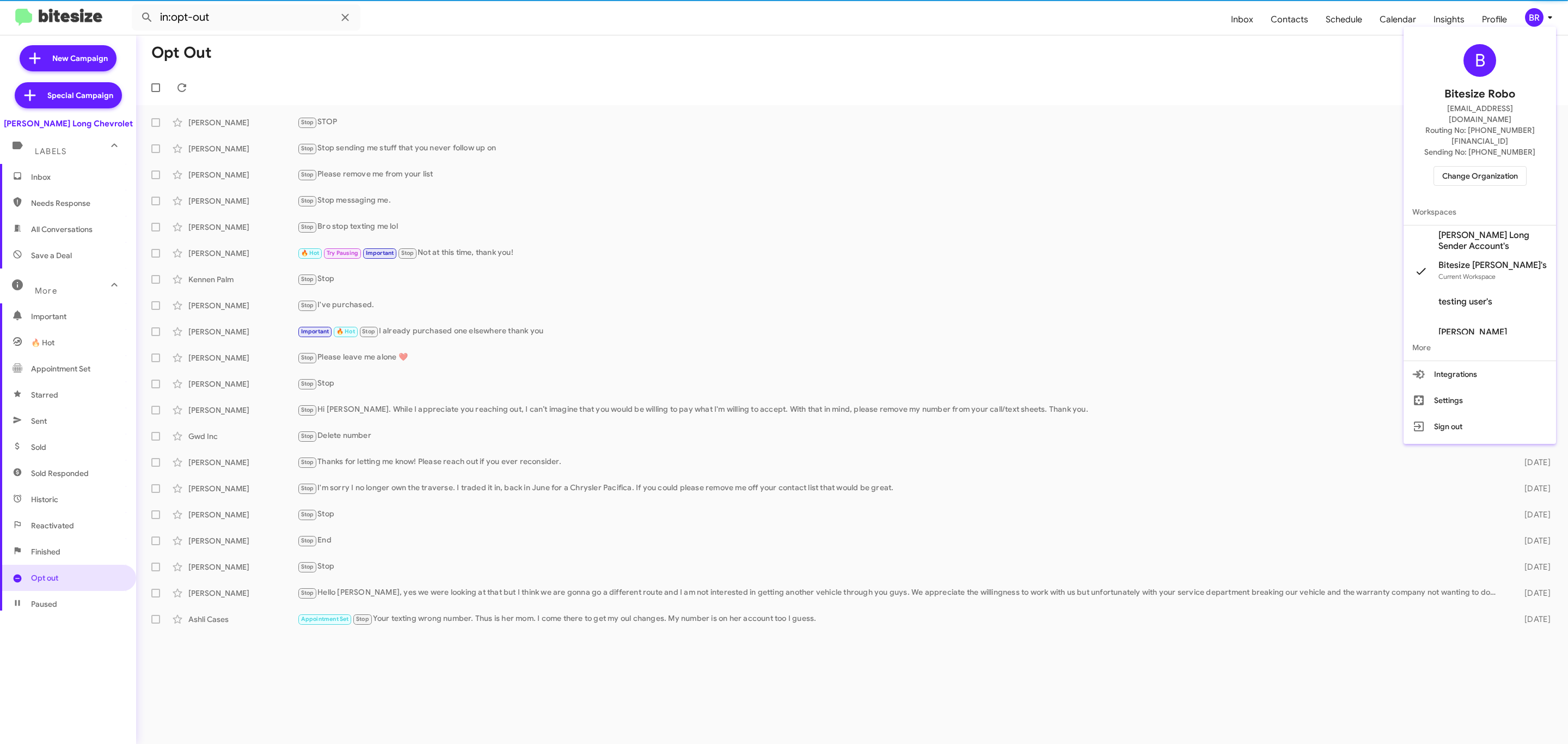
click at [1479, 167] on span "Change Organization" at bounding box center [1480, 176] width 75 height 18
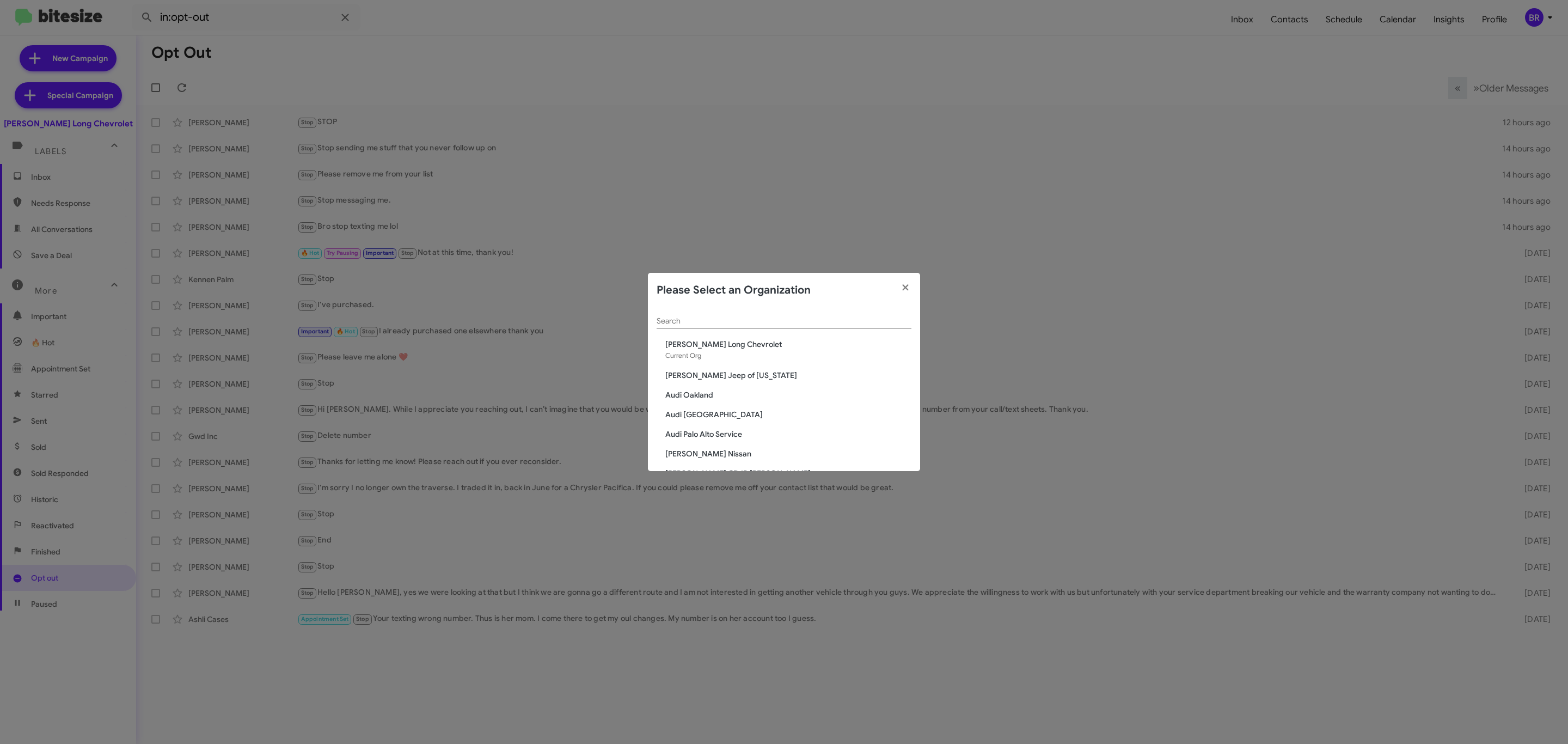
click at [792, 307] on div "Search" at bounding box center [784, 318] width 255 height 21
click at [794, 317] on input "Search" at bounding box center [784, 321] width 255 height 9
type input "chev"
click at [730, 415] on span "Chevy of [GEOGRAPHIC_DATA]" at bounding box center [788, 415] width 246 height 11
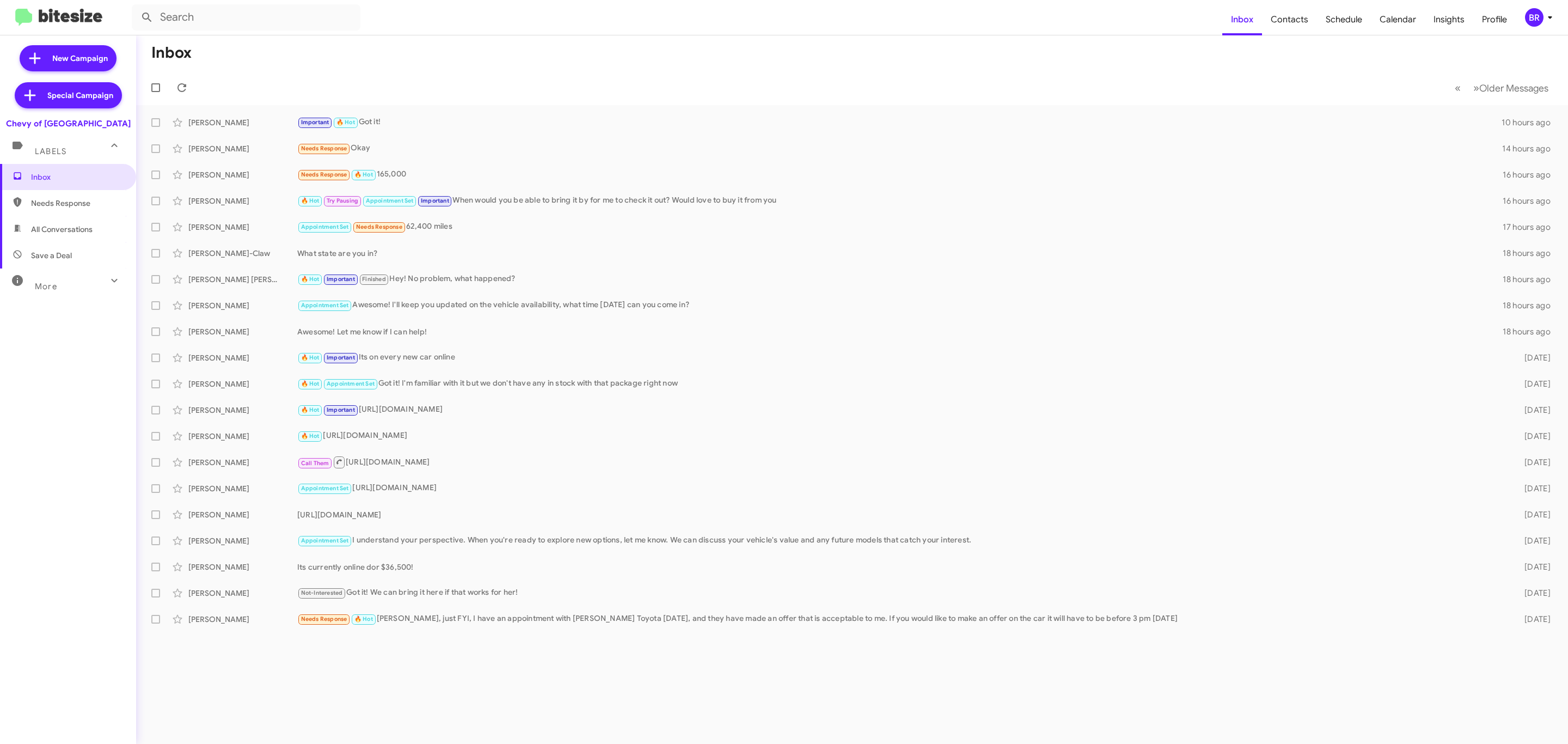
click at [1529, 13] on div "BR" at bounding box center [1534, 17] width 18 height 18
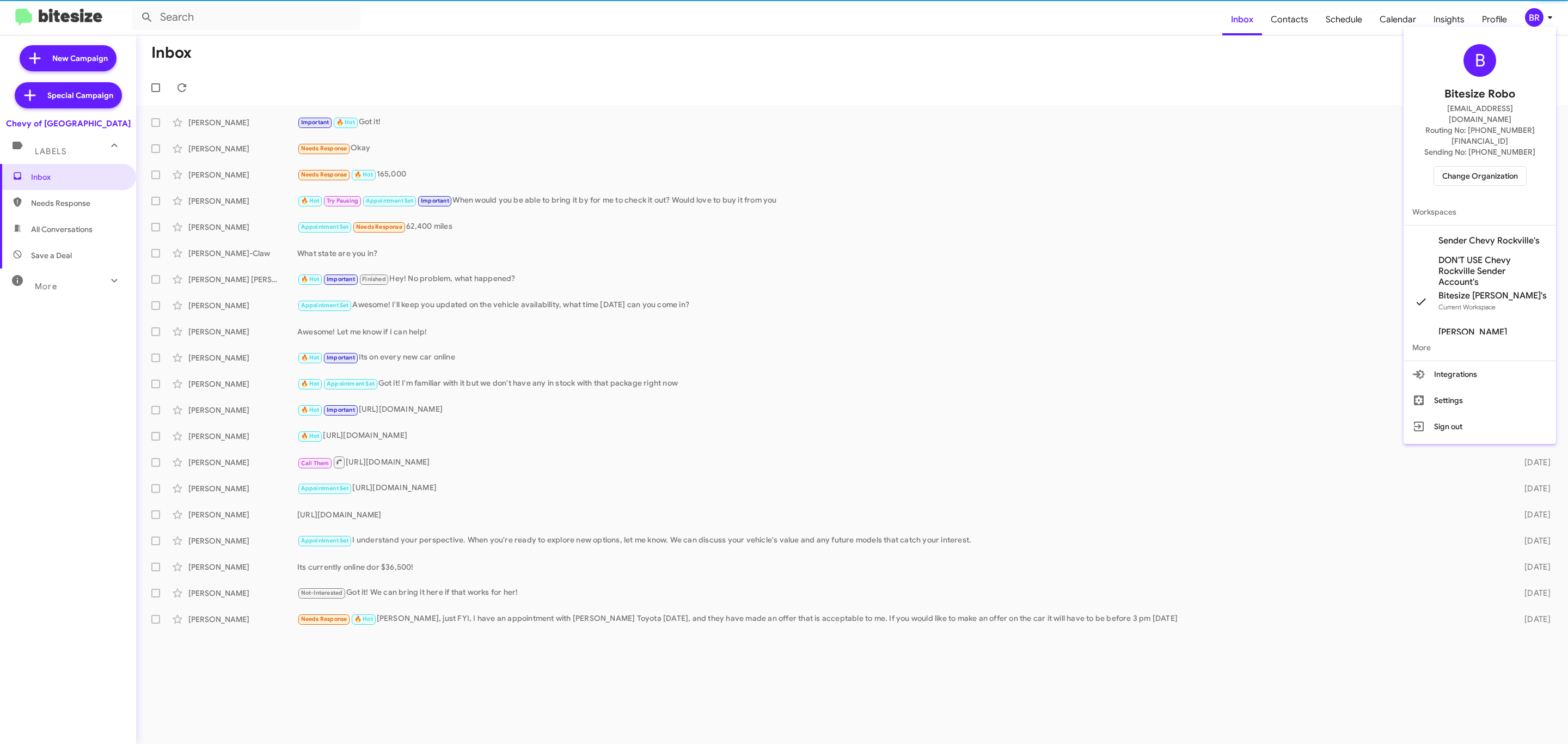
click at [1463, 167] on span "Change Organization" at bounding box center [1480, 176] width 75 height 18
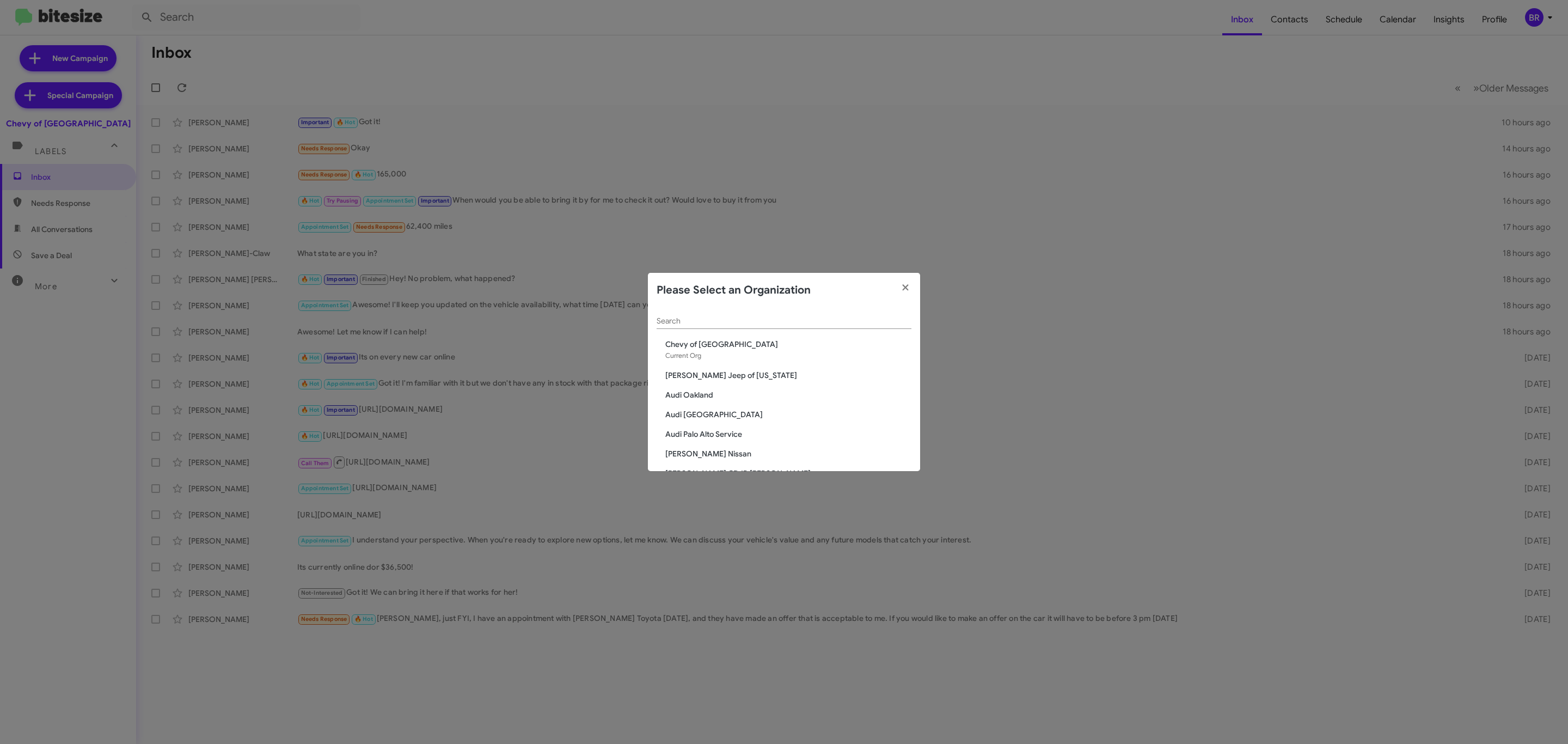
click at [825, 320] on input "Search" at bounding box center [784, 321] width 255 height 9
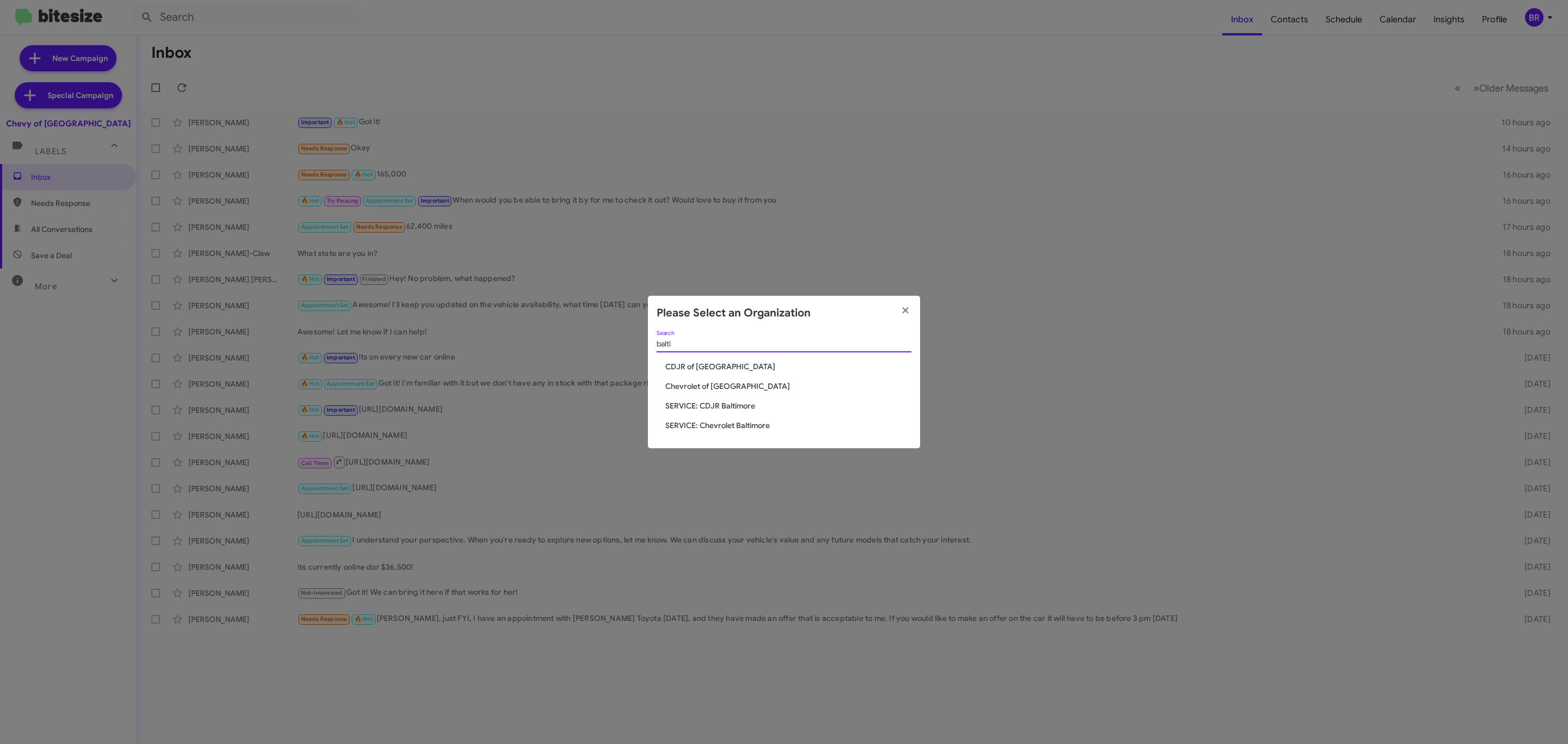
type input "balti"
click at [737, 384] on span "Chevrolet of [GEOGRAPHIC_DATA]" at bounding box center [788, 386] width 246 height 11
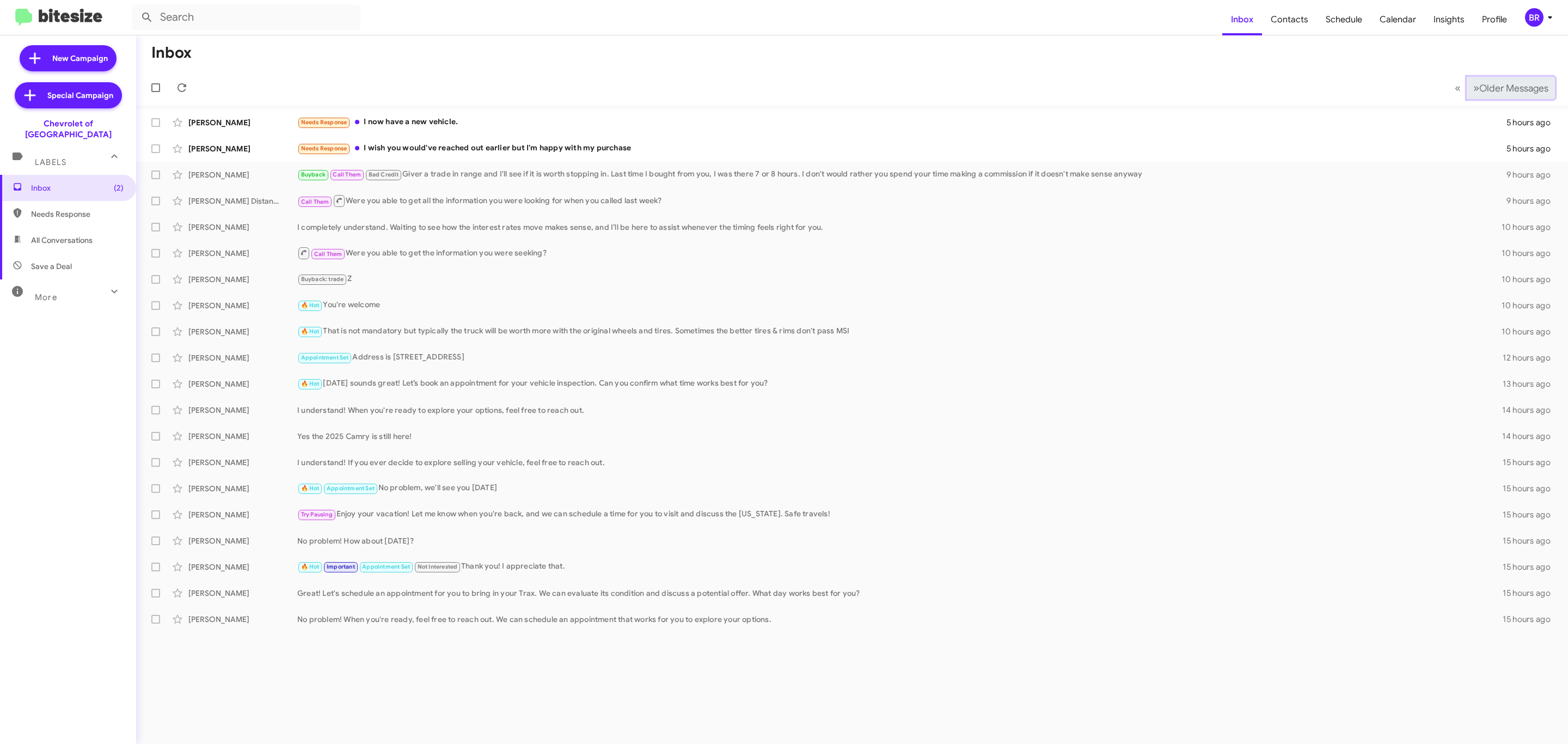
click at [1483, 79] on button "» Next Older Messages" at bounding box center [1511, 88] width 88 height 23
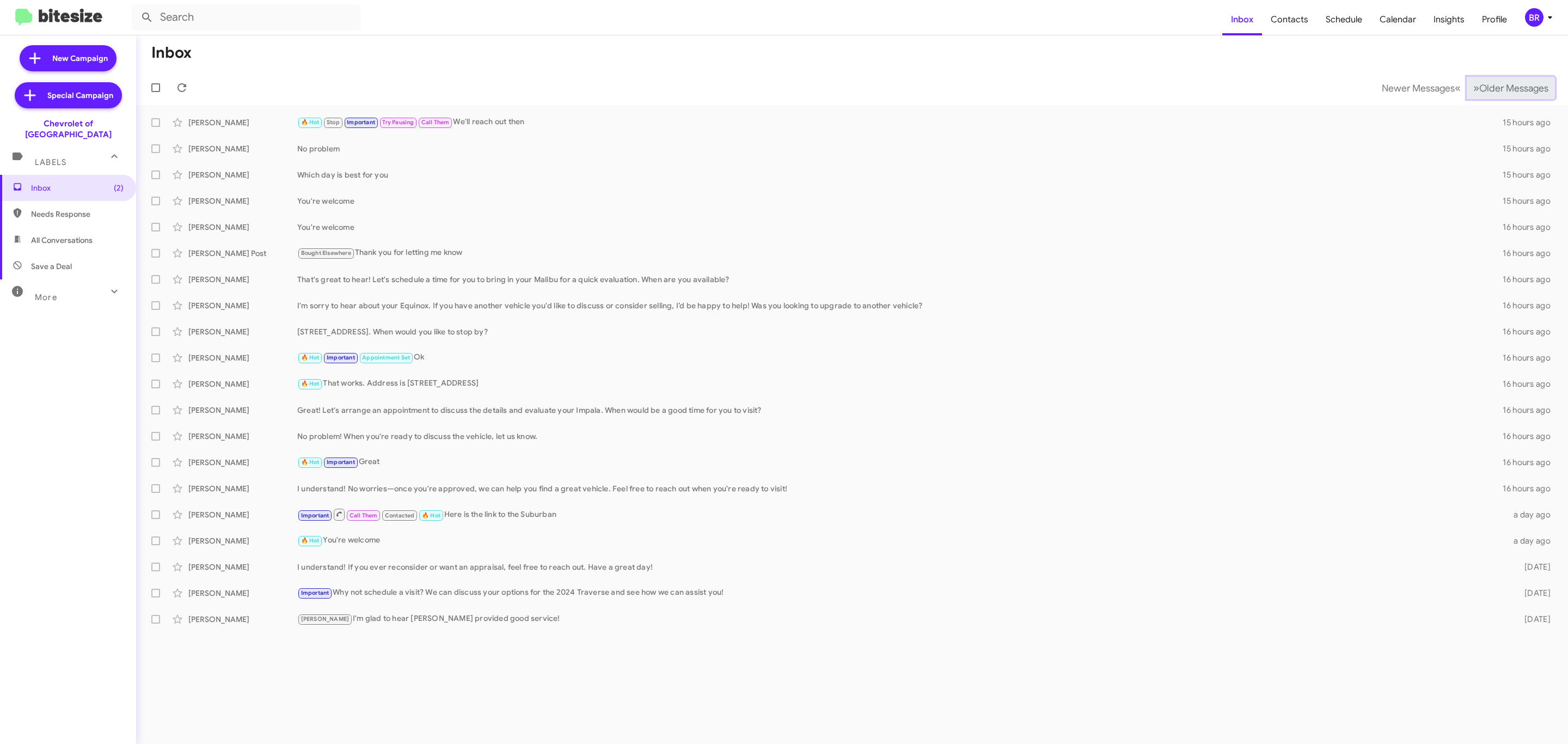
click at [1499, 79] on button "» Next Older Messages" at bounding box center [1511, 88] width 88 height 23
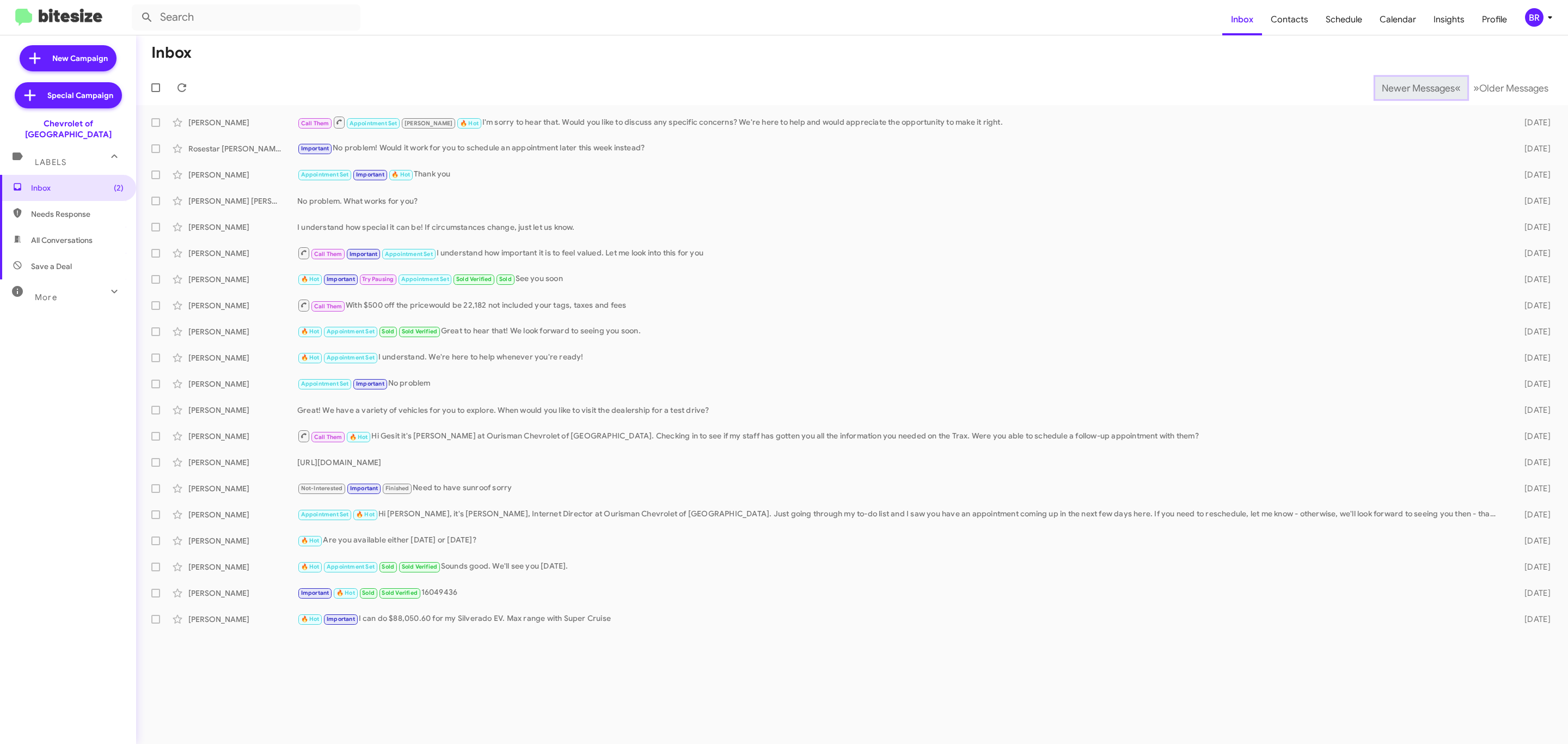
click at [1384, 87] on span "Newer Messages" at bounding box center [1418, 88] width 73 height 12
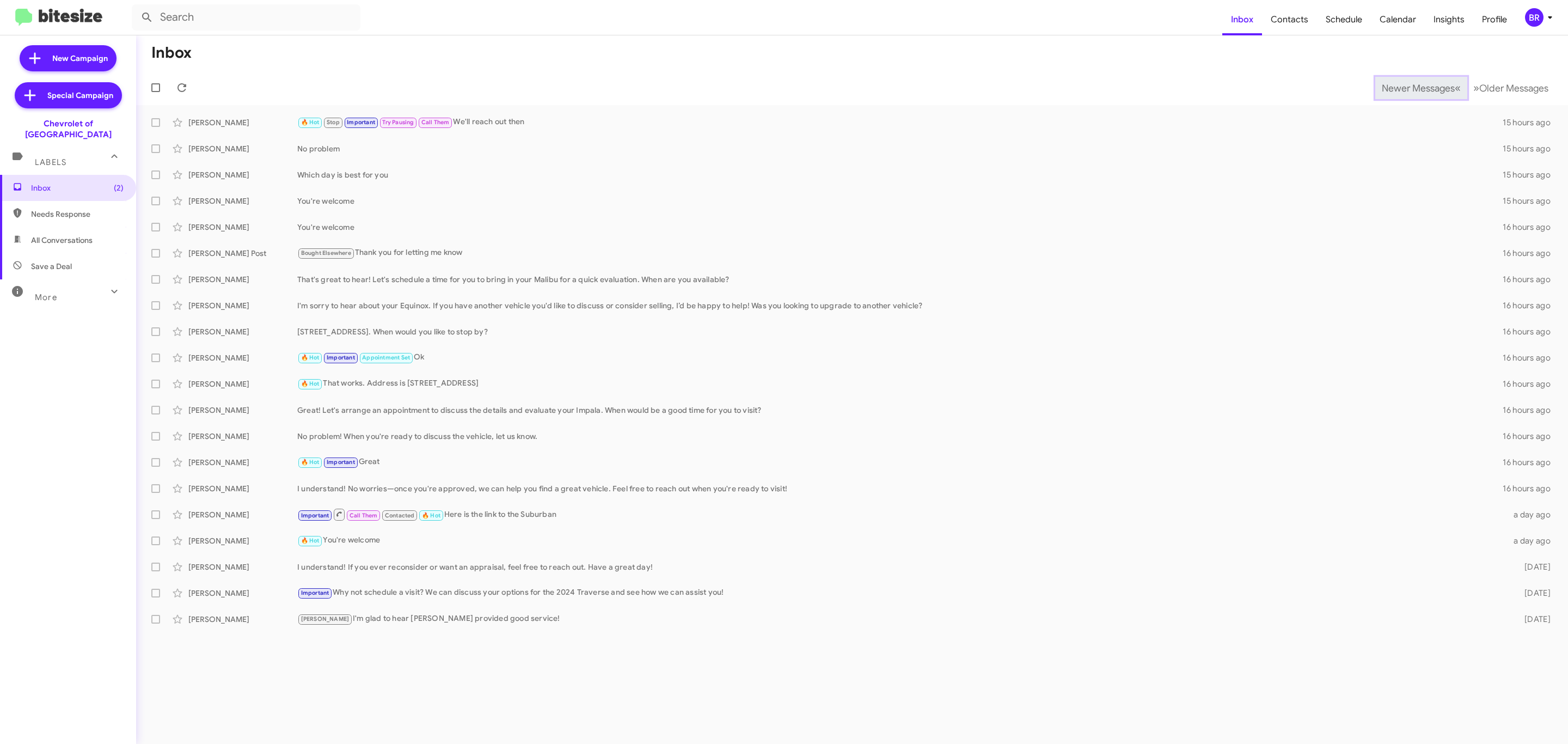
click at [1401, 80] on button "Newer Messages « Previous" at bounding box center [1421, 88] width 92 height 23
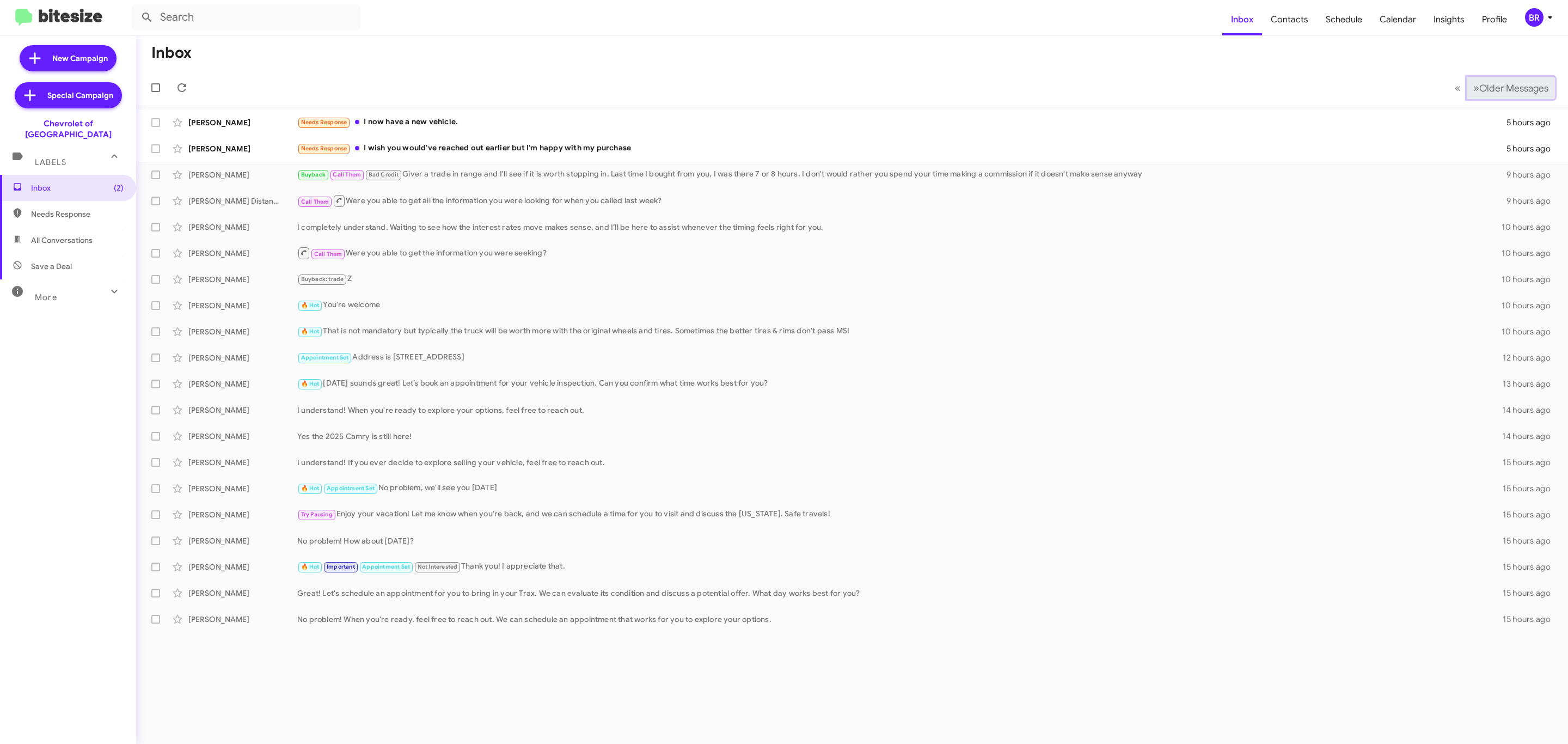
click at [1519, 85] on span "Older Messages" at bounding box center [1514, 88] width 69 height 12
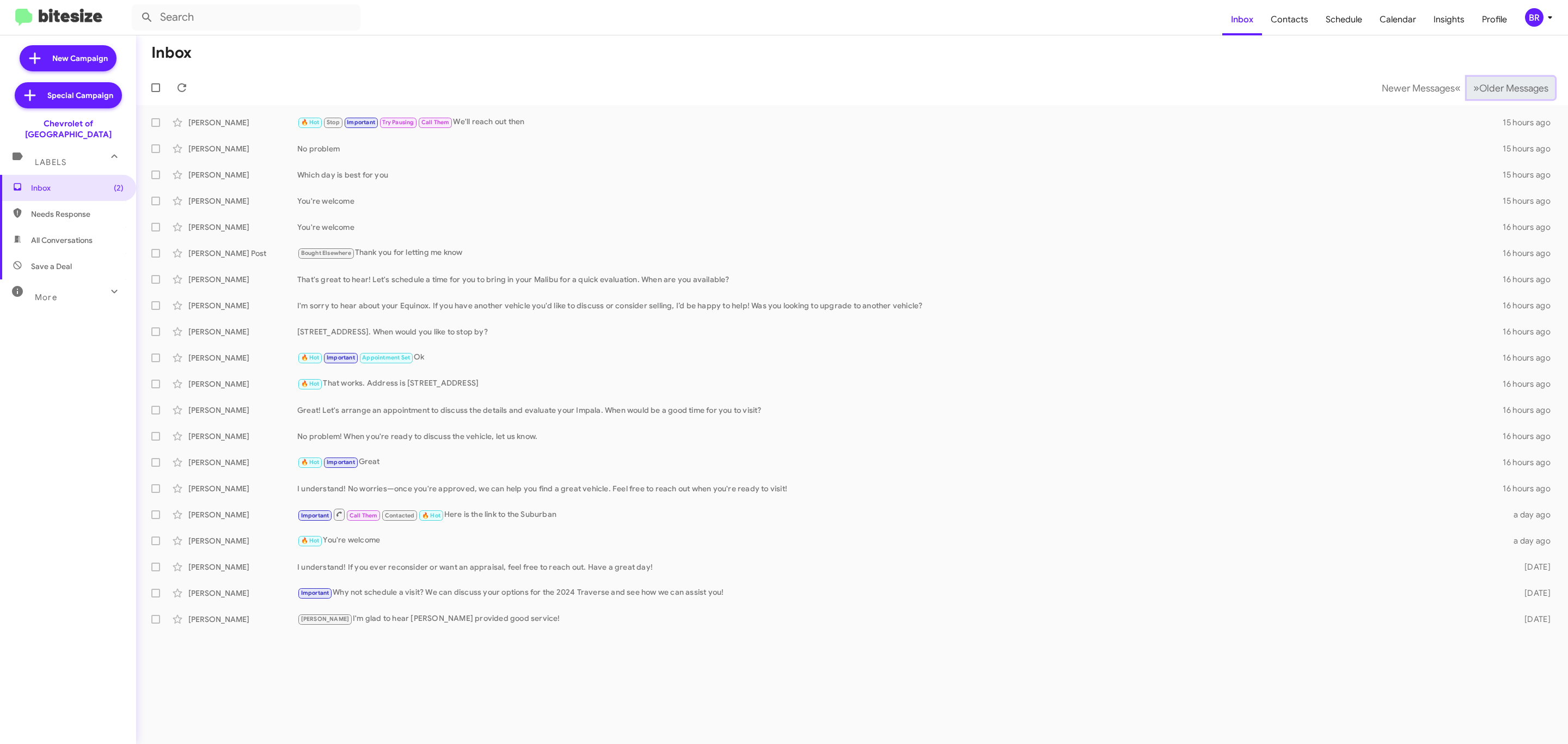
click at [1498, 87] on span "Older Messages" at bounding box center [1514, 88] width 69 height 12
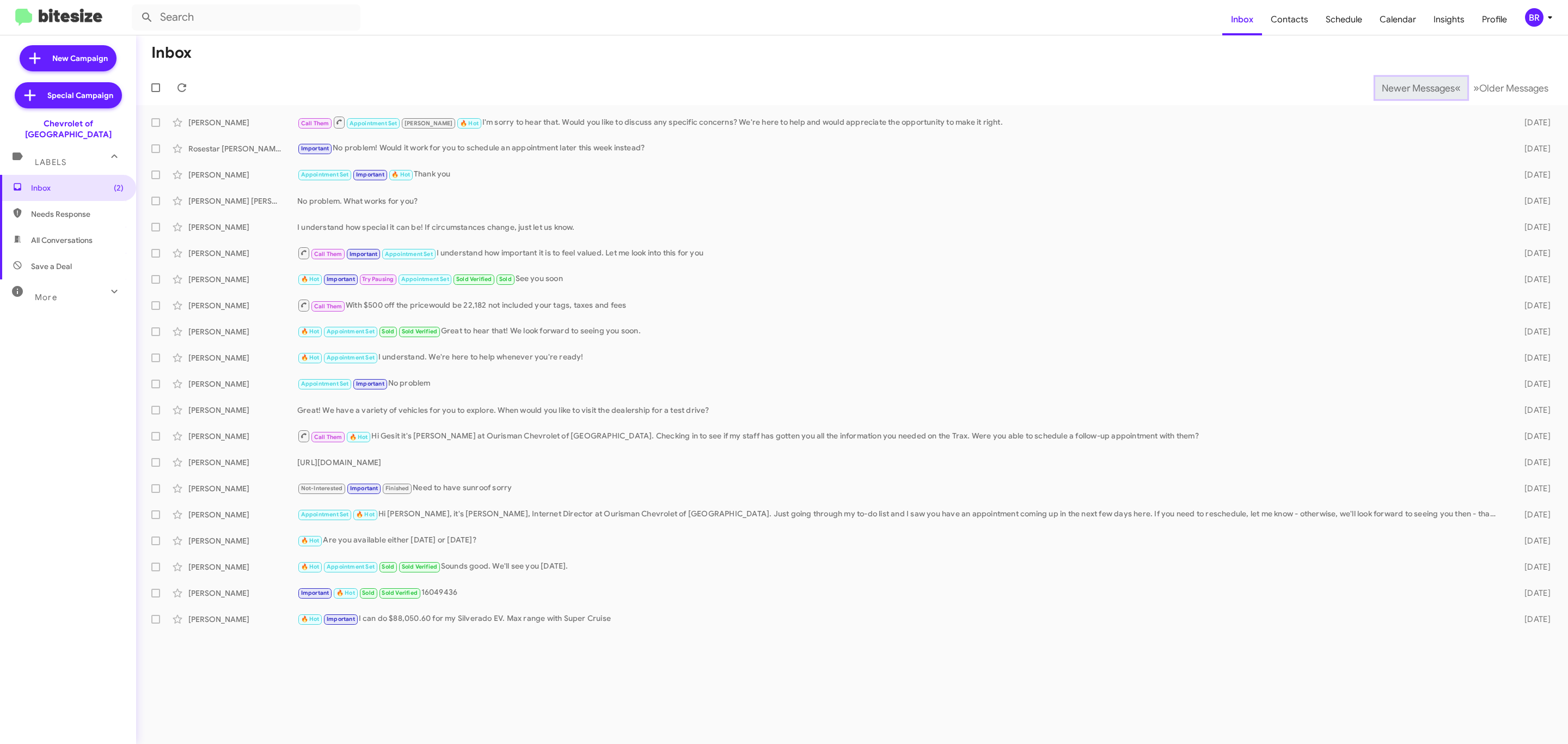
click at [1423, 93] on span "Newer Messages" at bounding box center [1418, 88] width 73 height 12
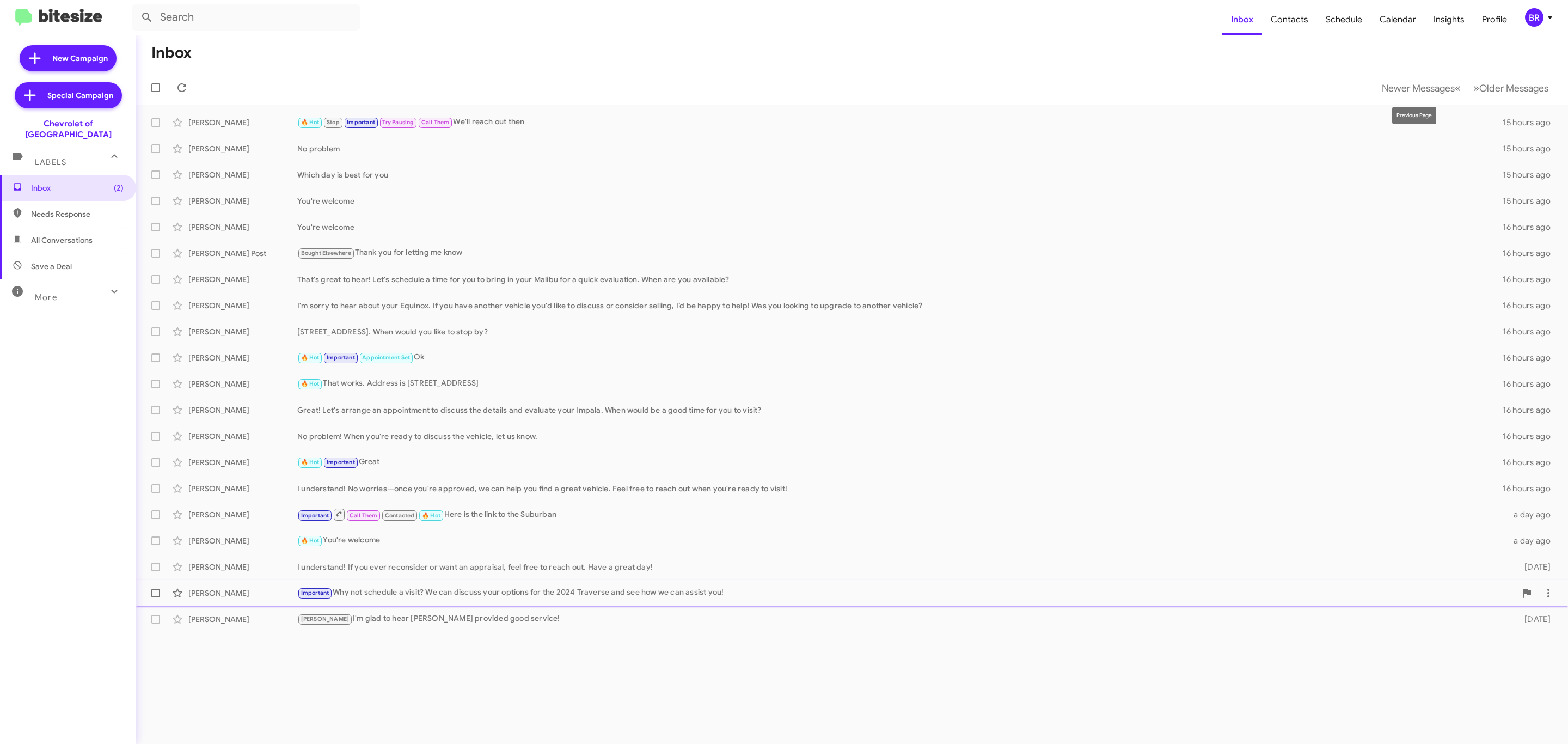
click at [451, 591] on div "Important Why not schedule a visit? We can discuss your options for the 2024 Tr…" at bounding box center [906, 592] width 1219 height 13
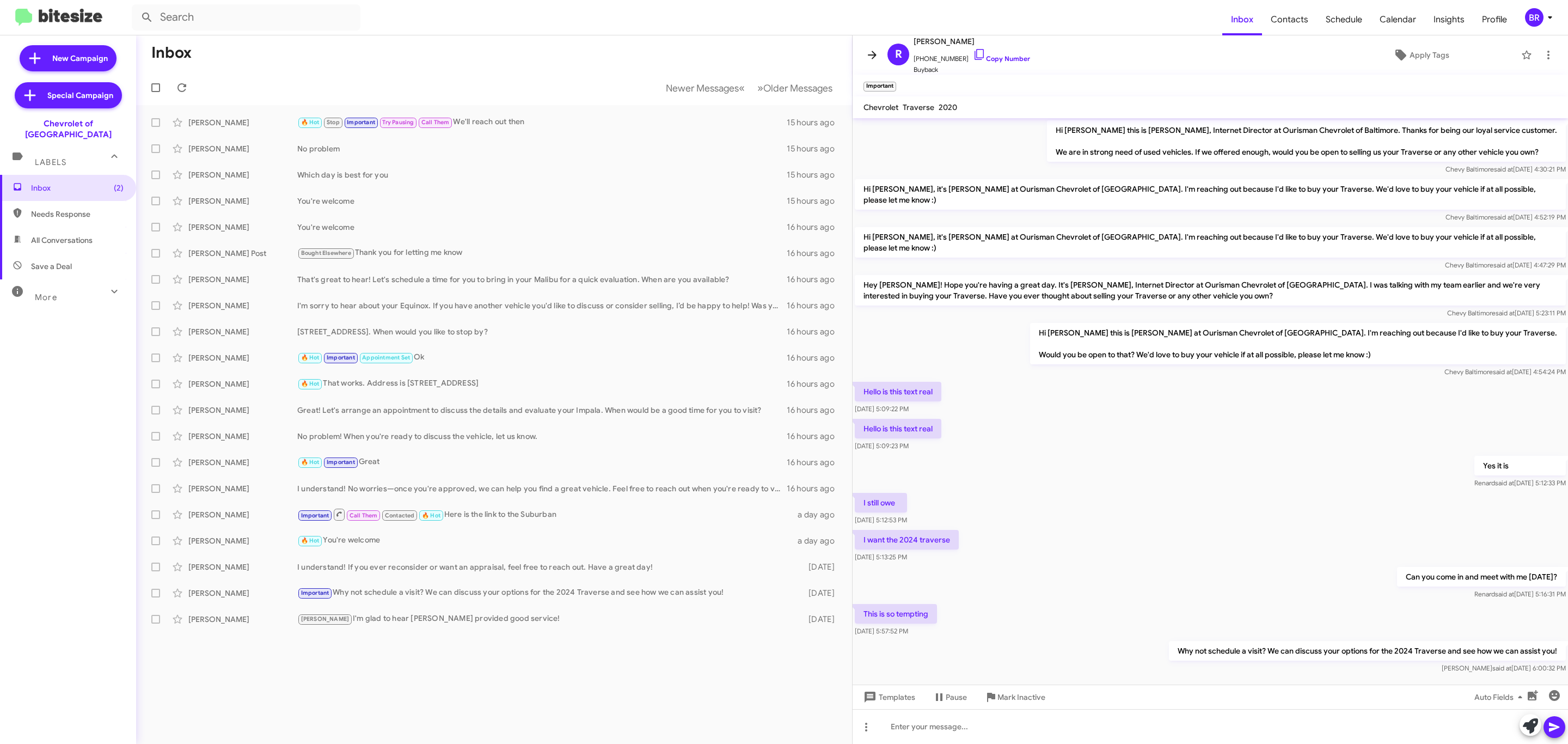
click at [872, 54] on icon at bounding box center [872, 54] width 9 height 8
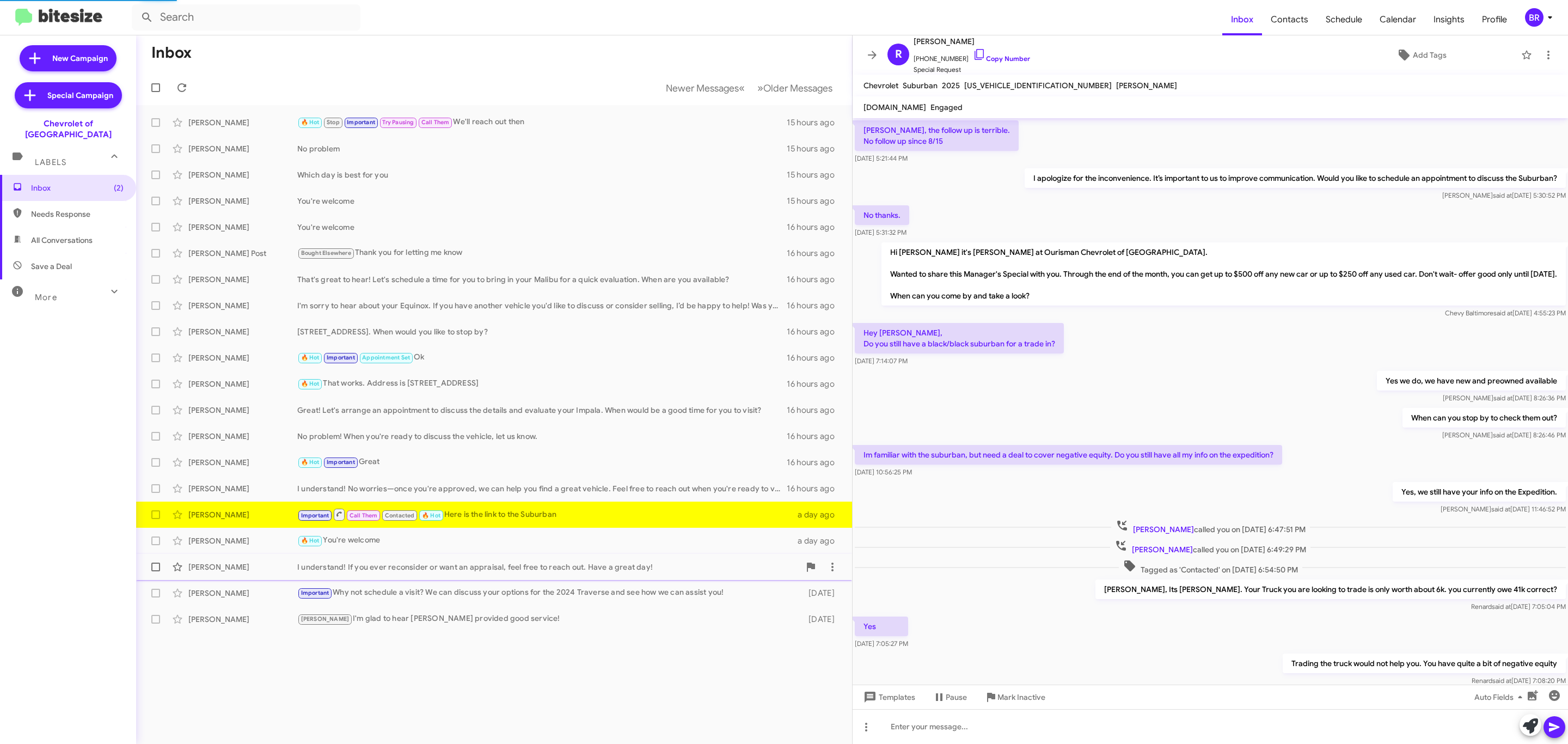
scroll to position [250, 0]
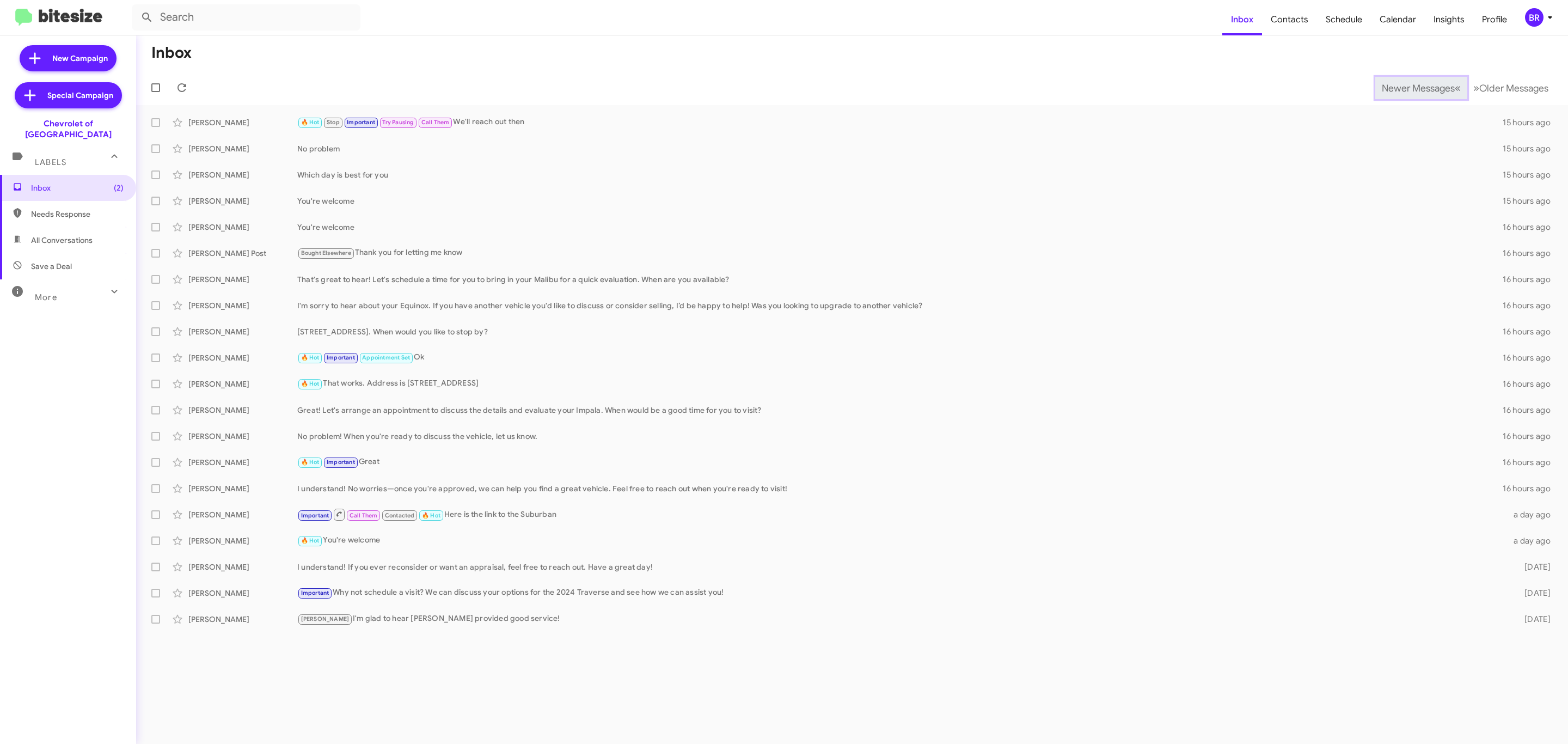
click at [1410, 86] on span "Newer Messages" at bounding box center [1418, 88] width 73 height 12
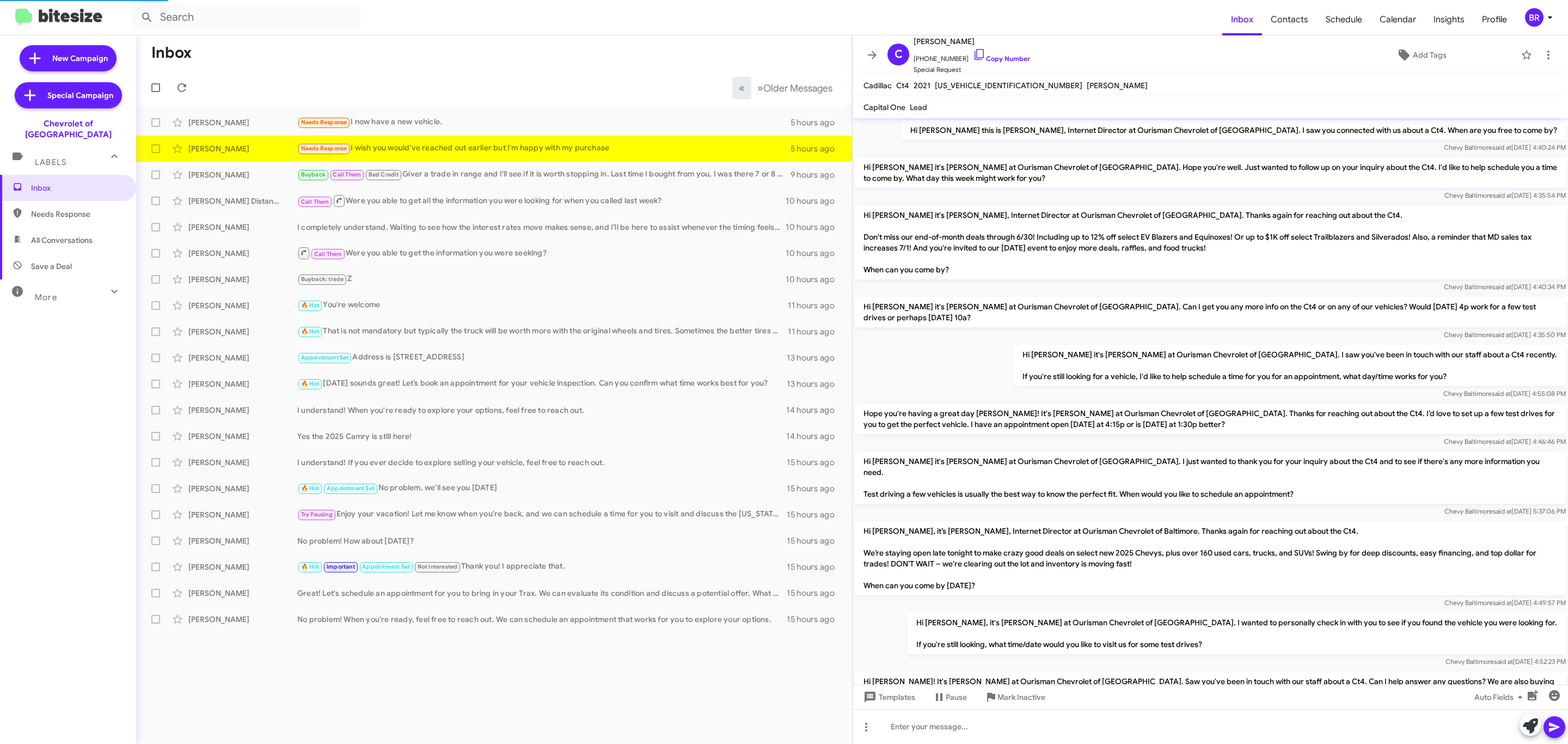
scroll to position [525, 0]
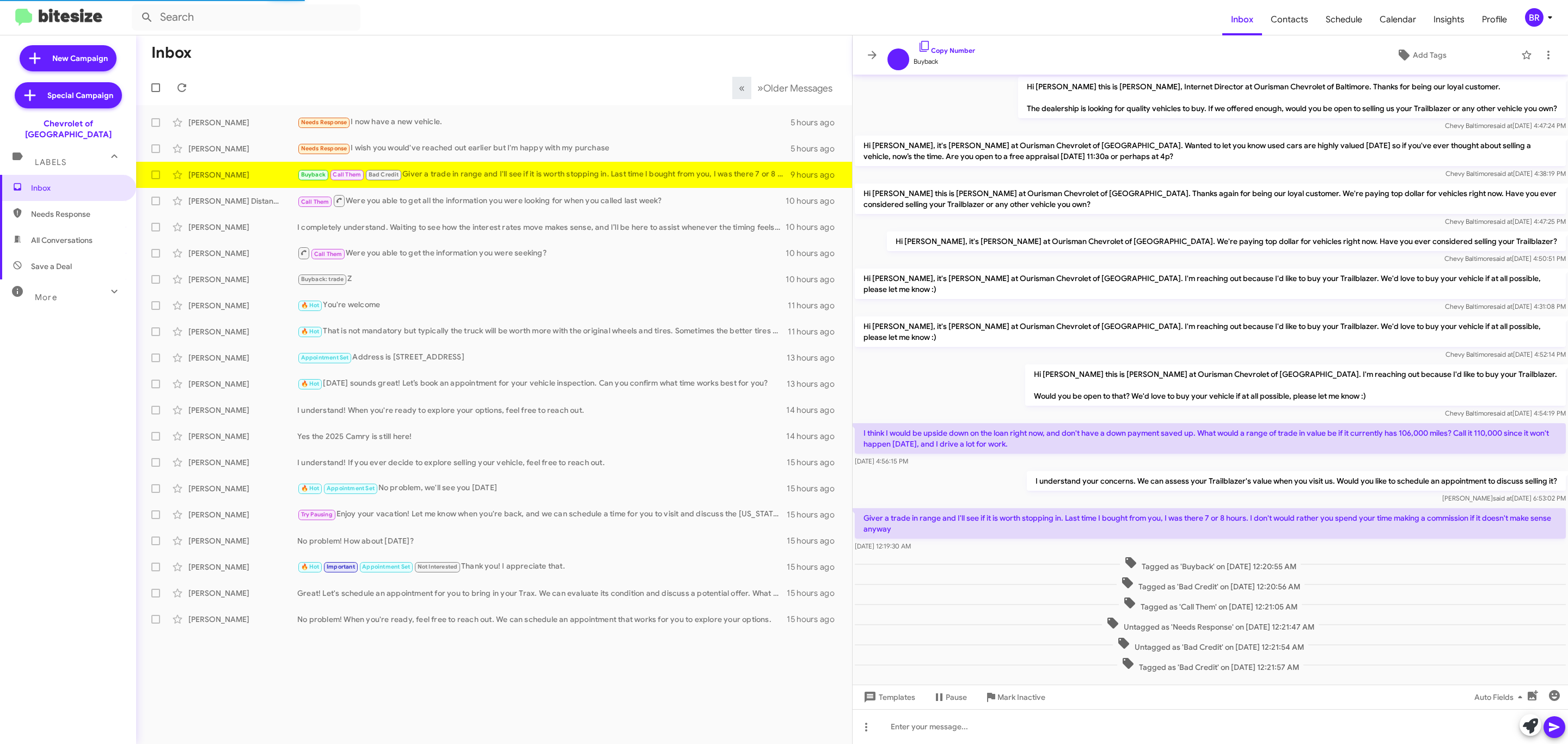
scroll to position [16, 0]
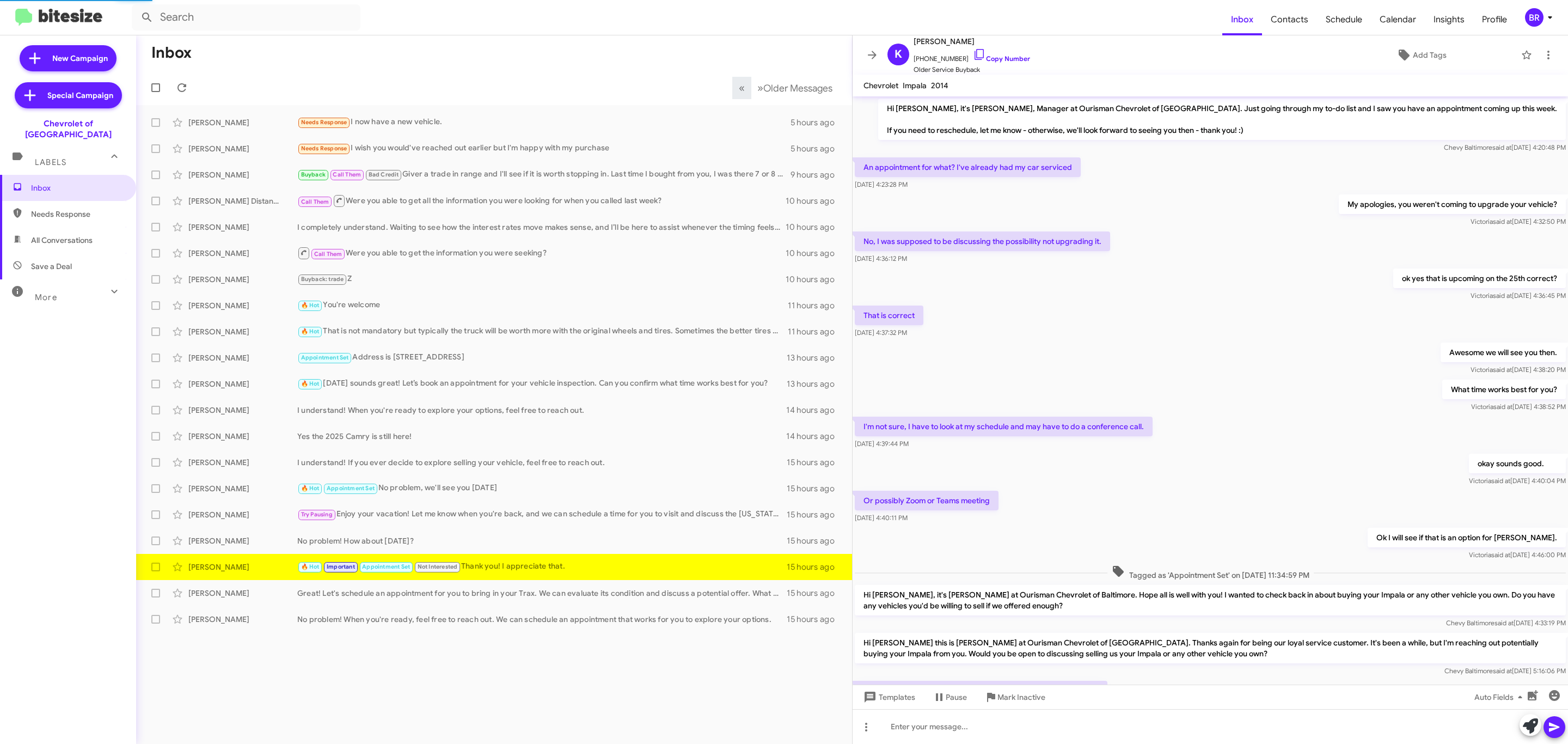
scroll to position [195, 0]
